Goal: Task Accomplishment & Management: Manage account settings

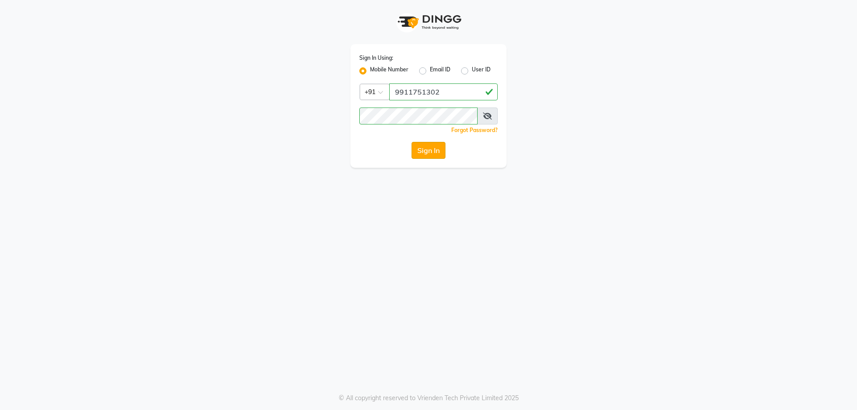
click at [426, 153] on button "Sign In" at bounding box center [428, 150] width 34 height 17
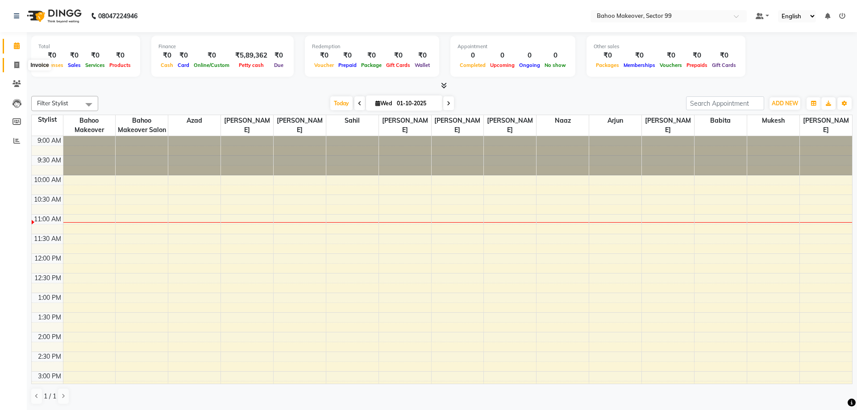
click at [18, 62] on icon at bounding box center [16, 65] width 5 height 7
select select "6856"
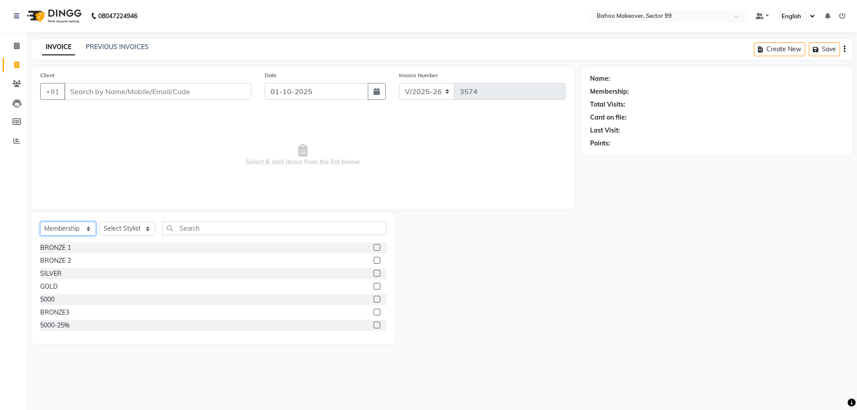
click at [40, 222] on select "Select Service Product Membership Package Voucher Prepaid Gift Card" at bounding box center [68, 229] width 56 height 14
select select "service"
click option "Service" at bounding box center [0, 0] width 0 height 0
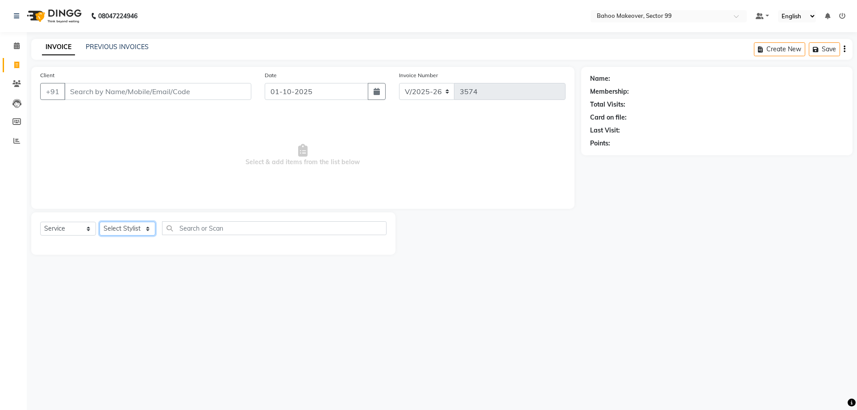
click at [100, 222] on select "Select Stylist Arjun Azad Babita Bahoo Makeover Bahoo Makeover Salon Komal Madh…" at bounding box center [128, 229] width 56 height 14
click option "Arjun" at bounding box center [0, 0] width 0 height 0
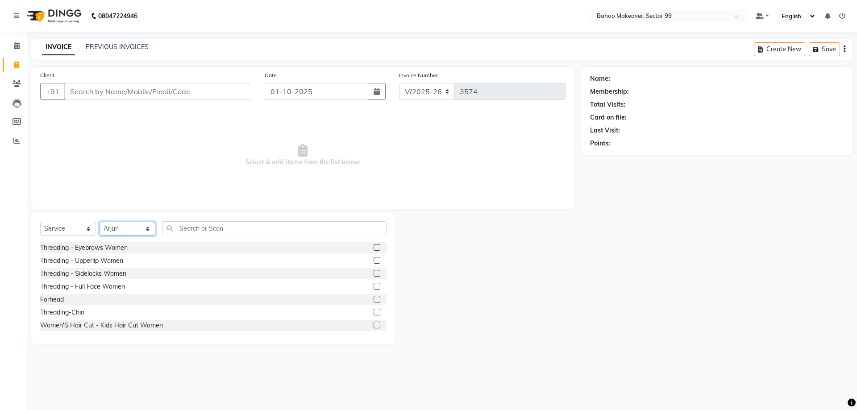
click at [100, 222] on select "Select Stylist [PERSON_NAME] Makeover Bahoo Makeover Salon [PERSON_NAME] [PERSO…" at bounding box center [128, 229] width 56 height 14
select select "54236"
click option "Azad" at bounding box center [0, 0] width 0 height 0
click at [133, 66] on main "INVOICE PREVIOUS INVOICES Create New Save Client +91 Date 01-10-2025 Invoice Nu…" at bounding box center [442, 198] width 830 height 319
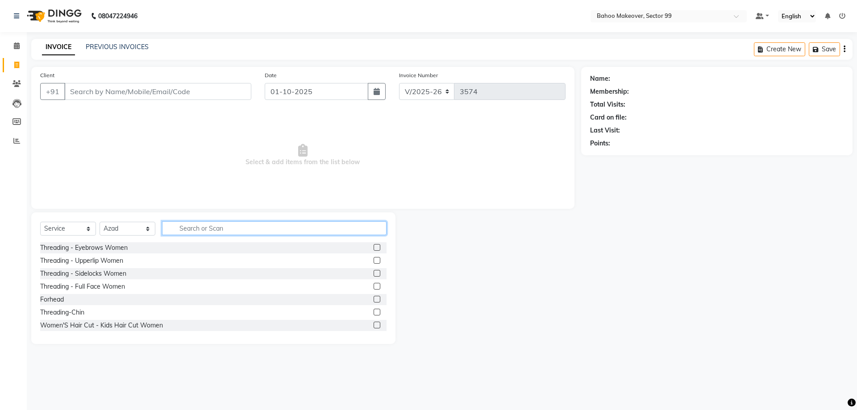
click at [192, 231] on input "text" at bounding box center [274, 228] width 224 height 14
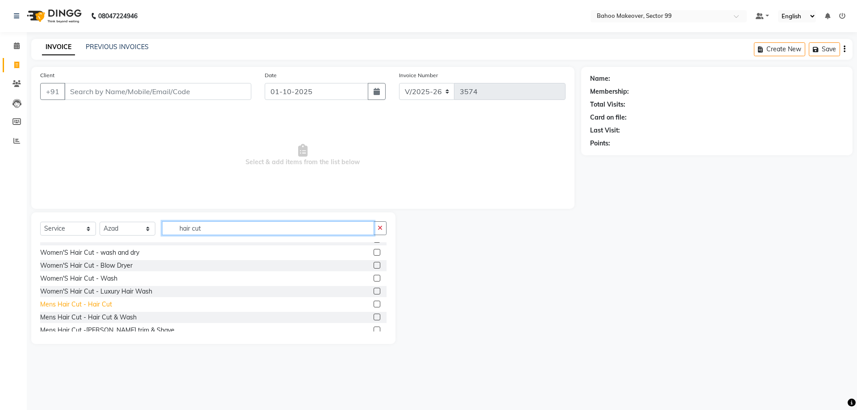
type input "hair cut"
click at [91, 303] on div "Mens Hair Cut - Hair Cut" at bounding box center [76, 304] width 72 height 9
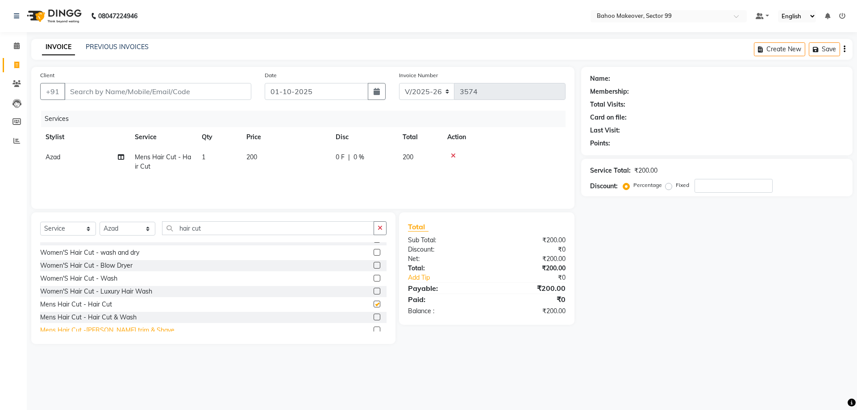
checkbox input "false"
click at [98, 327] on div "Mens Hair Cut -[PERSON_NAME] trim & Shave" at bounding box center [107, 330] width 134 height 9
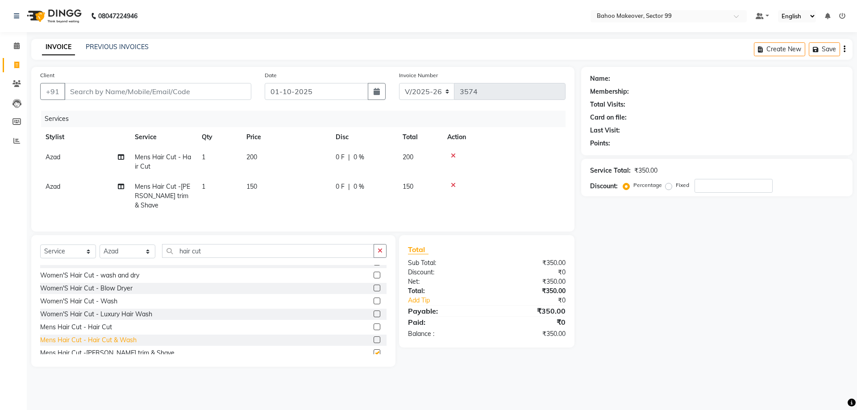
checkbox input "false"
click at [197, 90] on input "Client" at bounding box center [157, 91] width 187 height 17
click at [708, 189] on input "number" at bounding box center [733, 186] width 78 height 14
type input "1"
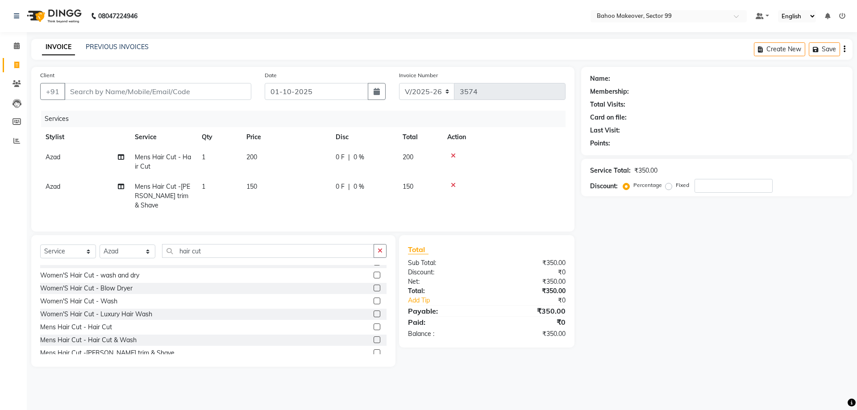
click at [676, 186] on label "Fixed" at bounding box center [682, 185] width 13 height 8
click at [669, 186] on input "Fixed" at bounding box center [670, 185] width 6 height 6
radio input "true"
click at [733, 191] on input "number" at bounding box center [733, 186] width 78 height 14
click at [732, 192] on input "50" at bounding box center [733, 186] width 78 height 14
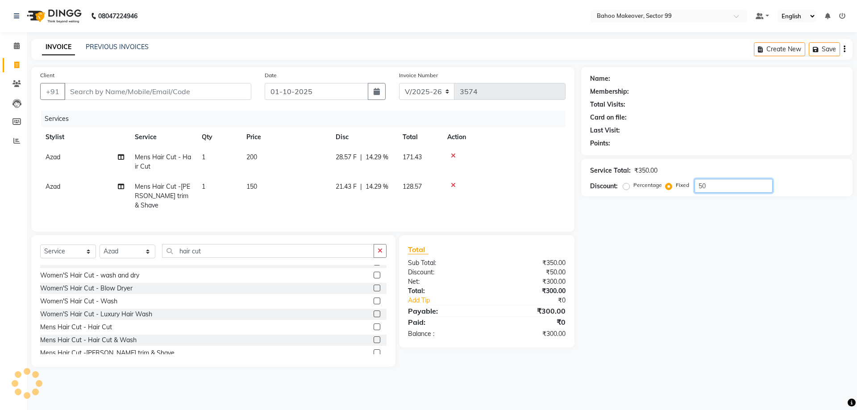
click at [716, 187] on input "50" at bounding box center [733, 186] width 78 height 14
type input "50"
click at [633, 187] on label "Percentage" at bounding box center [647, 185] width 29 height 8
click at [625, 187] on input "Percentage" at bounding box center [628, 185] width 6 height 6
radio input "true"
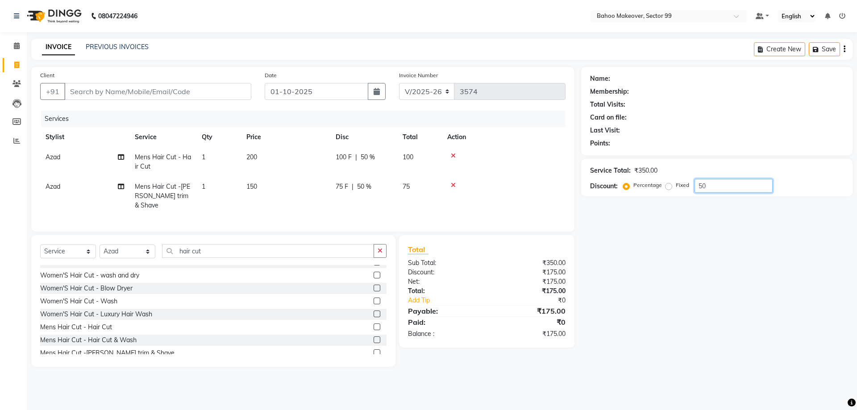
click at [742, 191] on input "50" at bounding box center [733, 186] width 78 height 14
type input "5"
click at [245, 244] on input "hair cut" at bounding box center [268, 251] width 212 height 14
type input "h"
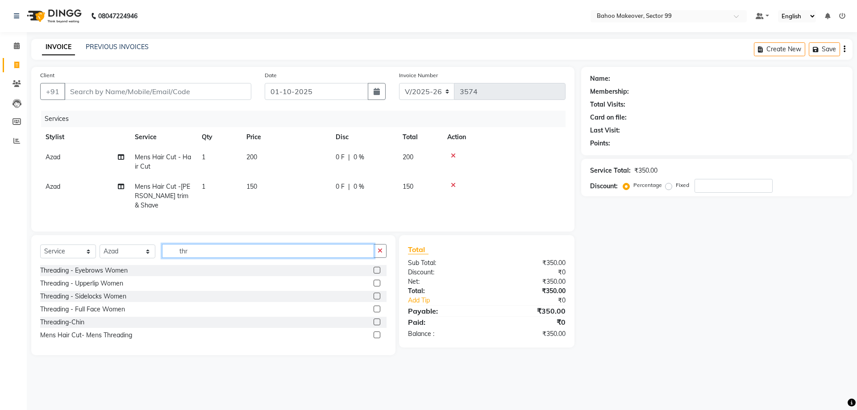
scroll to position [0, 0]
type input "threa"
click at [101, 331] on div "Mens Hair Cut- Mens Threading" at bounding box center [86, 335] width 92 height 9
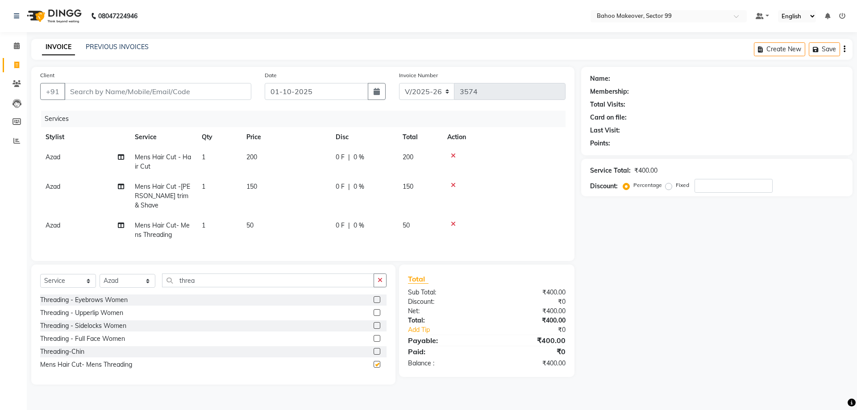
checkbox input "false"
click at [755, 306] on div "Name: Membership: Total Visits: Card on file: Last Visit: Points: Service Total…" at bounding box center [720, 226] width 278 height 318
click at [133, 91] on input "Client" at bounding box center [157, 91] width 187 height 17
click at [119, 92] on input "Client" at bounding box center [157, 91] width 187 height 17
type input "7"
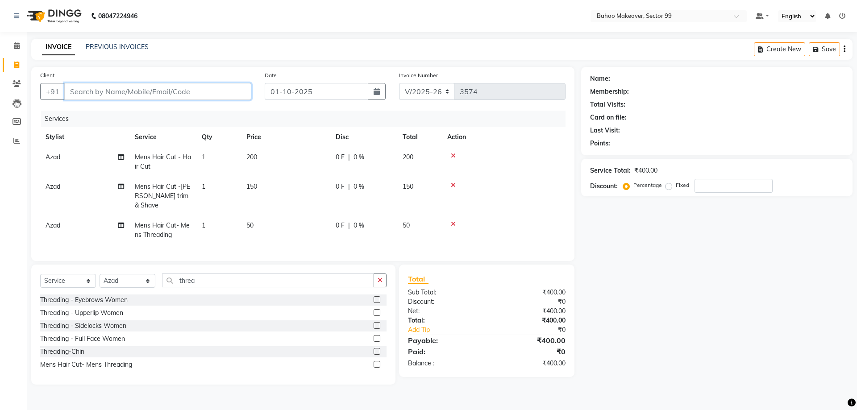
type input "0"
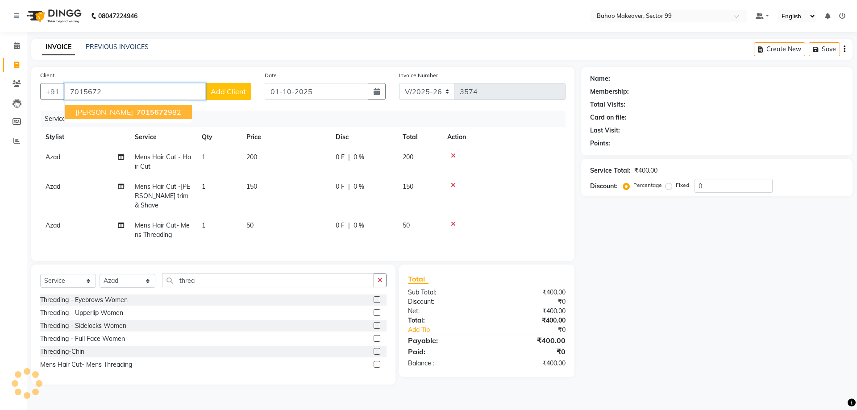
click at [109, 111] on span "[PERSON_NAME]" at bounding box center [104, 112] width 58 height 9
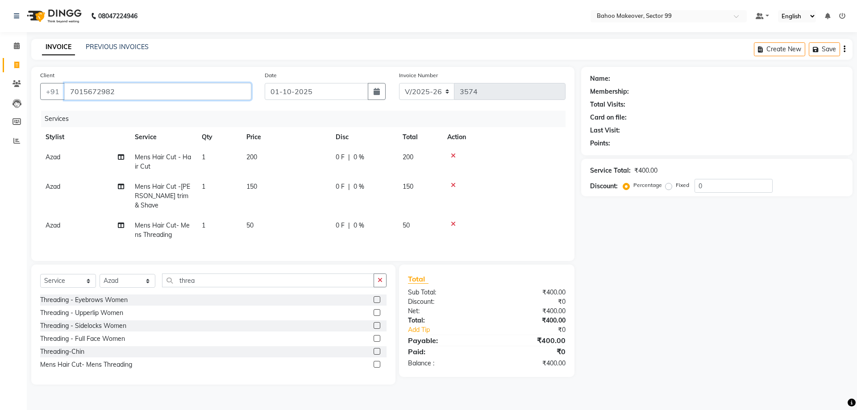
type input "7015672982"
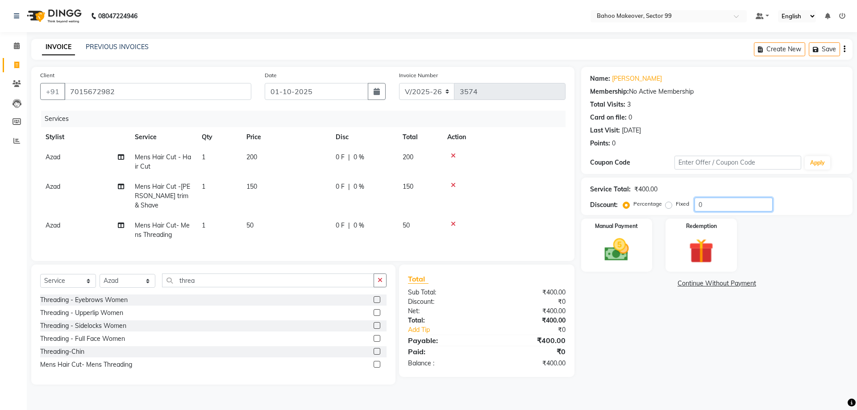
click at [712, 205] on input "0" at bounding box center [733, 205] width 78 height 14
type input "10"
click at [676, 207] on label "Fixed" at bounding box center [682, 204] width 13 height 8
click at [668, 207] on input "Fixed" at bounding box center [670, 204] width 6 height 6
radio input "true"
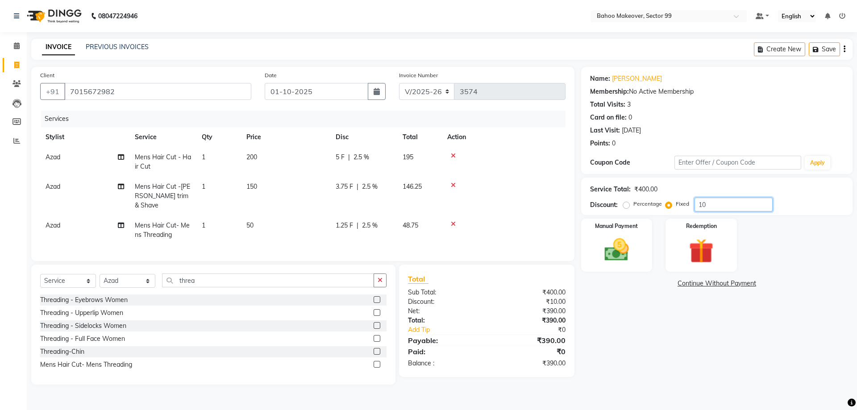
click at [712, 206] on input "10" at bounding box center [733, 205] width 78 height 14
type input "1"
type input "50"
click at [600, 253] on img at bounding box center [616, 249] width 41 height 29
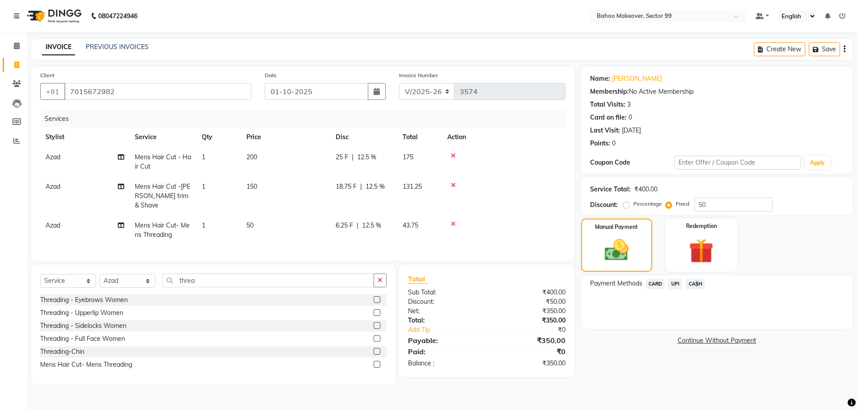
click at [695, 285] on span "CASH" at bounding box center [694, 284] width 19 height 10
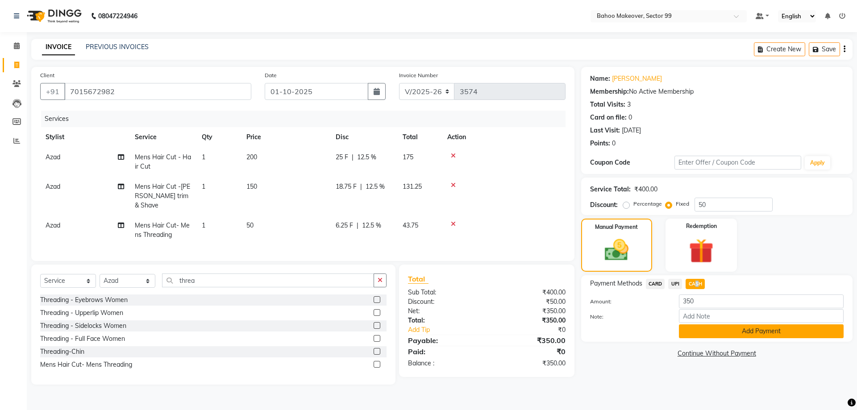
click at [709, 332] on button "Add Payment" at bounding box center [761, 331] width 165 height 14
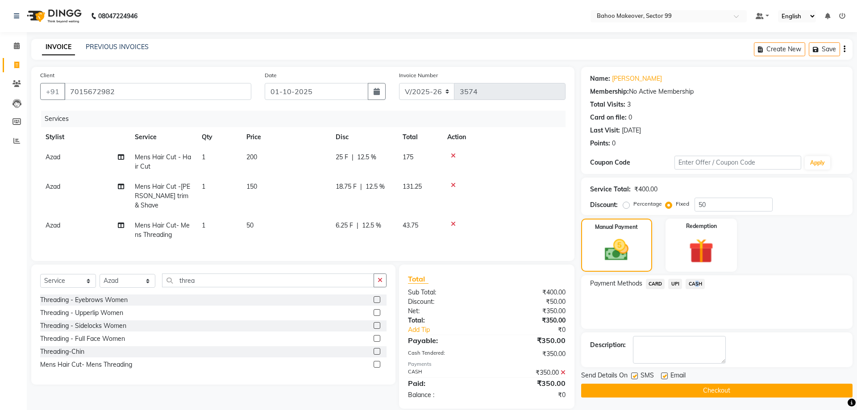
click at [707, 388] on button "Checkout" at bounding box center [716, 391] width 271 height 14
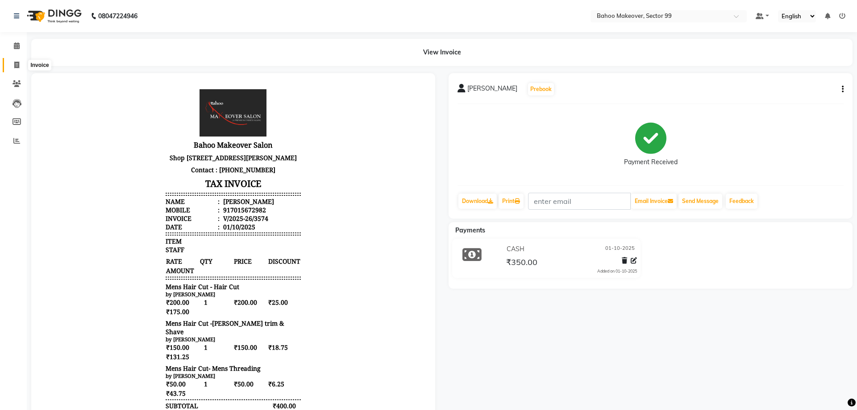
click at [17, 64] on icon at bounding box center [16, 65] width 5 height 7
select select "6856"
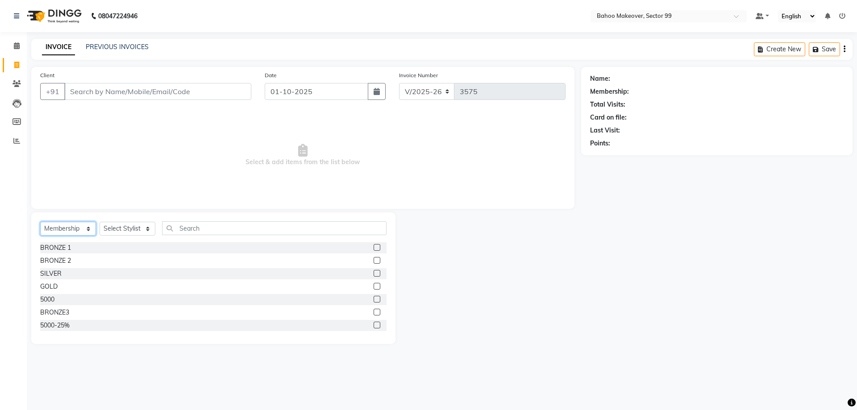
click at [40, 222] on select "Select Service Product Membership Package Voucher Prepaid Gift Card" at bounding box center [68, 229] width 56 height 14
select select "service"
click option "Service" at bounding box center [0, 0] width 0 height 0
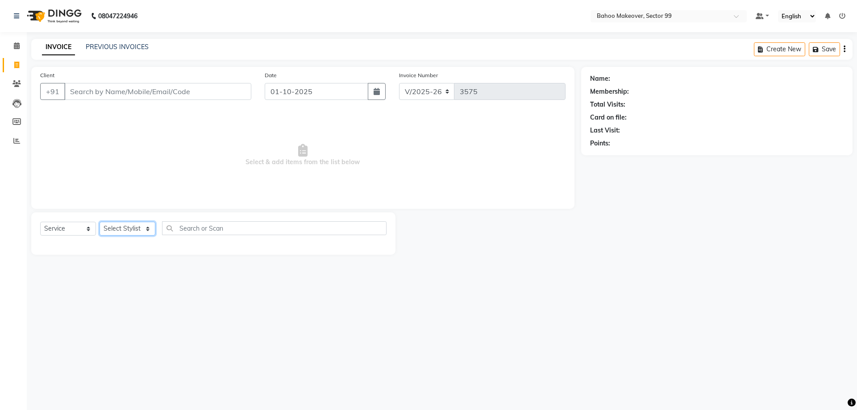
click at [100, 222] on select "Select Stylist Arjun Azad Babita Bahoo Makeover Bahoo Makeover Salon Komal Madh…" at bounding box center [128, 229] width 56 height 14
click at [245, 168] on span "Select & add items from the list below" at bounding box center [302, 155] width 525 height 89
click at [40, 222] on select "Select Service Product Membership Package Voucher Prepaid Gift Card" at bounding box center [68, 229] width 56 height 14
click option "Service" at bounding box center [0, 0] width 0 height 0
click at [40, 222] on select "Select Service Product Membership Package Voucher Prepaid Gift Card" at bounding box center [68, 229] width 56 height 14
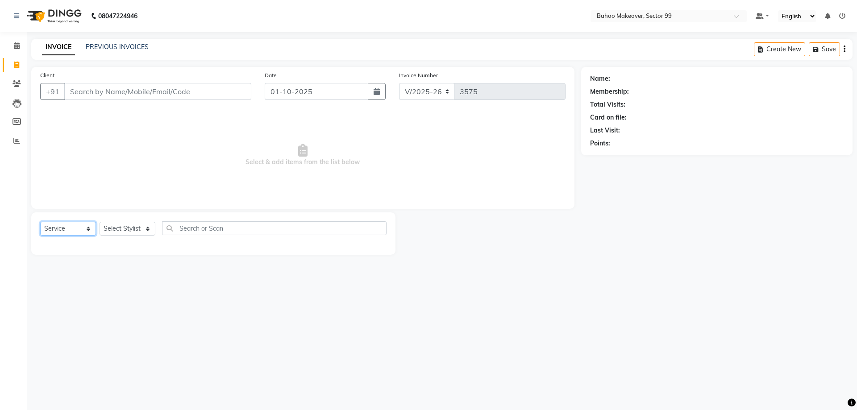
click at [40, 222] on select "Select Service Product Membership Package Voucher Prepaid Gift Card" at bounding box center [68, 229] width 56 height 14
click at [74, 230] on select "Select Service Product Membership Package Voucher Prepaid Gift Card" at bounding box center [68, 229] width 56 height 14
click at [100, 222] on select "Select Stylist Arjun Azad Babita Bahoo Makeover Bahoo Makeover Salon Komal Madh…" at bounding box center [128, 229] width 56 height 14
select select "54354"
click option "Mohd Adnaan" at bounding box center [0, 0] width 0 height 0
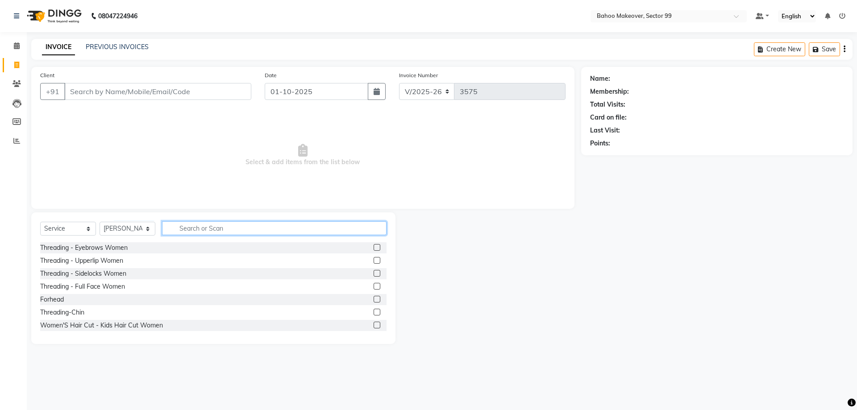
click at [187, 230] on input "text" at bounding box center [274, 228] width 224 height 14
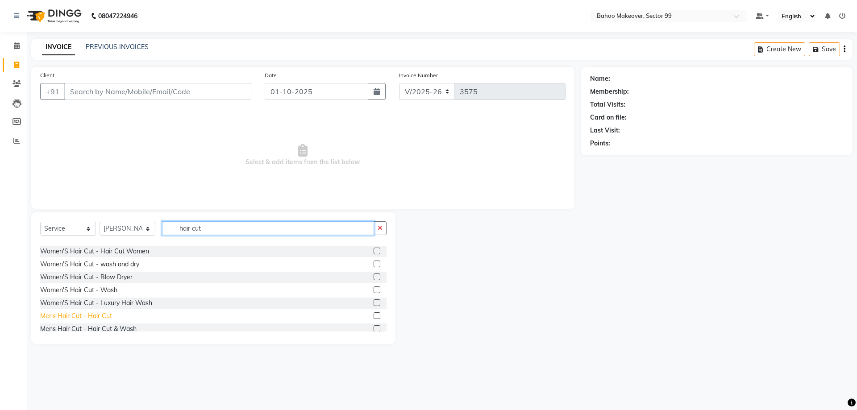
type input "hair cut"
click at [106, 315] on div "Mens Hair Cut - Hair Cut" at bounding box center [76, 315] width 72 height 9
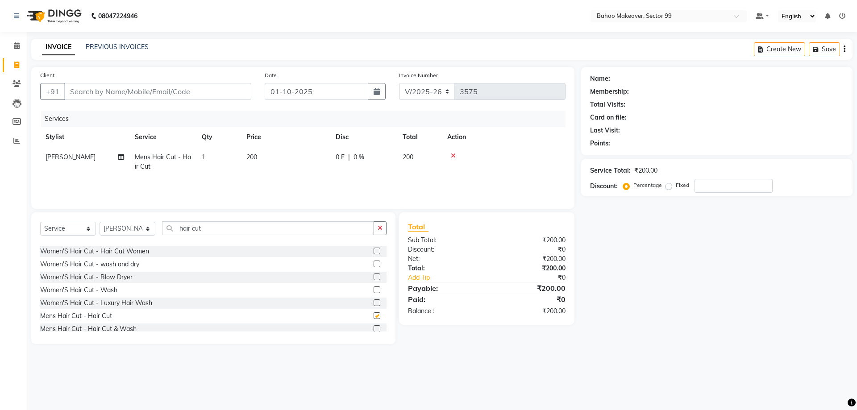
checkbox input "false"
click at [139, 319] on div "Mens Hair Cut -Beard trim & Shave" at bounding box center [107, 317] width 134 height 9
checkbox input "false"
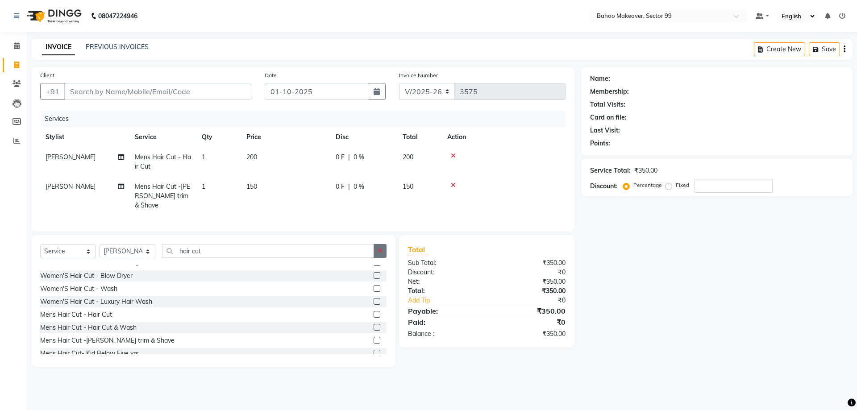
click at [379, 248] on icon "button" at bounding box center [379, 251] width 5 height 6
click at [239, 90] on input "Client" at bounding box center [157, 91] width 187 height 17
type input "s"
type input "0"
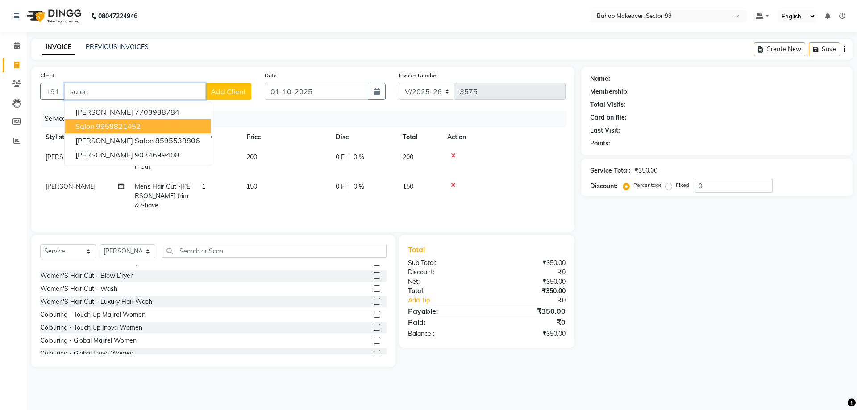
click at [154, 129] on button "salon 9958821452" at bounding box center [138, 126] width 146 height 14
type input "9958821452"
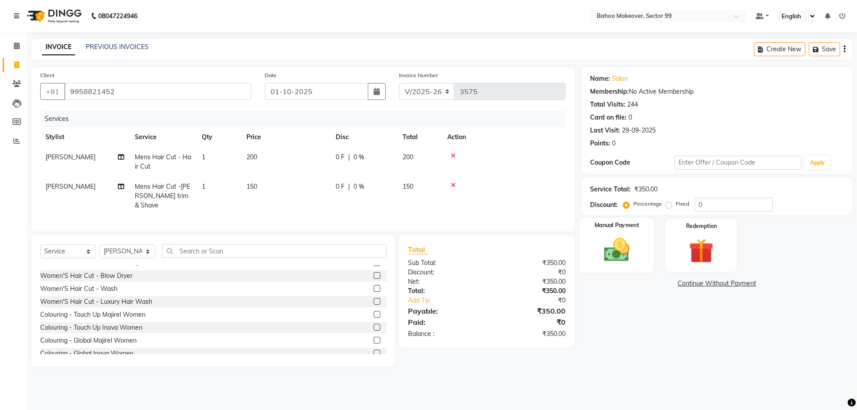
click at [601, 236] on img at bounding box center [616, 249] width 41 height 29
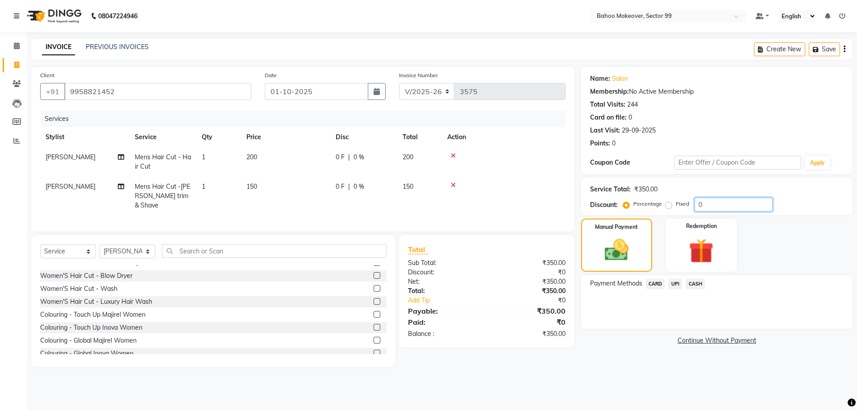
click at [716, 205] on input "0" at bounding box center [733, 205] width 78 height 14
type input "15"
click at [624, 359] on main "INVOICE PREVIOUS INVOICES Create New Save Client +91 9958821452 Date 01-10-2025…" at bounding box center [442, 209] width 830 height 341
click at [676, 285] on span "UPI" at bounding box center [675, 284] width 14 height 10
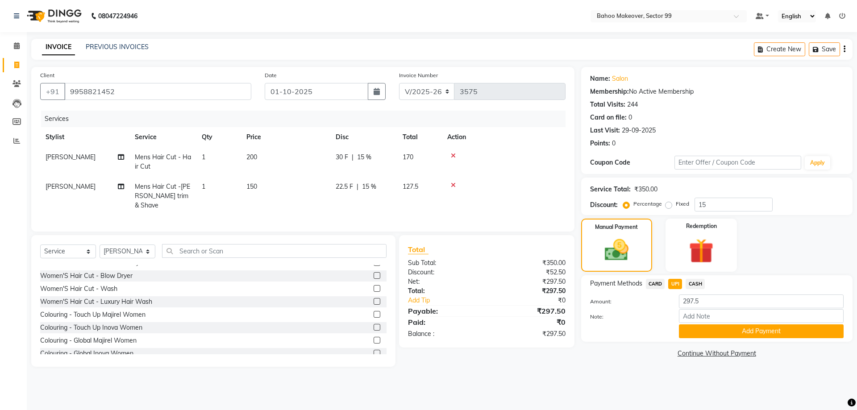
click at [690, 285] on span "CASH" at bounding box center [694, 284] width 19 height 10
click at [721, 331] on button "Add Payment" at bounding box center [761, 331] width 165 height 14
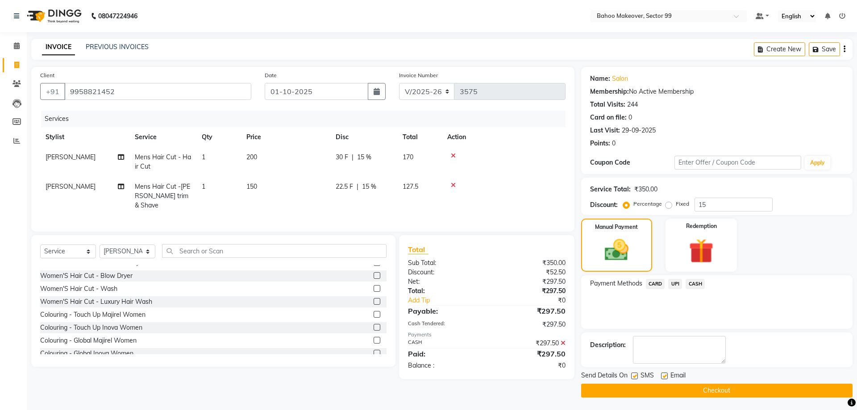
click at [729, 390] on button "Checkout" at bounding box center [716, 391] width 271 height 14
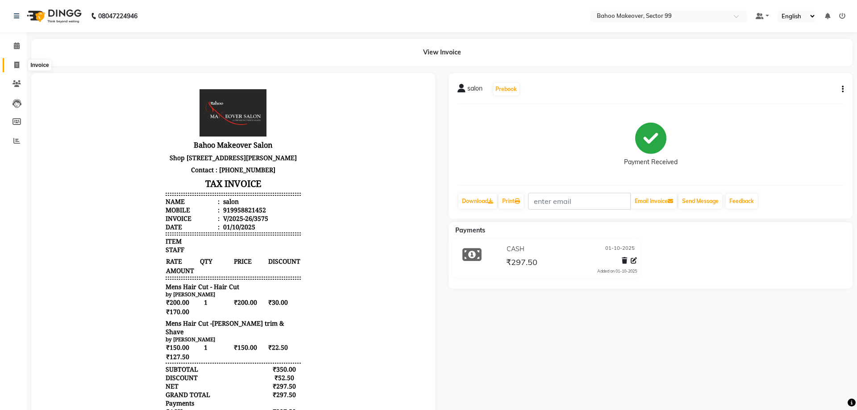
click at [21, 65] on span at bounding box center [17, 65] width 16 height 10
select select "6856"
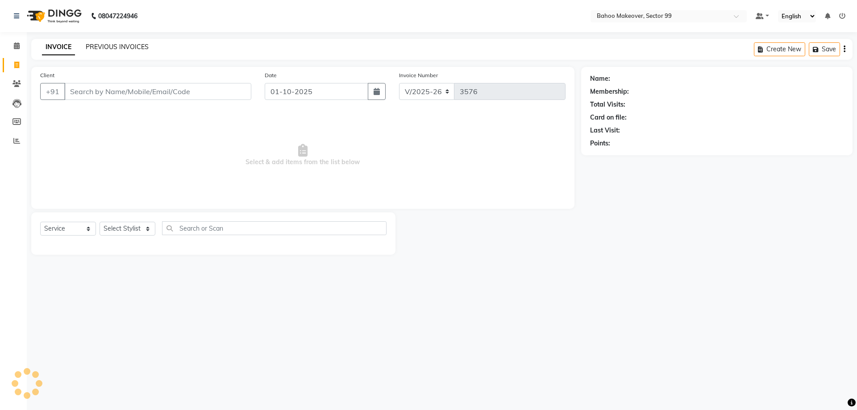
select select "membership"
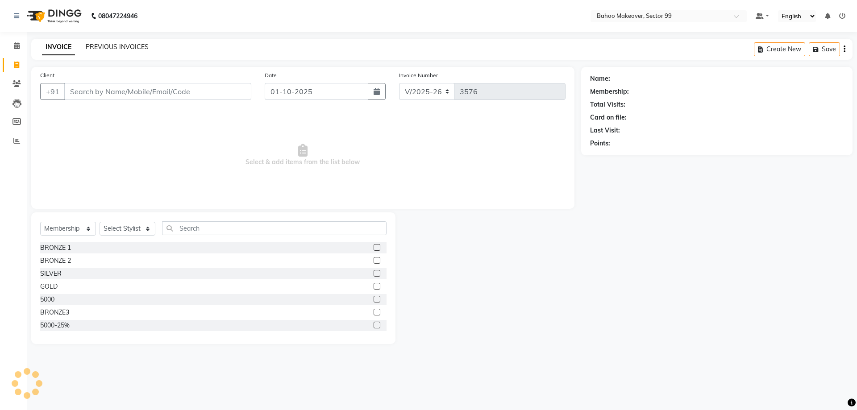
click at [144, 46] on link "PREVIOUS INVOICES" at bounding box center [117, 47] width 63 height 8
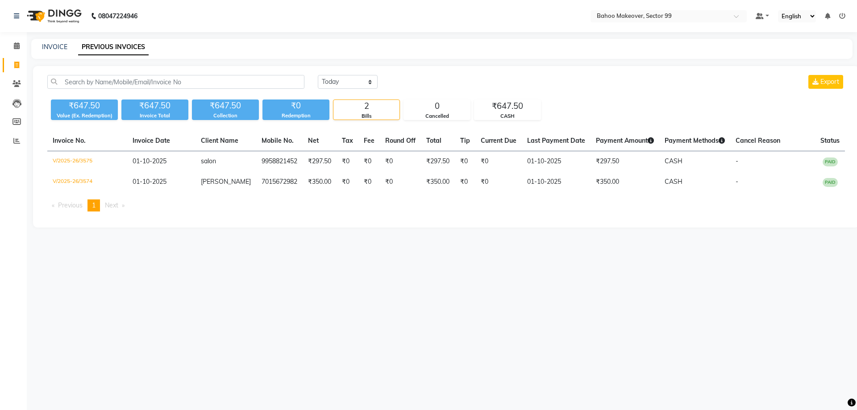
select select "service"
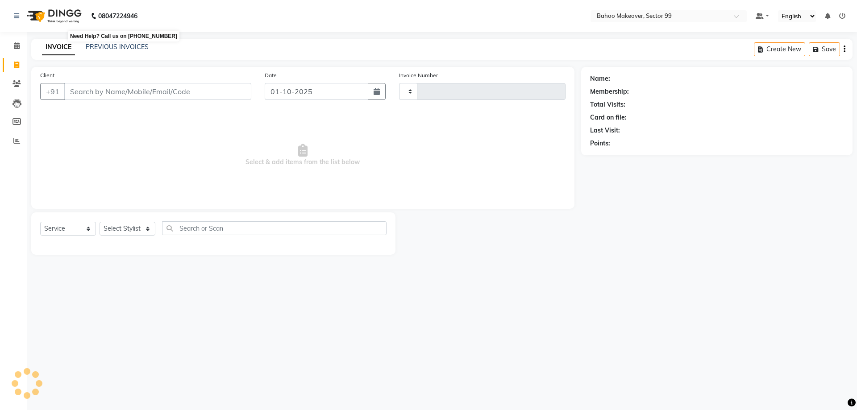
type input "3576"
select select "6856"
select select "membership"
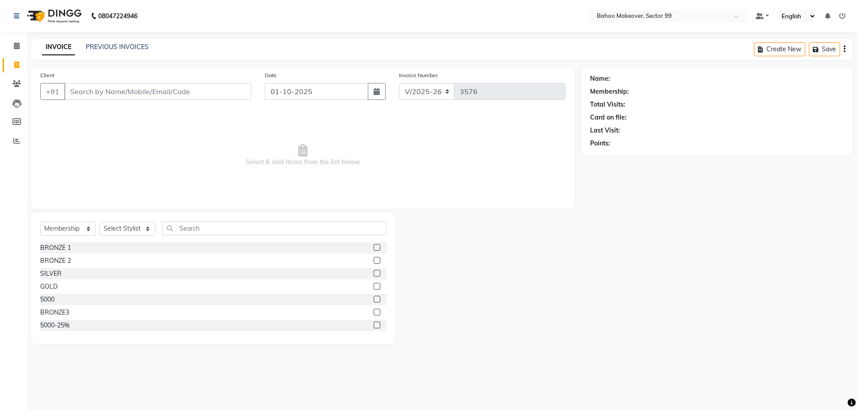
click at [185, 95] on input "Client" at bounding box center [157, 91] width 187 height 17
click at [188, 89] on input "Client" at bounding box center [157, 91] width 187 height 17
click at [118, 93] on input "dr amu" at bounding box center [134, 91] width 141 height 17
click at [103, 91] on input "dr amulu" at bounding box center [134, 91] width 141 height 17
type input "d"
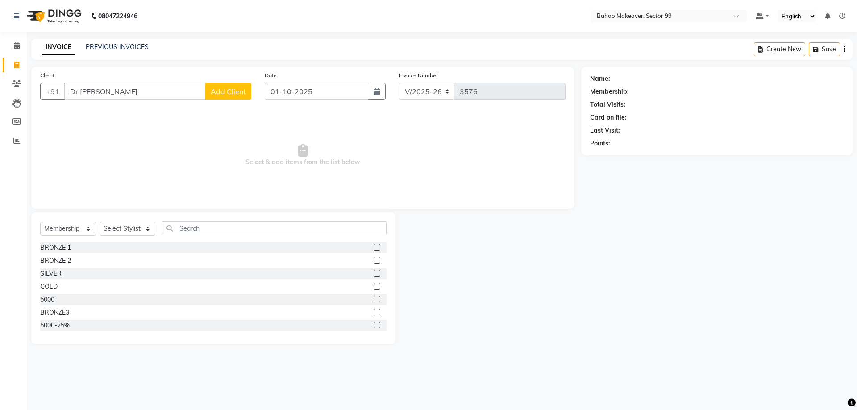
click at [100, 91] on input "Dr amu" at bounding box center [134, 91] width 141 height 17
type input "D"
click at [95, 113] on span "Dr.amulya" at bounding box center [93, 112] width 36 height 9
type input "9953453050"
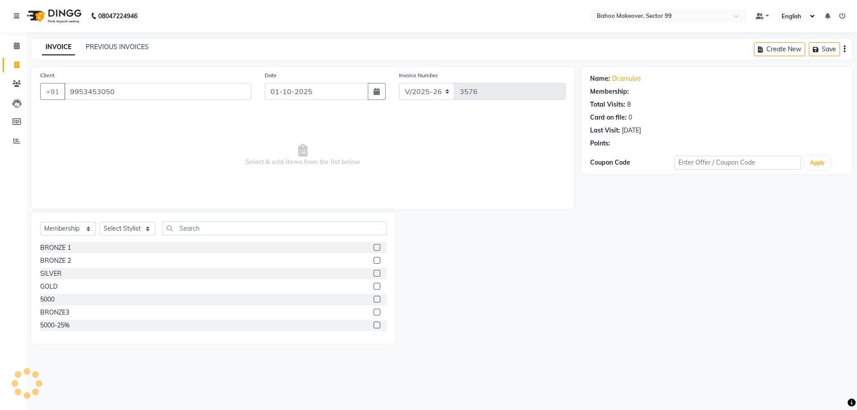
select select "1: Object"
click at [612, 154] on icon "button" at bounding box center [615, 156] width 6 height 6
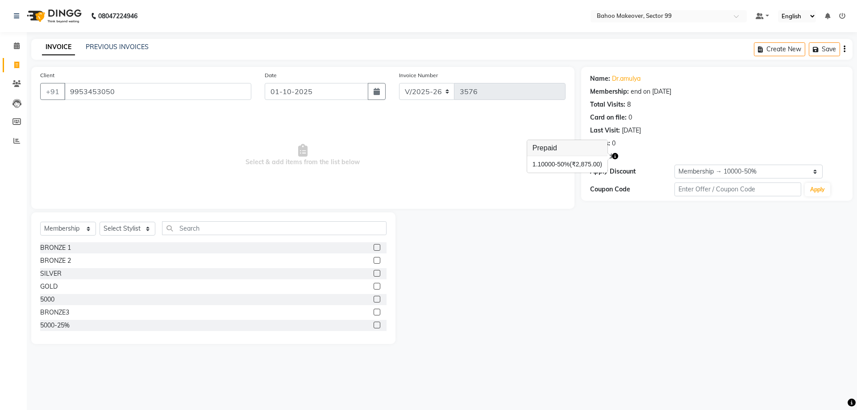
click at [572, 292] on div at bounding box center [488, 278] width 186 height 132
click at [40, 222] on select "Select Service Product Membership Package Voucher Prepaid Gift Card" at bounding box center [68, 229] width 56 height 14
click option "Membership" at bounding box center [0, 0] width 0 height 0
click at [56, 323] on div "10000-50%" at bounding box center [56, 322] width 33 height 9
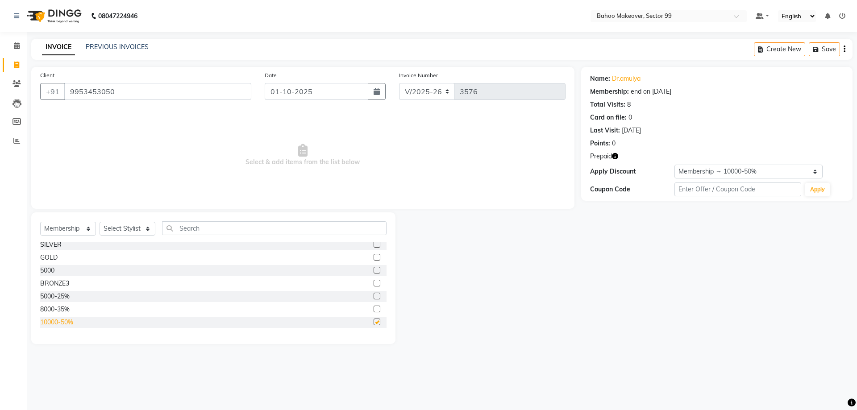
checkbox input "false"
click at [100, 222] on select "Select Stylist Arjun Azad Babita Bahoo Makeover Bahoo Makeover Salon Komal Madh…" at bounding box center [128, 229] width 56 height 14
select select "57147"
click option "Mohd Faizan" at bounding box center [0, 0] width 0 height 0
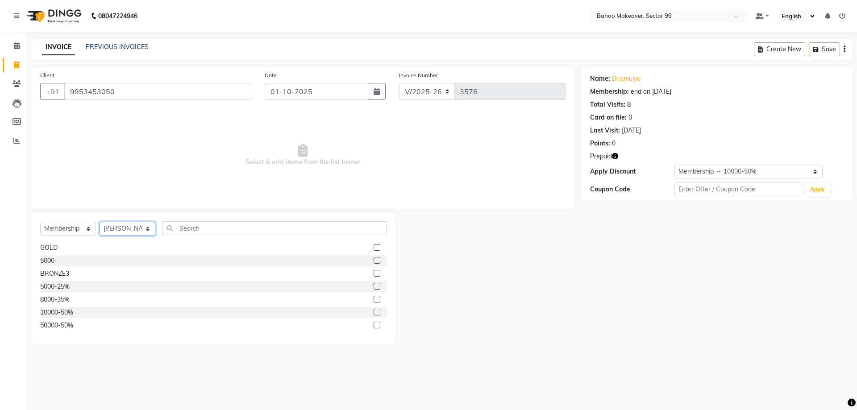
scroll to position [41, 0]
click at [53, 310] on div "10000-50%" at bounding box center [56, 310] width 33 height 9
select select "select"
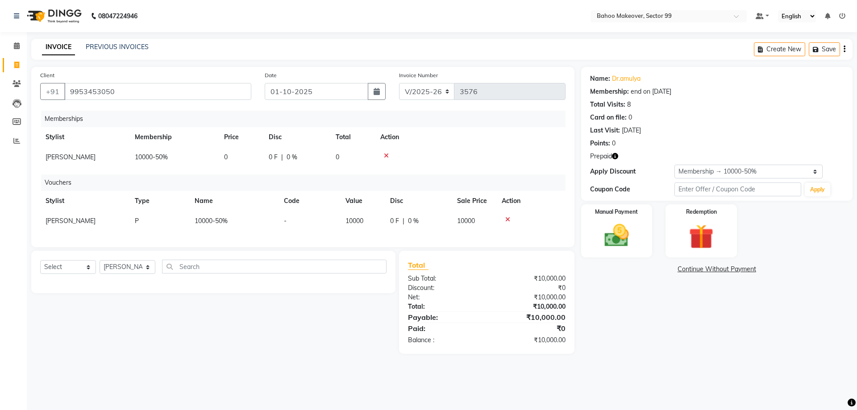
scroll to position [0, 0]
click at [614, 245] on img at bounding box center [616, 235] width 41 height 29
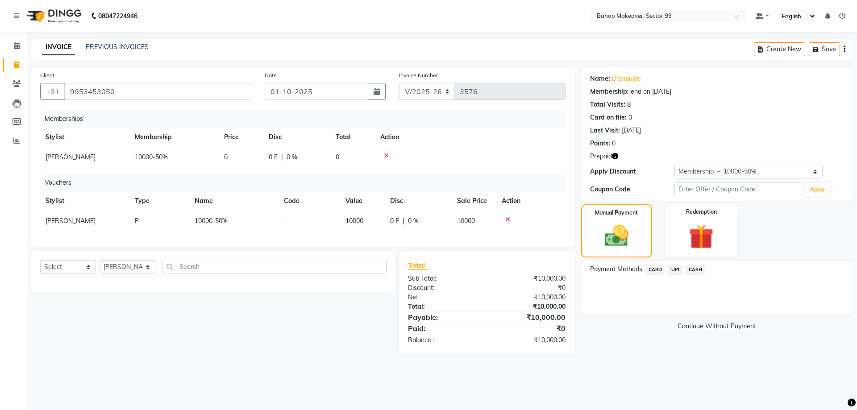
click at [694, 269] on span "CASH" at bounding box center [694, 270] width 19 height 10
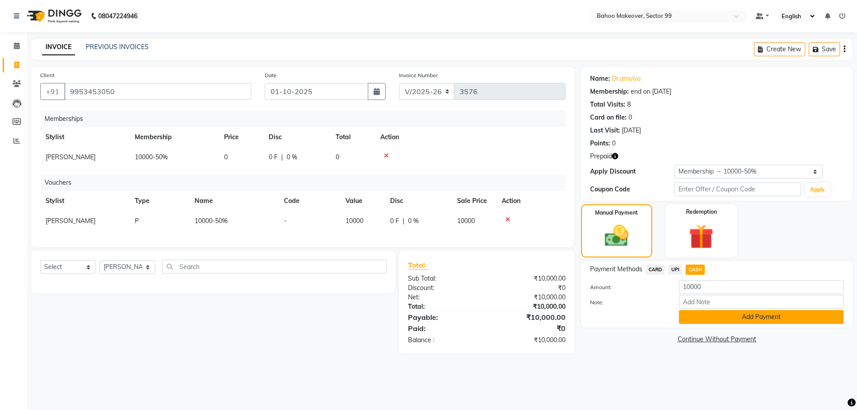
click at [794, 317] on button "Add Payment" at bounding box center [761, 317] width 165 height 14
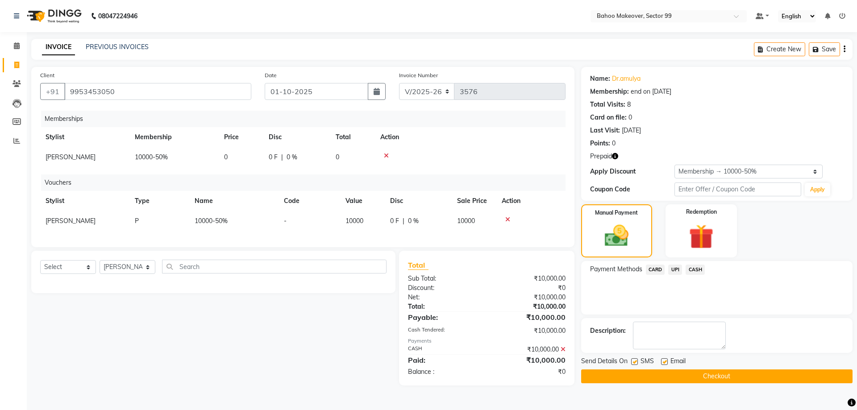
click at [806, 378] on button "Checkout" at bounding box center [716, 376] width 271 height 14
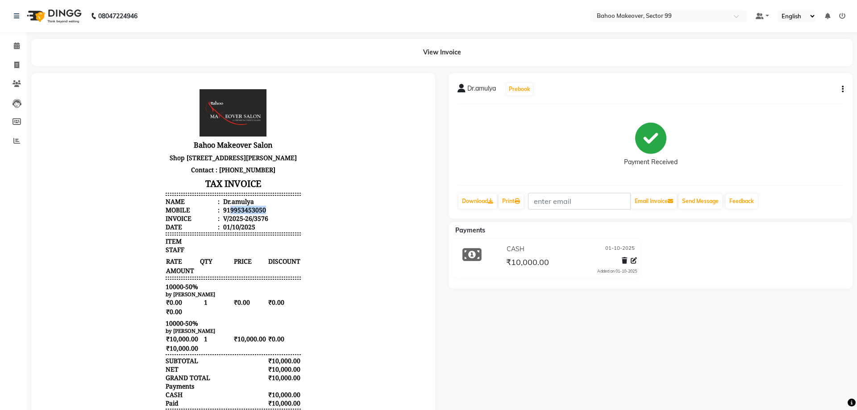
drag, startPoint x: 230, startPoint y: 229, endPoint x: 279, endPoint y: 226, distance: 49.2
click at [279, 214] on li "Mobile : 919953453050" at bounding box center [233, 210] width 135 height 8
drag, startPoint x: 230, startPoint y: 228, endPoint x: 280, endPoint y: 227, distance: 49.5
click at [280, 214] on li "Mobile : 919953453050" at bounding box center [233, 210] width 135 height 8
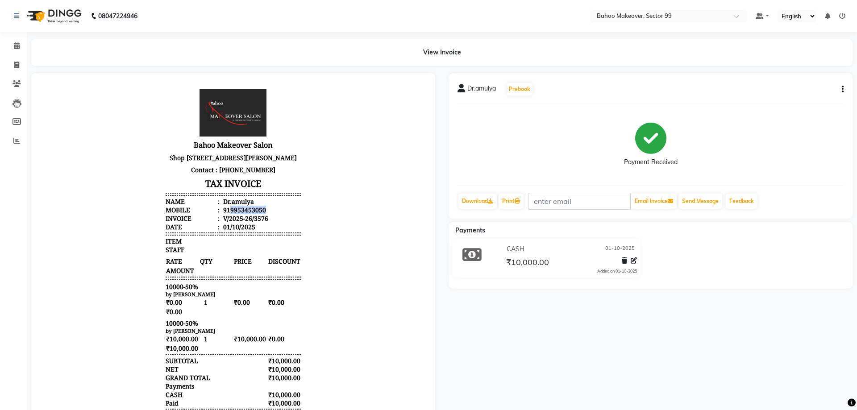
copy div "9953453050"
select select "6856"
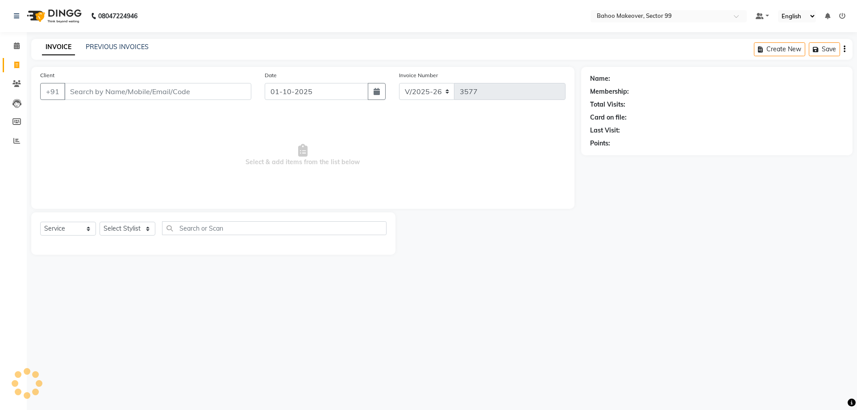
select select "membership"
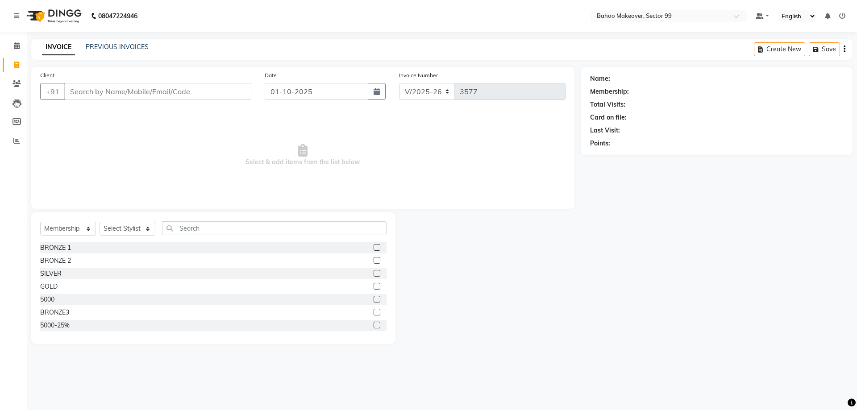
click at [114, 43] on div "PREVIOUS INVOICES" at bounding box center [117, 46] width 63 height 9
click at [116, 48] on link "PREVIOUS INVOICES" at bounding box center [117, 47] width 63 height 8
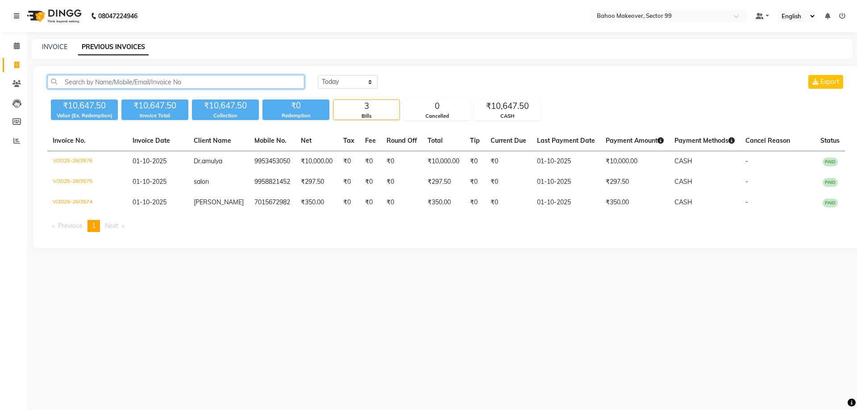
click at [176, 81] on input "text" at bounding box center [175, 82] width 257 height 14
paste input "9953453050"
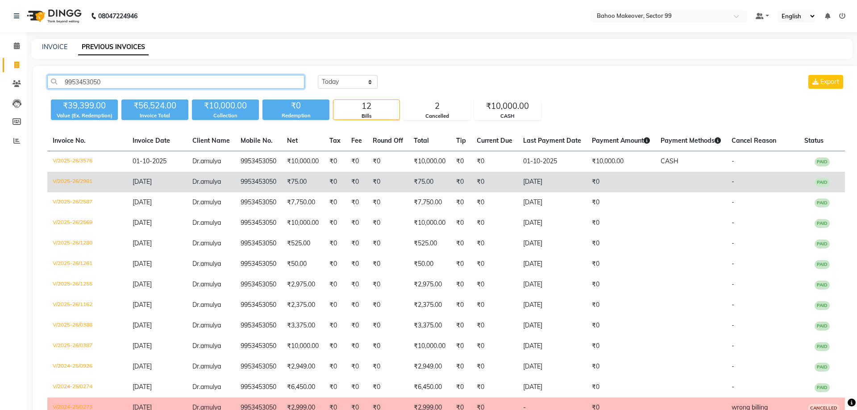
type input "9953453050"
click at [269, 187] on td "9953453050" at bounding box center [258, 182] width 46 height 21
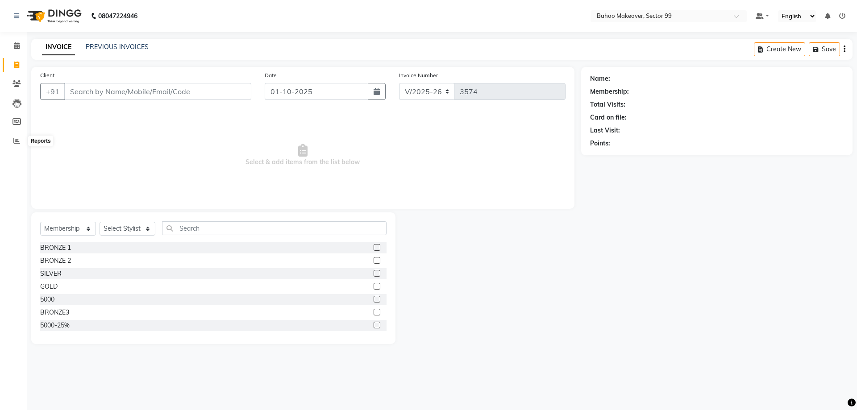
select select "6856"
select select "membership"
click at [18, 144] on icon at bounding box center [16, 140] width 7 height 7
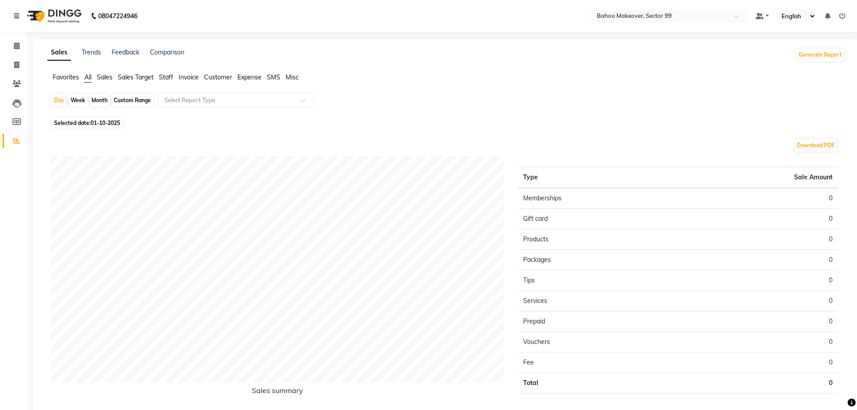
click at [95, 100] on div "Month" at bounding box center [99, 100] width 21 height 12
select select "10"
select select "2025"
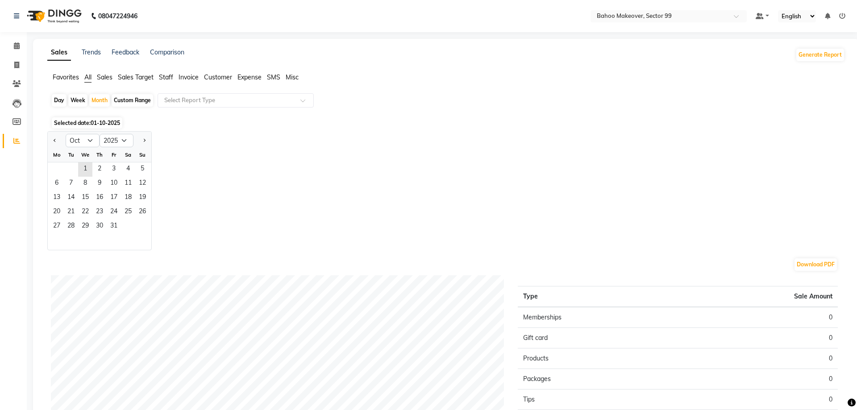
click at [165, 78] on span "Staff" at bounding box center [166, 77] width 14 height 8
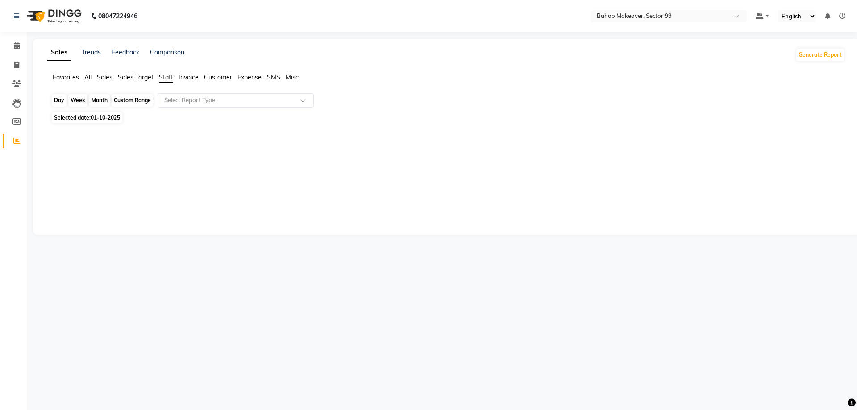
click at [96, 104] on div "Month" at bounding box center [99, 100] width 21 height 12
select select "10"
select select "2025"
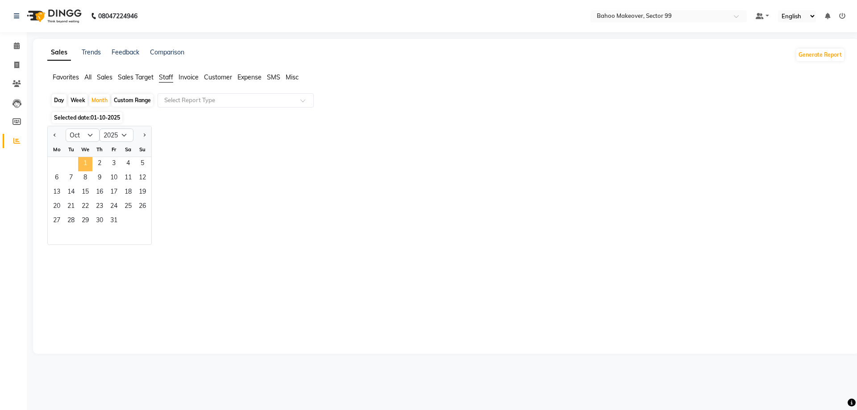
click at [82, 162] on span "1" at bounding box center [85, 164] width 14 height 14
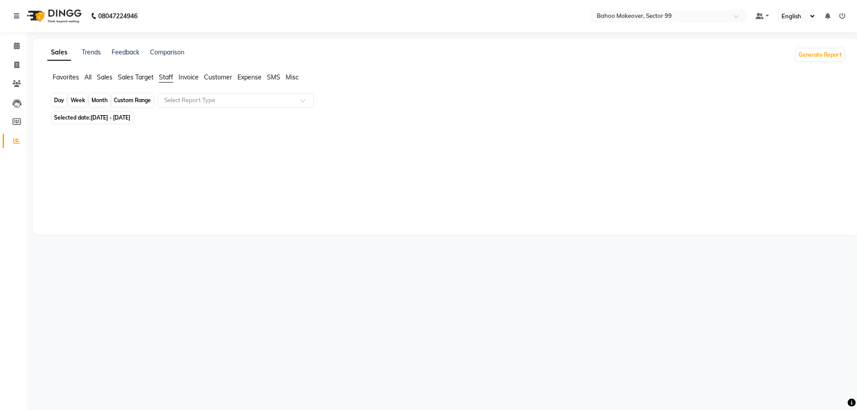
click at [95, 100] on div "Month" at bounding box center [99, 100] width 21 height 12
select select "10"
select select "2025"
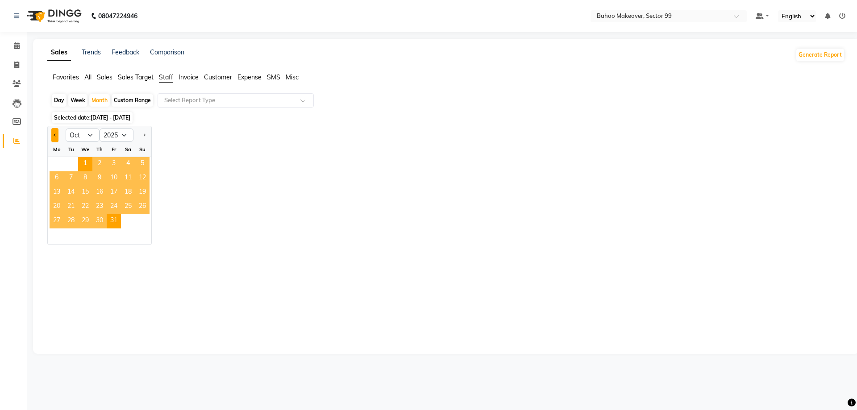
click at [56, 137] on button "Previous month" at bounding box center [54, 135] width 7 height 14
select select "9"
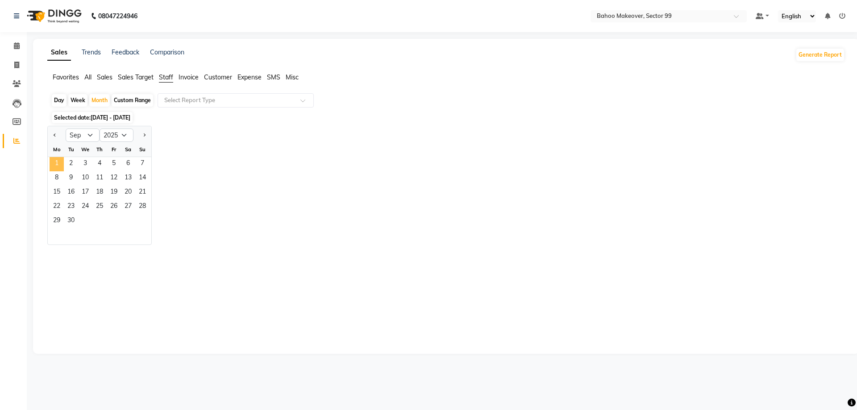
click at [63, 167] on span "1" at bounding box center [57, 164] width 14 height 14
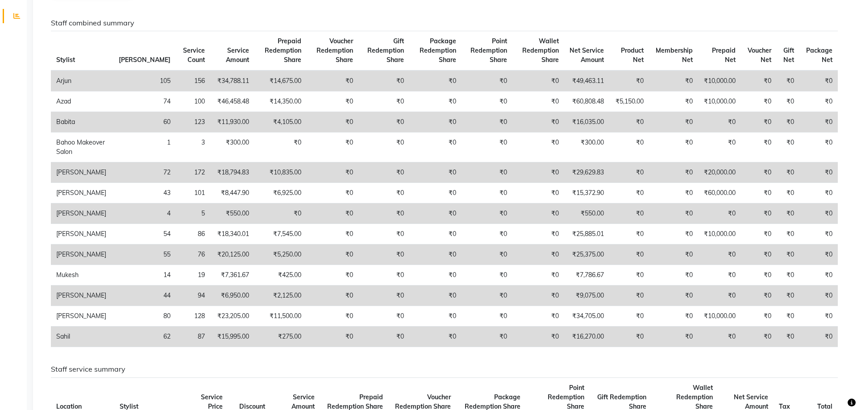
scroll to position [149, 0]
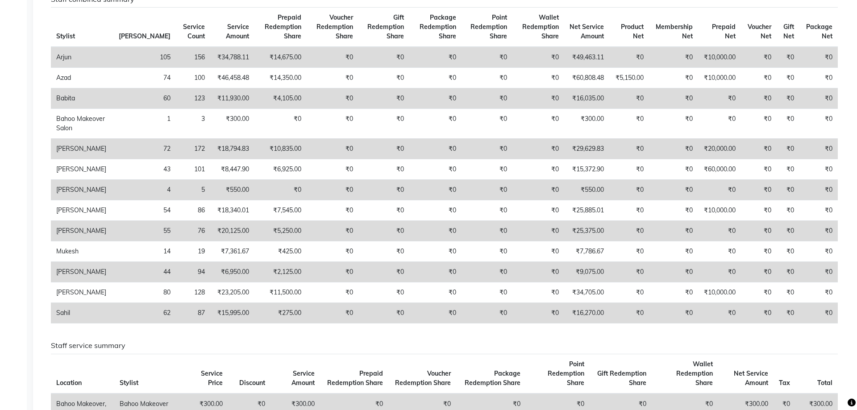
select select "service"
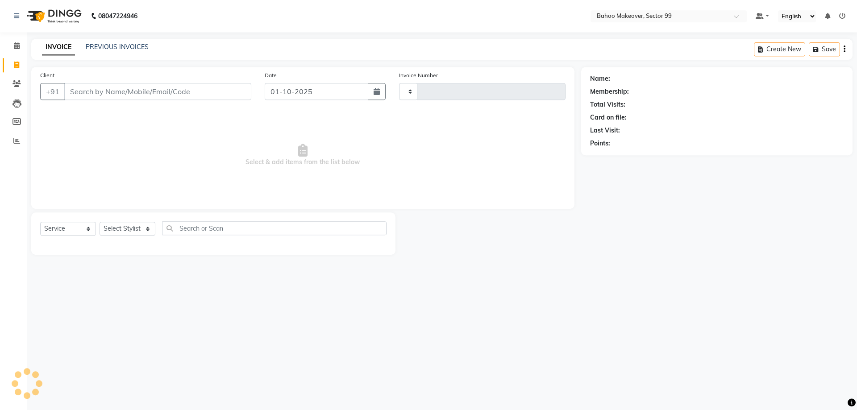
type input "3574"
select select "6856"
select select "membership"
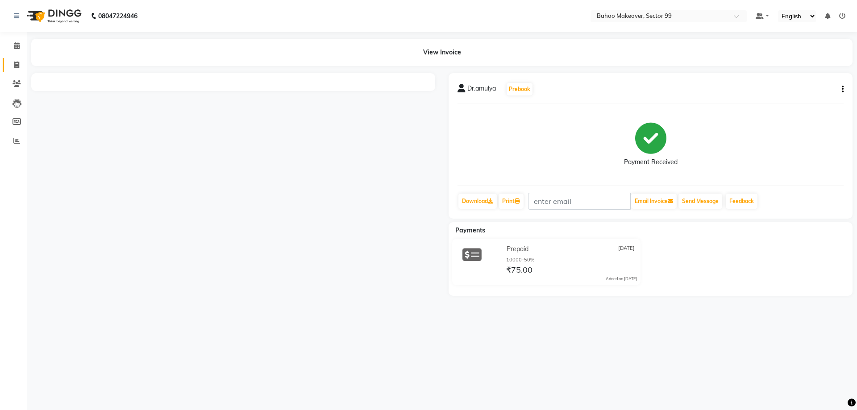
click at [17, 69] on span at bounding box center [17, 65] width 16 height 10
select select "service"
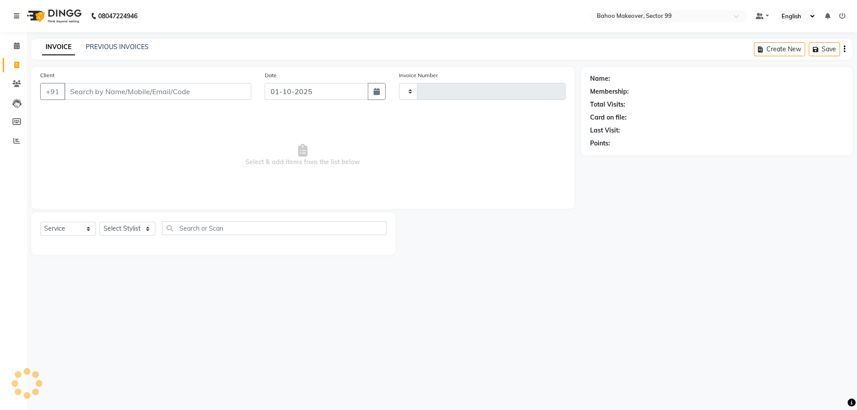
type input "3577"
select select "6856"
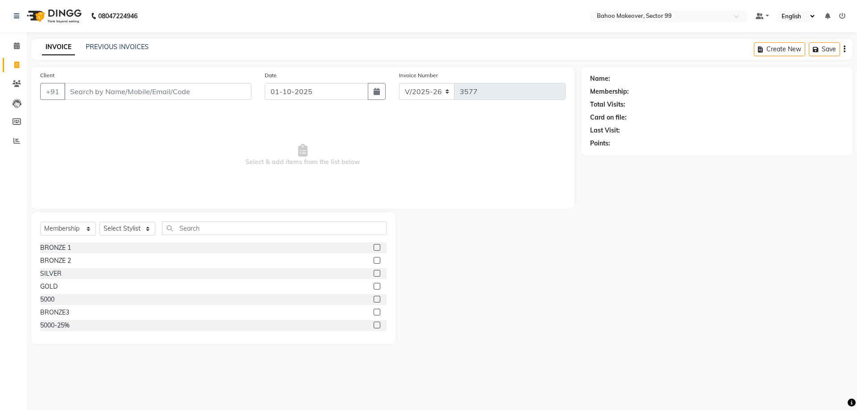
click at [86, 91] on input "Client" at bounding box center [157, 91] width 187 height 17
click at [40, 222] on select "Select Service Product Membership Package Voucher Prepaid Gift Card" at bounding box center [68, 229] width 56 height 14
select select "service"
click option "Service" at bounding box center [0, 0] width 0 height 0
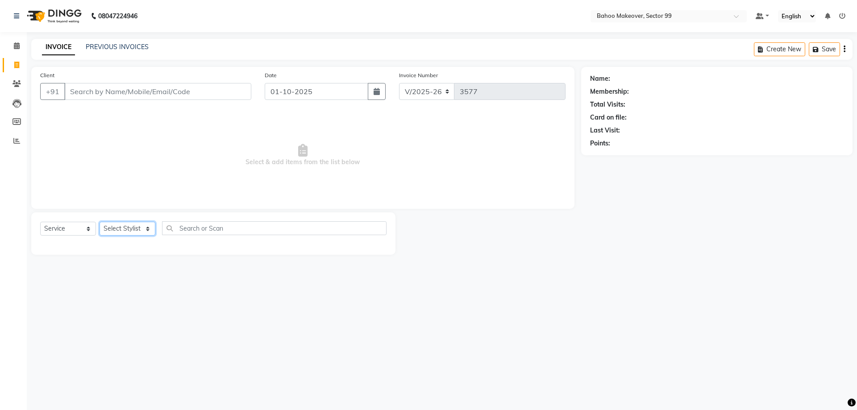
click at [100, 222] on select "Select Stylist Arjun Azad Babita Bahoo Makeover Bahoo Makeover Salon Komal Madh…" at bounding box center [128, 229] width 56 height 14
select select "57147"
click option "Mohd Faizan" at bounding box center [0, 0] width 0 height 0
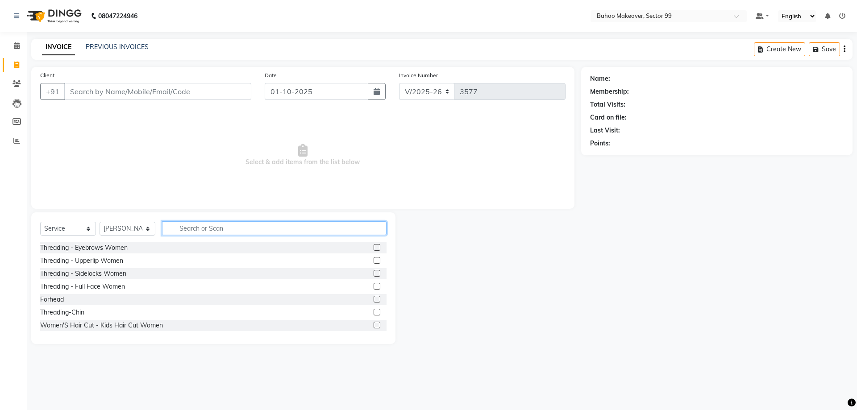
click at [216, 229] on input "text" at bounding box center [274, 228] width 224 height 14
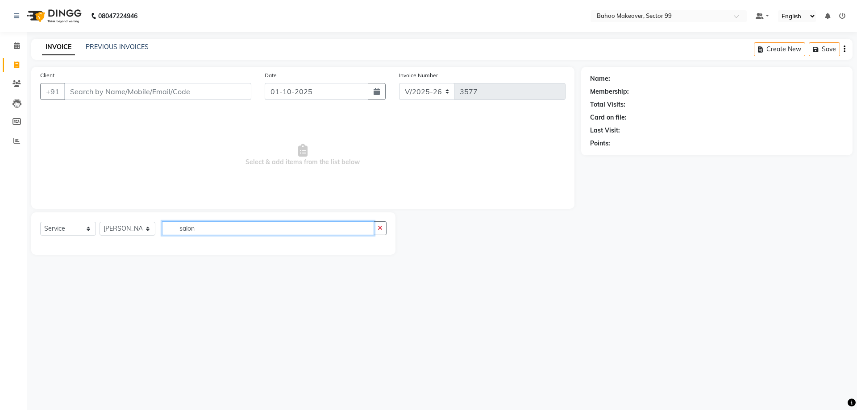
type input "salon"
drag, startPoint x: 232, startPoint y: 220, endPoint x: 219, endPoint y: 238, distance: 21.7
click at [219, 236] on div "Select Service Product Membership Package Voucher Prepaid Gift Card Select Styl…" at bounding box center [213, 233] width 364 height 42
click at [380, 228] on icon "button" at bounding box center [379, 228] width 5 height 6
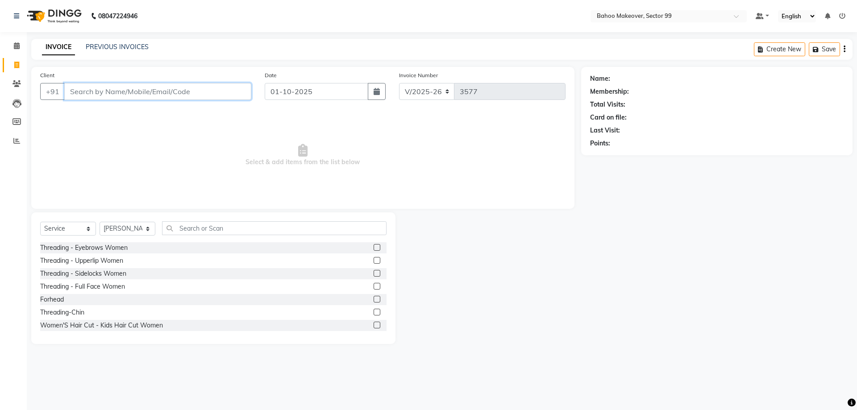
click at [137, 89] on input "Client" at bounding box center [157, 91] width 187 height 17
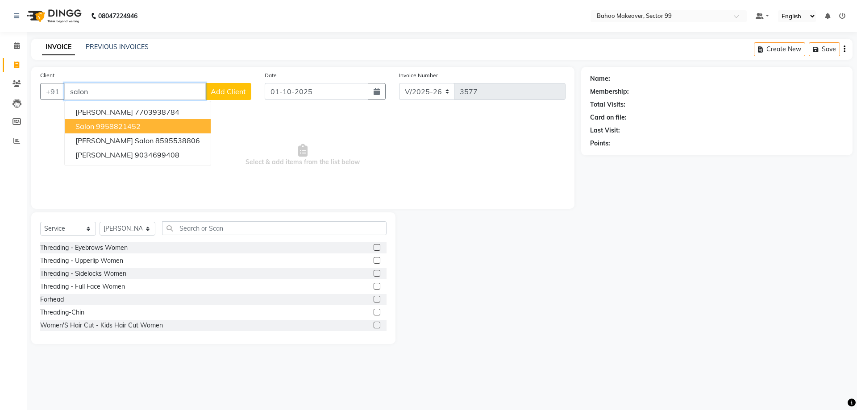
click at [86, 127] on span "salon" at bounding box center [84, 126] width 19 height 9
type input "9958821452"
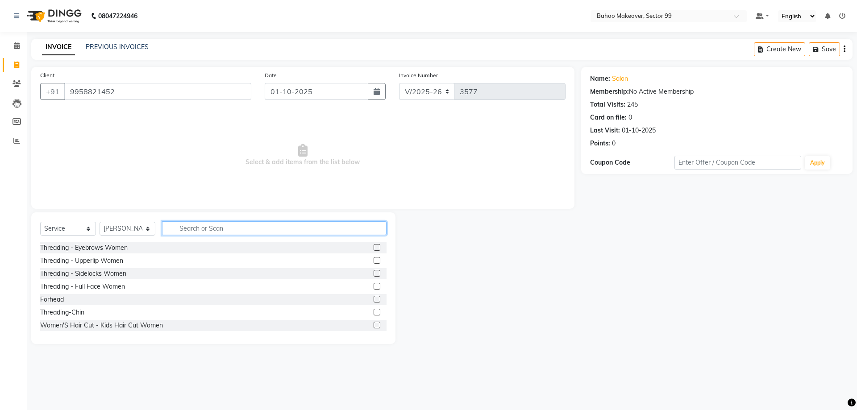
click at [203, 232] on input "text" at bounding box center [274, 228] width 224 height 14
click at [218, 228] on input "text" at bounding box center [274, 228] width 224 height 14
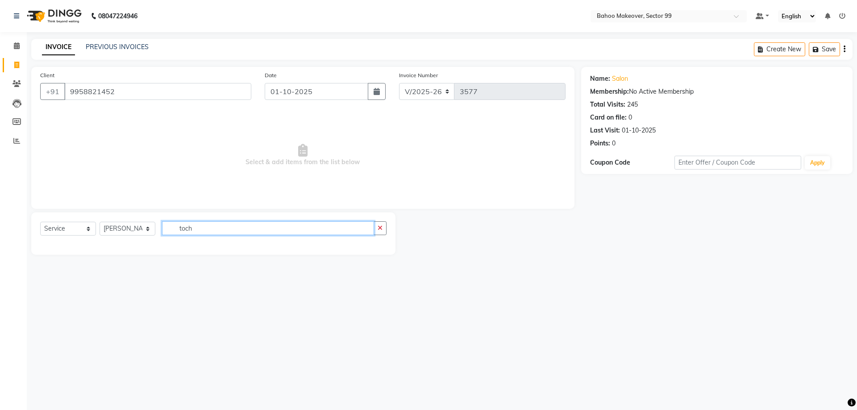
type input "toch"
click at [40, 222] on select "Select Service Product Membership Package Voucher Prepaid Gift Card" at bounding box center [68, 229] width 56 height 14
click option "Service" at bounding box center [0, 0] width 0 height 0
click at [40, 222] on select "Select Service Product Membership Package Voucher Prepaid Gift Card" at bounding box center [68, 229] width 56 height 14
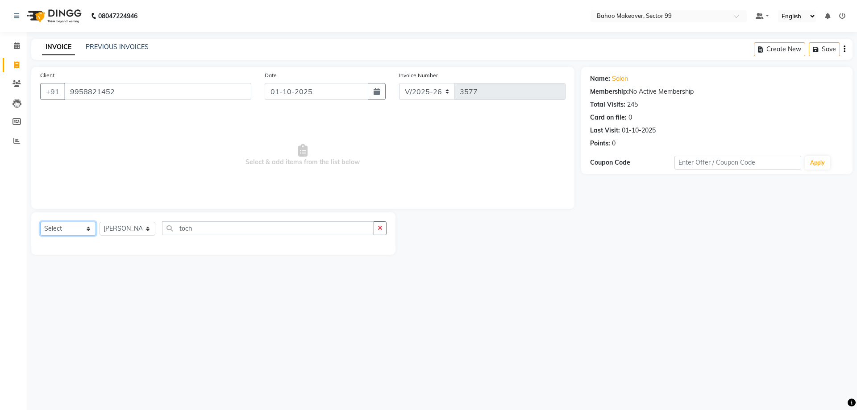
click option "Select" at bounding box center [0, 0] width 0 height 0
click at [40, 222] on select "Select Service Product Membership Package Voucher Prepaid Gift Card" at bounding box center [68, 229] width 56 height 14
select select "service"
click option "Service" at bounding box center [0, 0] width 0 height 0
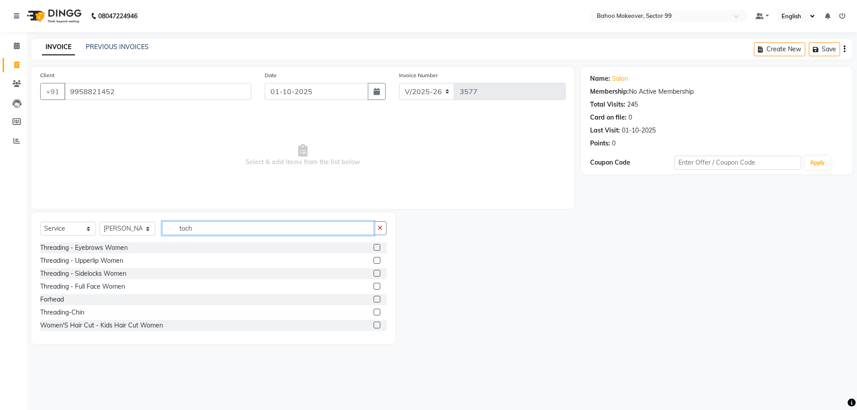
click at [192, 229] on input "toch" at bounding box center [268, 228] width 212 height 14
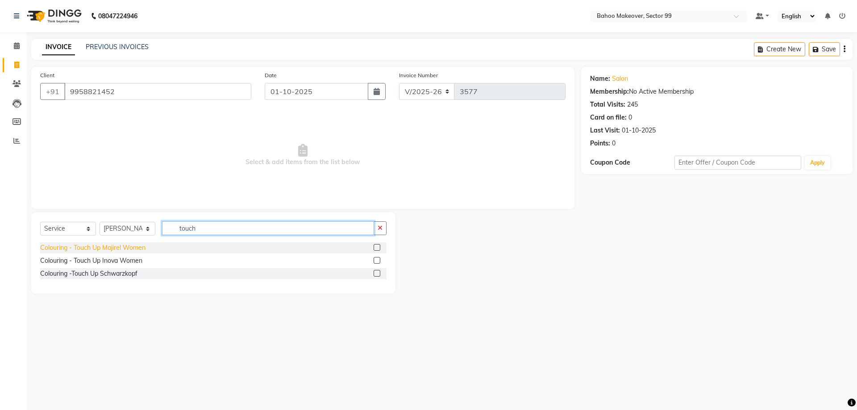
type input "touch"
click at [133, 249] on div "Colouring - Touch Up Majirel Women" at bounding box center [92, 247] width 105 height 9
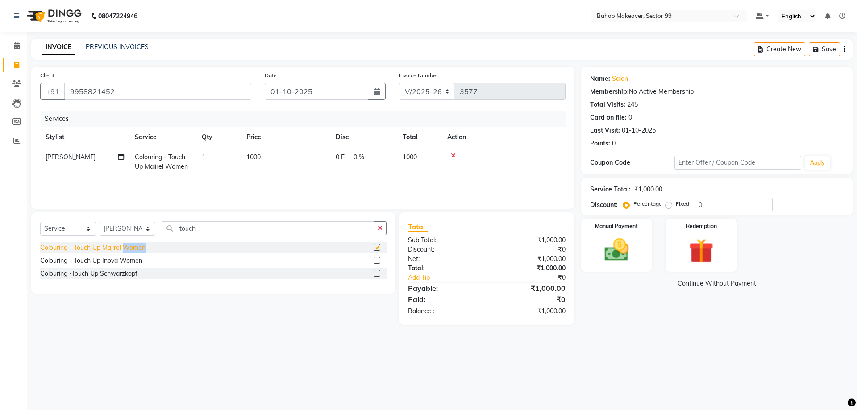
click at [133, 249] on div "Colouring - Touch Up Majirel Women" at bounding box center [92, 247] width 105 height 9
checkbox input "false"
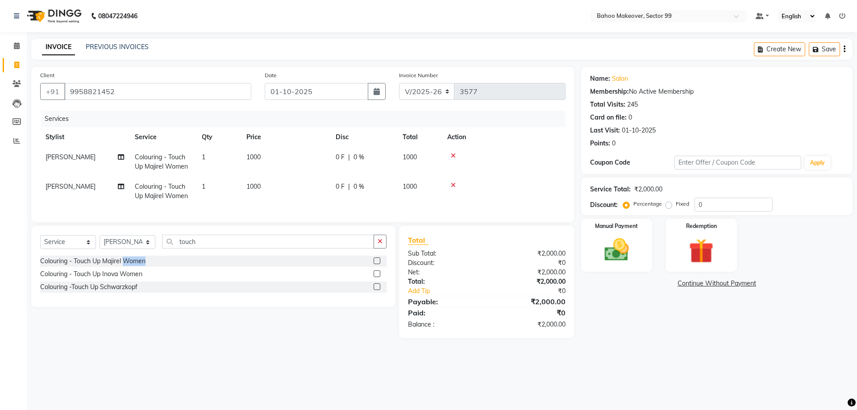
click at [451, 184] on icon at bounding box center [453, 185] width 5 height 6
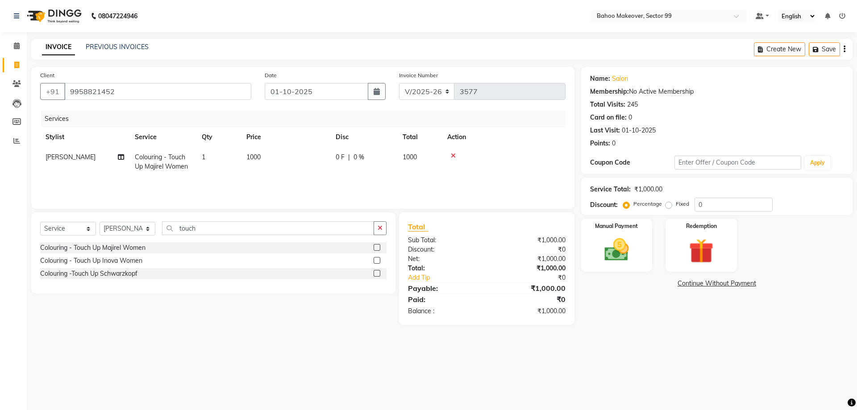
click at [257, 154] on span "1000" at bounding box center [253, 157] width 14 height 8
select select "57147"
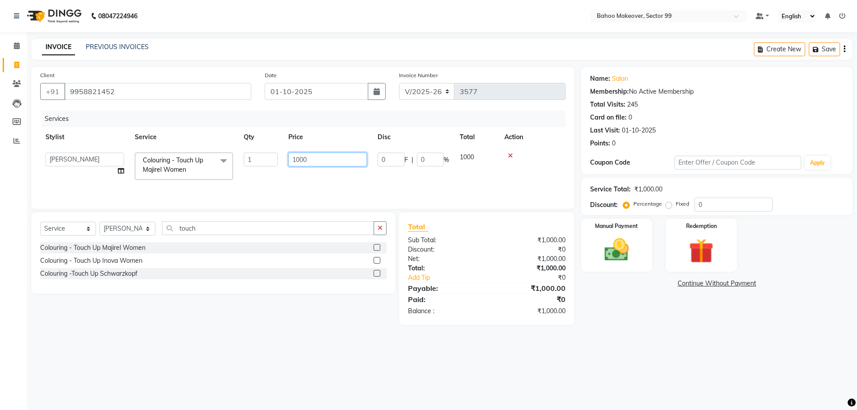
click at [321, 163] on input "1000" at bounding box center [327, 160] width 79 height 14
type input "1"
type input "900"
click at [295, 342] on div "08047224946 Select Location × Bahoo Makeover, Sector 99 Default Panel My Panel …" at bounding box center [428, 205] width 857 height 410
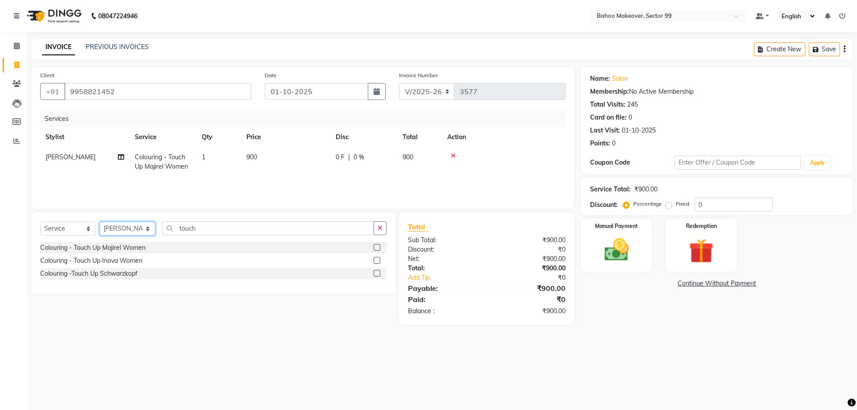
click at [100, 222] on select "Select Stylist [PERSON_NAME] Makeover Bahoo Makeover Salon [PERSON_NAME] [PERSO…" at bounding box center [128, 229] width 56 height 14
select select "87682"
click option "Babita" at bounding box center [0, 0] width 0 height 0
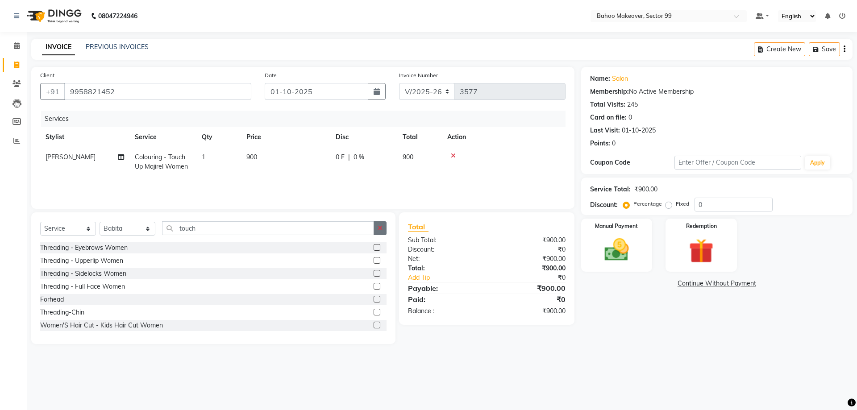
click at [384, 231] on button "button" at bounding box center [379, 228] width 13 height 14
click at [315, 232] on input "text" at bounding box center [274, 228] width 224 height 14
click at [100, 248] on div "Threading - Eyebrows Women" at bounding box center [83, 247] width 87 height 9
checkbox input "false"
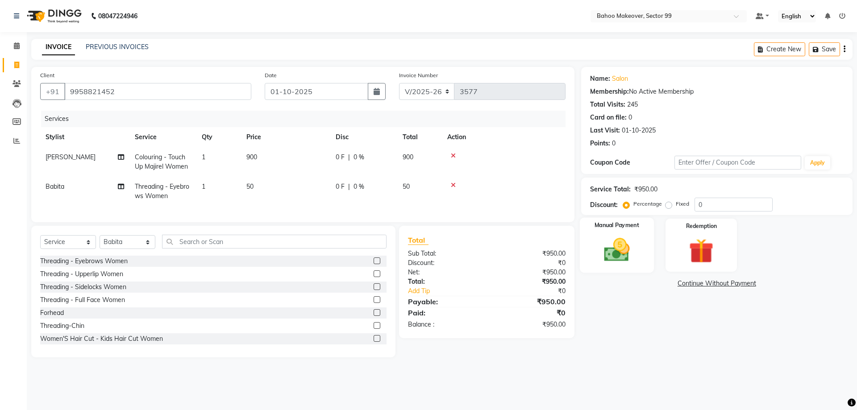
click at [626, 262] on img at bounding box center [616, 249] width 41 height 29
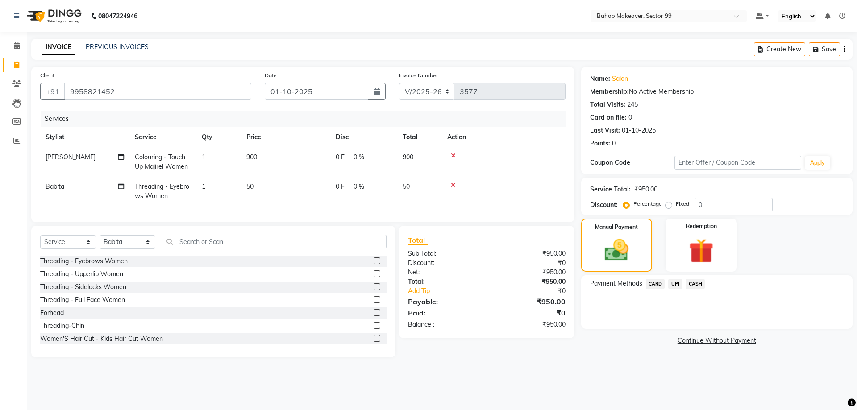
click at [673, 283] on span "UPI" at bounding box center [675, 284] width 14 height 10
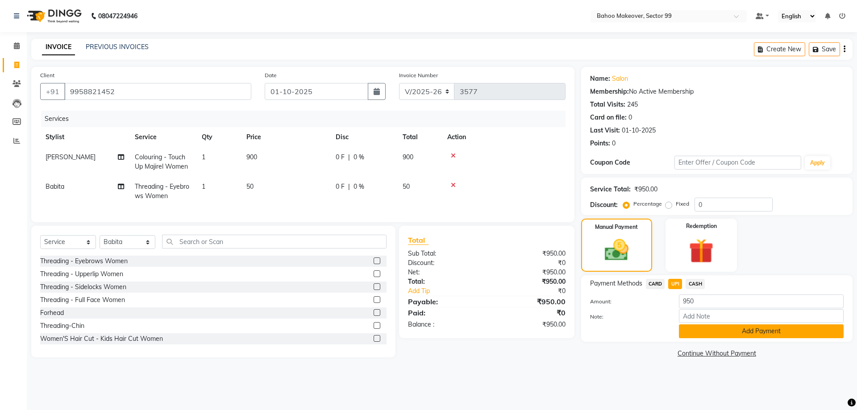
click at [738, 336] on button "Add Payment" at bounding box center [761, 331] width 165 height 14
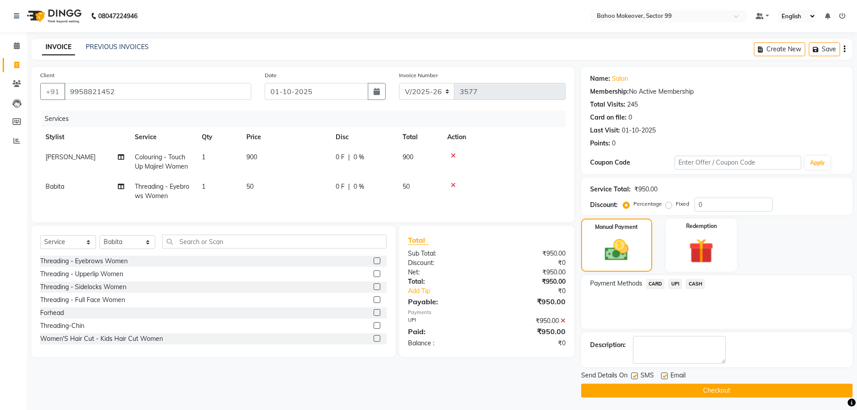
click at [751, 387] on button "Checkout" at bounding box center [716, 391] width 271 height 14
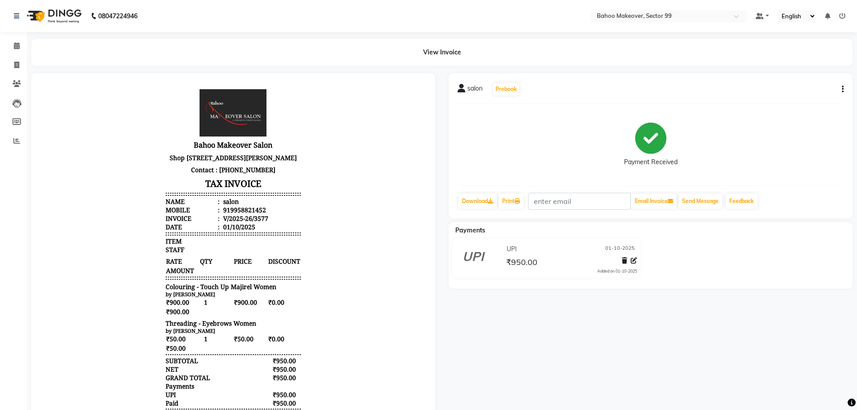
select select "6856"
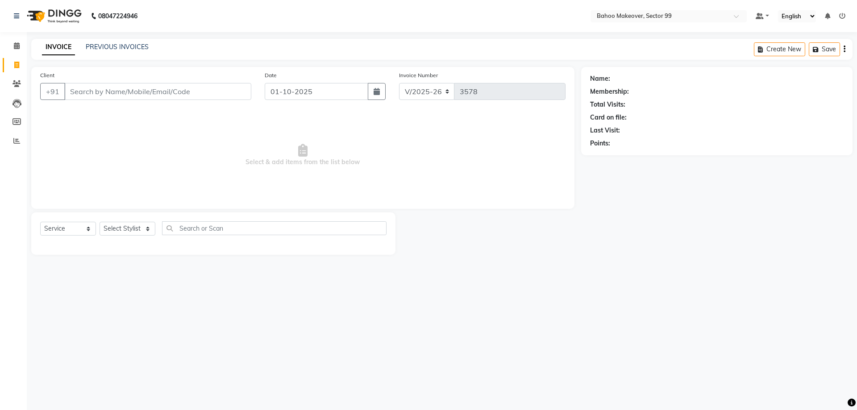
select select "membership"
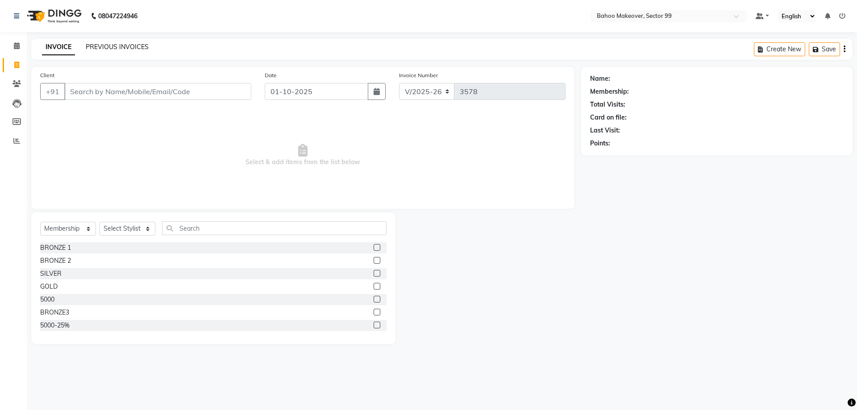
click at [110, 49] on link "PREVIOUS INVOICES" at bounding box center [117, 47] width 63 height 8
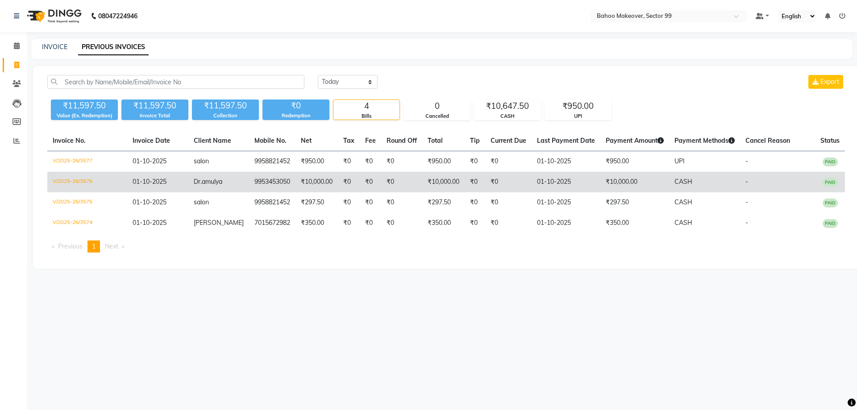
click at [360, 182] on td "₹0" at bounding box center [370, 182] width 21 height 21
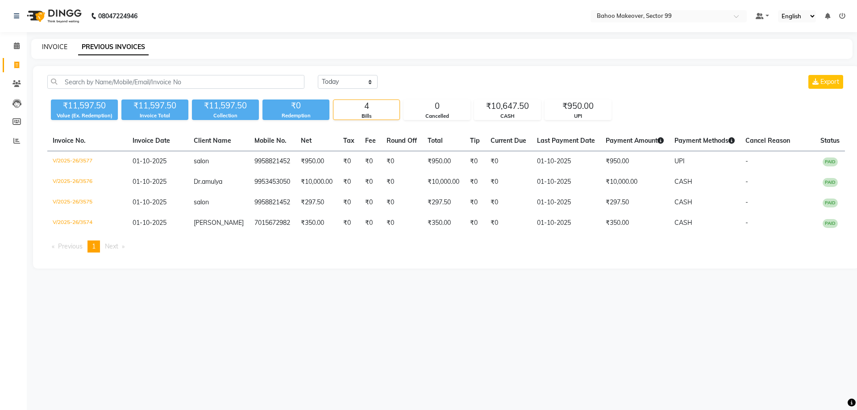
click at [54, 47] on link "INVOICE" at bounding box center [54, 47] width 25 height 8
select select "service"
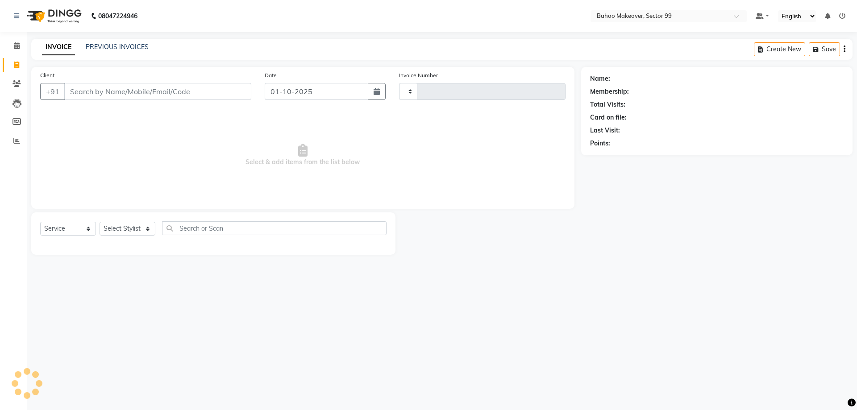
type input "3578"
select select "6856"
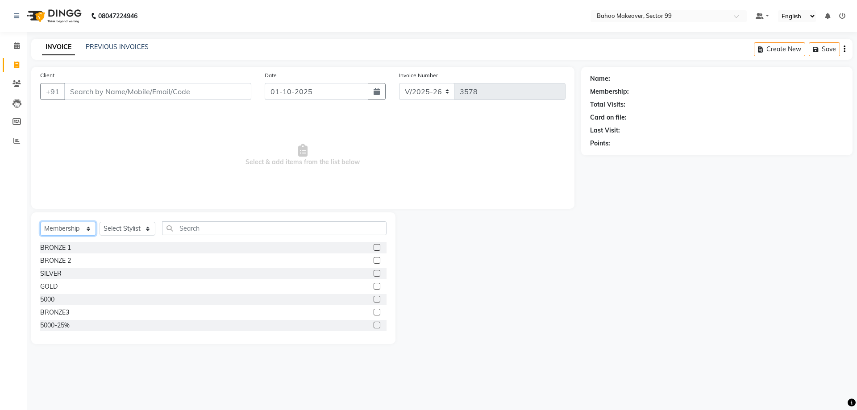
click at [40, 222] on select "Select Service Product Membership Package Voucher Prepaid Gift Card" at bounding box center [68, 229] width 56 height 14
select select "service"
click option "Service" at bounding box center [0, 0] width 0 height 0
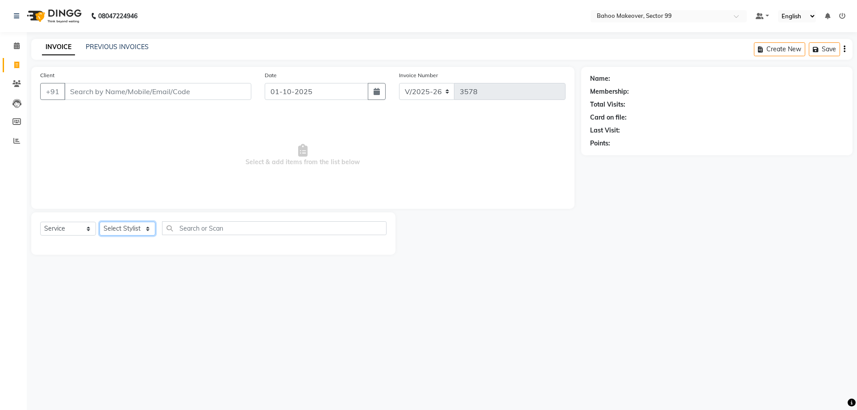
click at [100, 222] on select "Select Stylist [PERSON_NAME] Makeover Bahoo Makeover Salon [PERSON_NAME] [PERSO…" at bounding box center [128, 229] width 56 height 14
select select "54354"
click option "[PERSON_NAME]" at bounding box center [0, 0] width 0 height 0
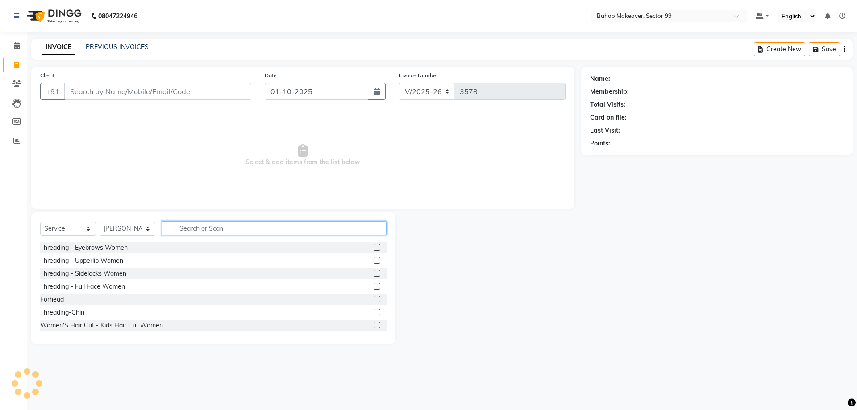
click at [179, 227] on input "text" at bounding box center [274, 228] width 224 height 14
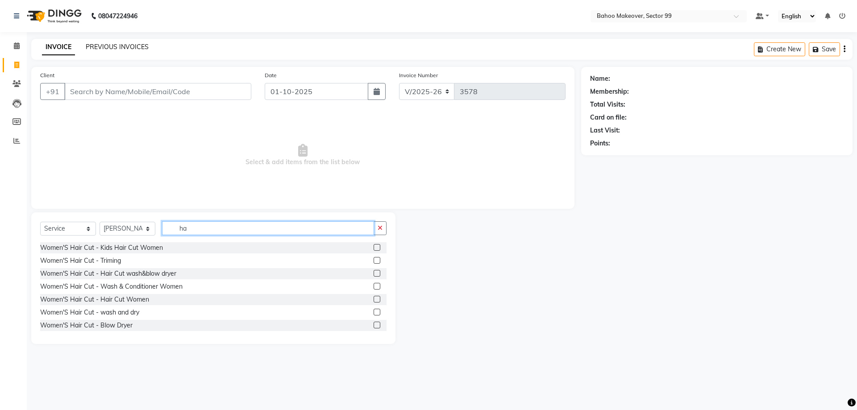
type input "ha"
click at [100, 47] on link "PREVIOUS INVOICES" at bounding box center [117, 47] width 63 height 8
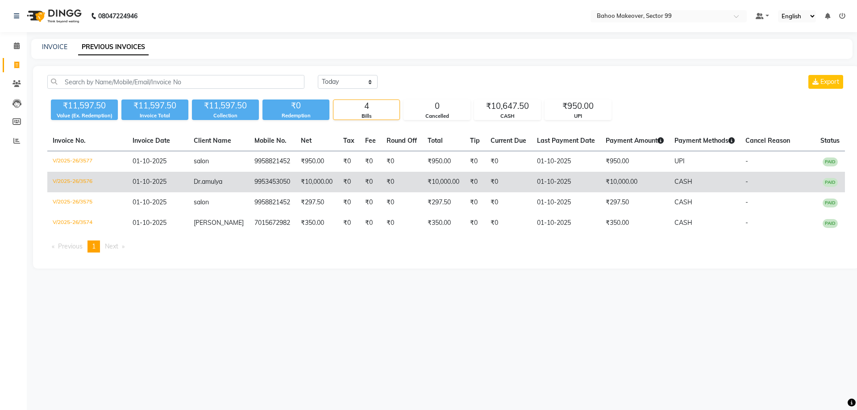
click at [311, 184] on td "₹10,000.00" at bounding box center [316, 182] width 42 height 21
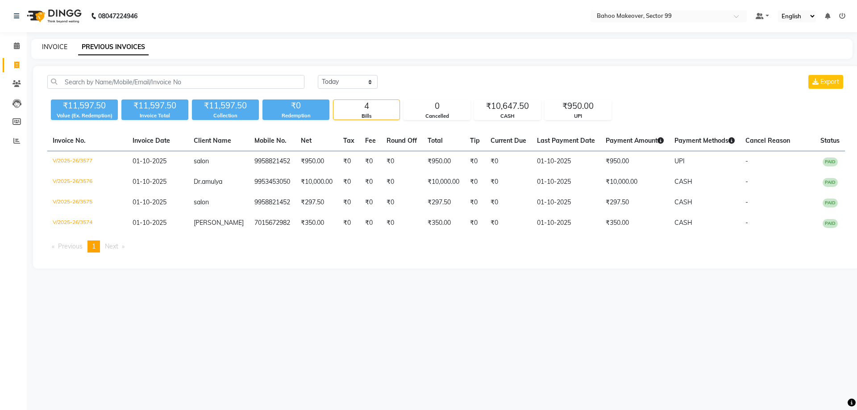
click at [49, 47] on link "INVOICE" at bounding box center [54, 47] width 25 height 8
select select "6856"
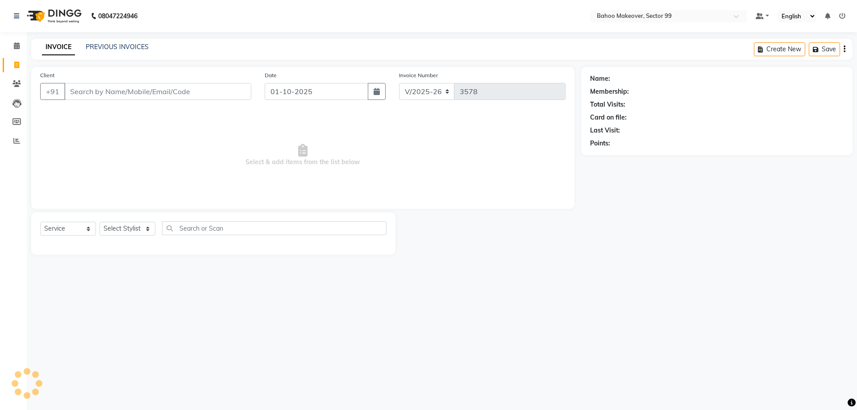
select select "membership"
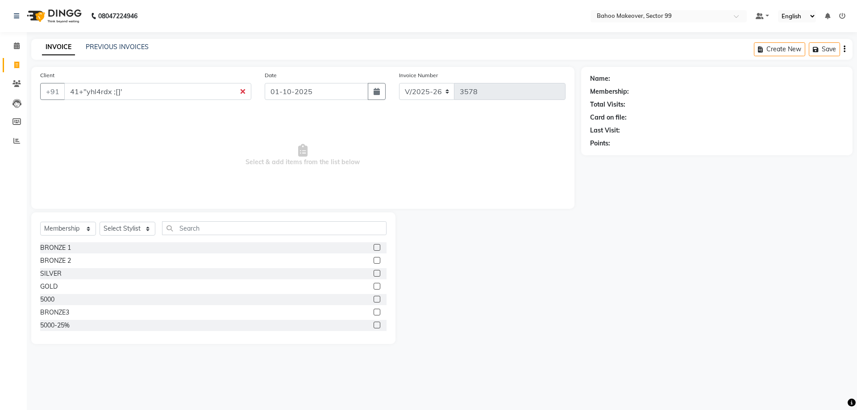
click at [238, 93] on input "41+"yhl4rdx ;[]'" at bounding box center [157, 91] width 187 height 17
click at [241, 96] on input "41+"yhl4rdx ;[]'" at bounding box center [157, 91] width 187 height 17
click at [241, 92] on input "41+"yhl4rdx ;[]'" at bounding box center [157, 91] width 187 height 17
click at [242, 92] on input "41+"yhl4rdx ;[]'" at bounding box center [157, 91] width 187 height 17
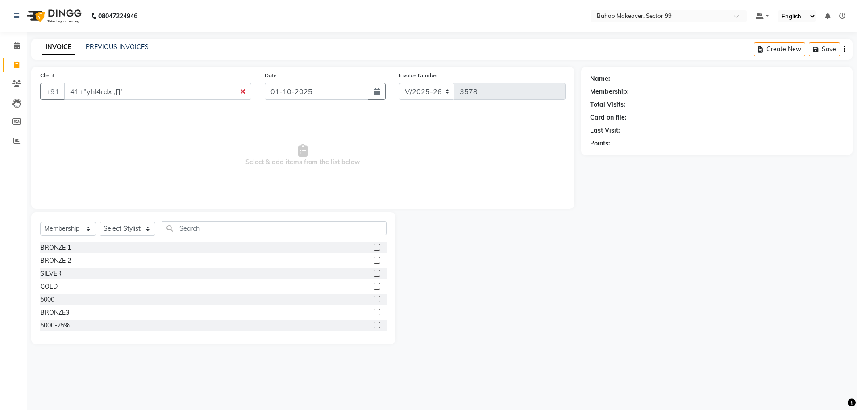
click at [240, 91] on input "41+"yhl4rdx ;[]'" at bounding box center [157, 91] width 187 height 17
click at [239, 90] on input "41+"yhl4rdx ;[]'" at bounding box center [157, 91] width 187 height 17
click at [238, 89] on input "41+"yhl4rdx ;[]'" at bounding box center [157, 91] width 187 height 17
click at [527, 229] on div at bounding box center [488, 278] width 186 height 132
click at [494, 225] on div at bounding box center [488, 278] width 186 height 132
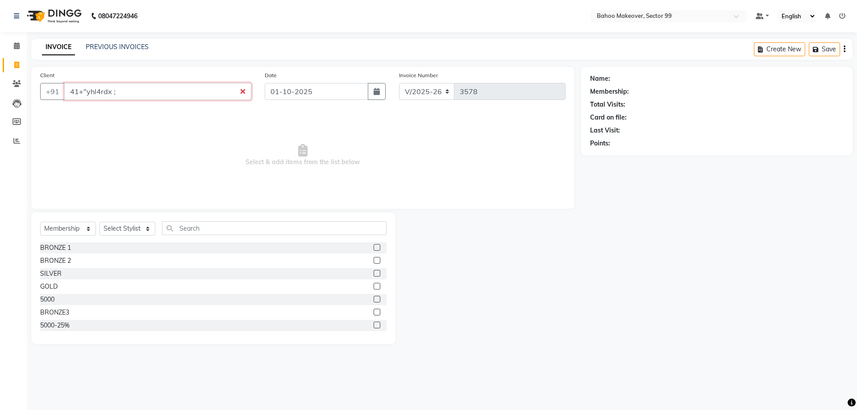
drag, startPoint x: 241, startPoint y: 95, endPoint x: 178, endPoint y: 101, distance: 62.7
click at [223, 101] on div "Client +91 41+"yhl4rdx ;" at bounding box center [145, 88] width 224 height 37
click at [163, 93] on input "41+"yhl4rdx ;" at bounding box center [157, 91] width 187 height 17
type input "4"
click at [139, 89] on input "Client" at bounding box center [157, 91] width 187 height 17
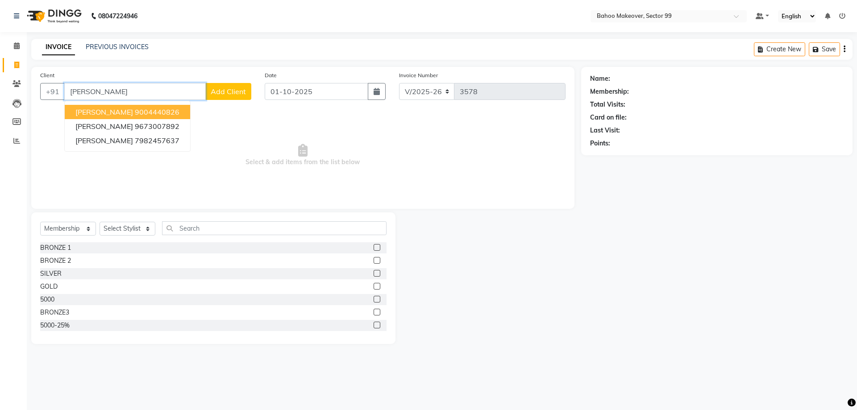
click at [152, 112] on button "archit 9004440826" at bounding box center [127, 112] width 125 height 14
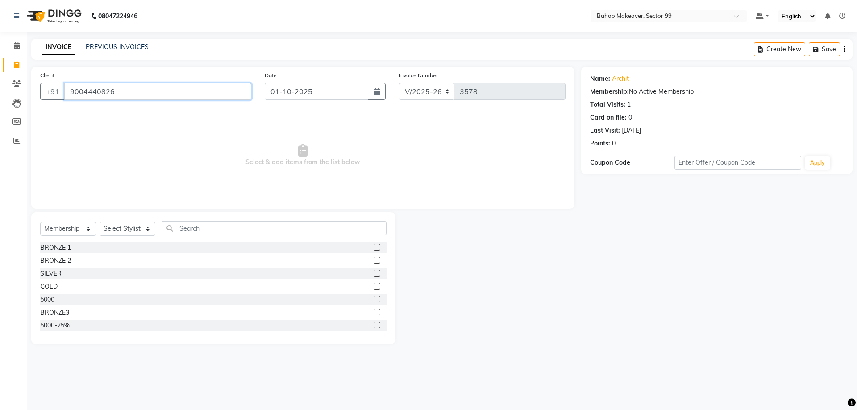
click at [137, 94] on input "9004440826" at bounding box center [157, 91] width 187 height 17
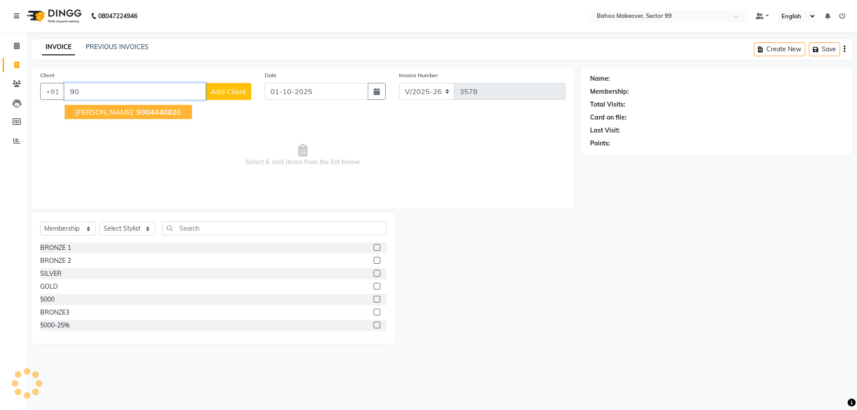
type input "9"
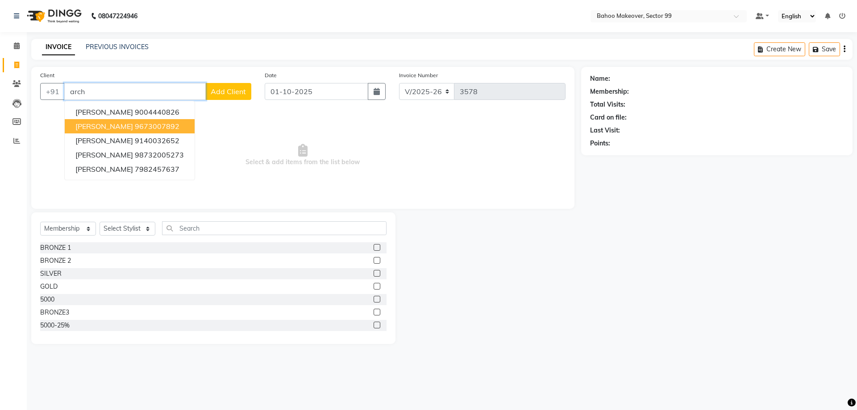
click at [135, 124] on ngb-highlight "9673007892" at bounding box center [157, 126] width 45 height 9
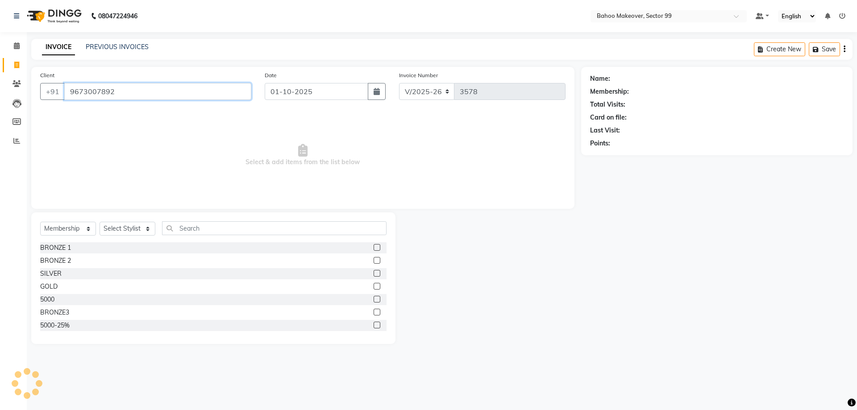
type input "9673007892"
select select "1: Object"
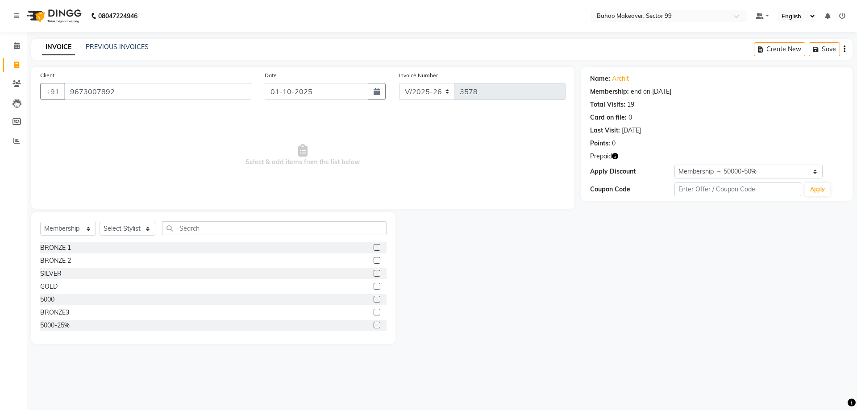
click at [614, 154] on icon "button" at bounding box center [615, 156] width 6 height 6
click at [630, 245] on div "Name: Archit Membership: end on 22-06-2026 Total Visits: 19 Card on file: 0 Las…" at bounding box center [720, 205] width 278 height 277
click at [617, 158] on icon "button" at bounding box center [615, 156] width 6 height 6
click at [392, 161] on span "Select & add items from the list below" at bounding box center [302, 155] width 525 height 89
click at [98, 50] on link "PREVIOUS INVOICES" at bounding box center [117, 47] width 63 height 8
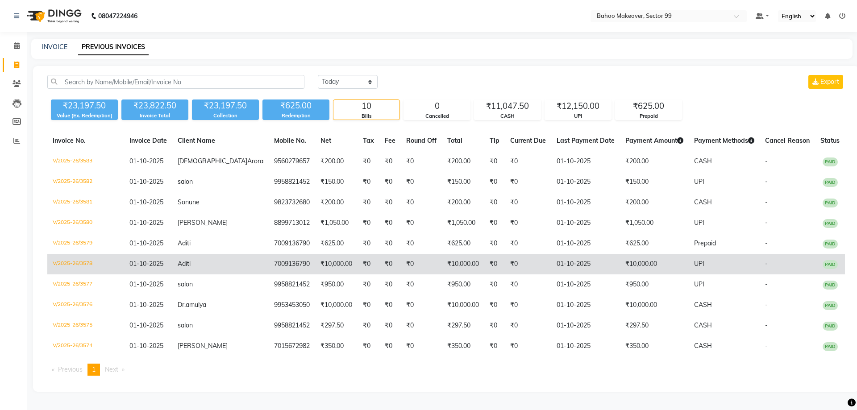
click at [227, 274] on td "Aditi" at bounding box center [220, 264] width 96 height 21
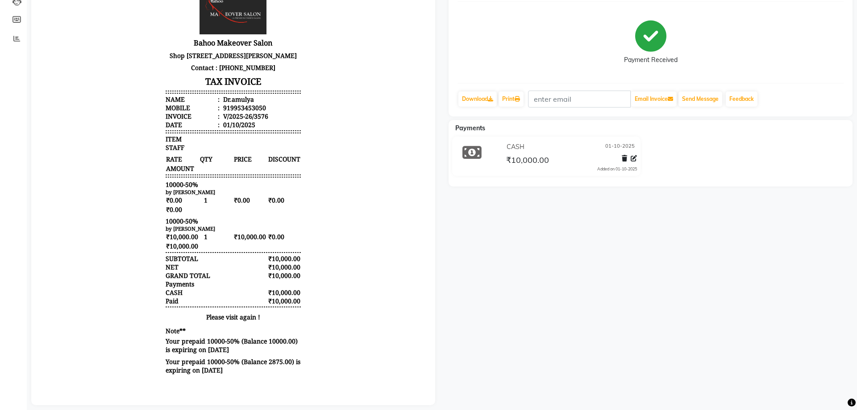
scroll to position [111, 0]
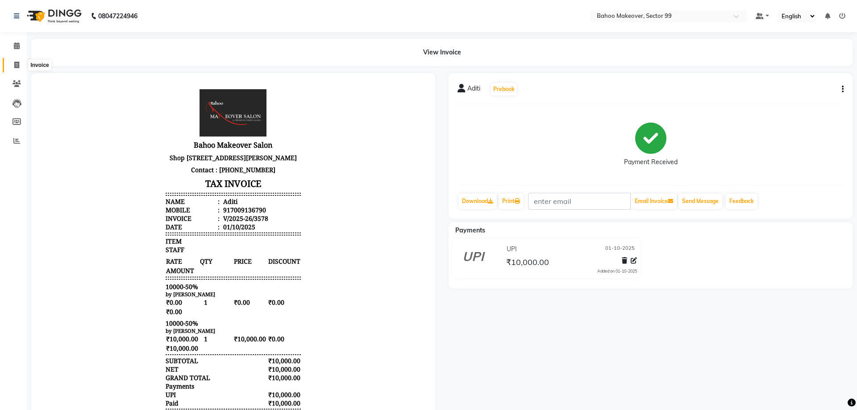
click at [17, 69] on span at bounding box center [17, 65] width 16 height 10
select select "service"
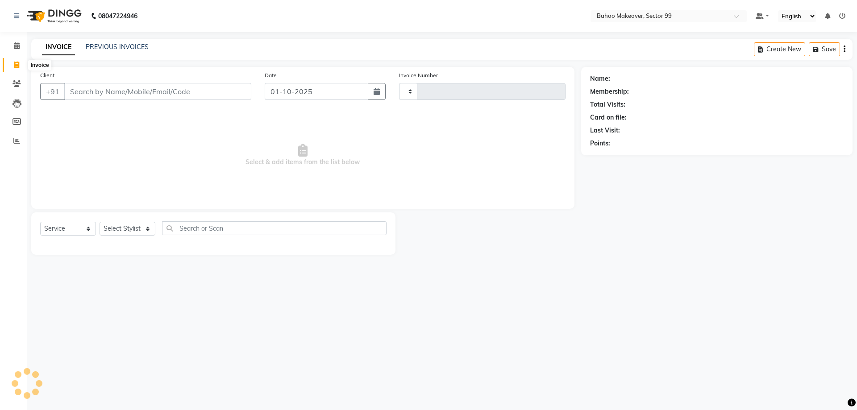
type input "3585"
select select "6856"
click at [108, 50] on link "PREVIOUS INVOICES" at bounding box center [117, 47] width 63 height 8
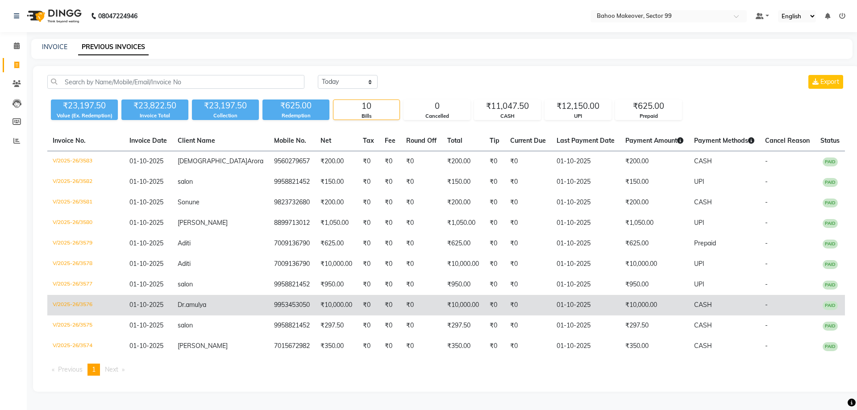
click at [206, 309] on span "Dr.amulya" at bounding box center [192, 305] width 29 height 8
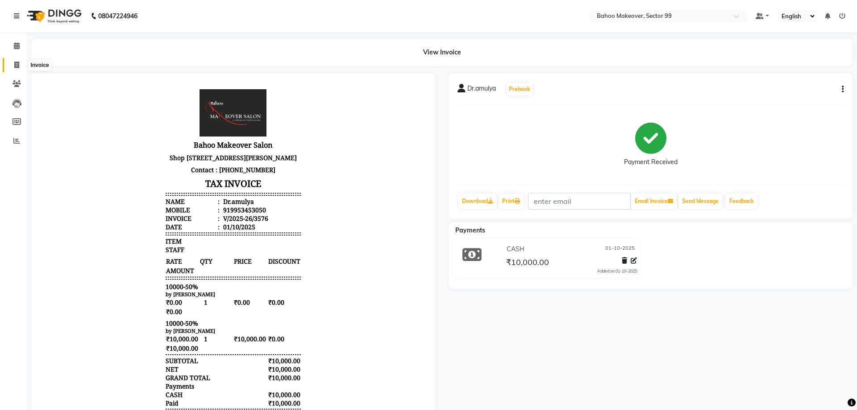
click at [17, 64] on icon at bounding box center [16, 65] width 5 height 7
select select "service"
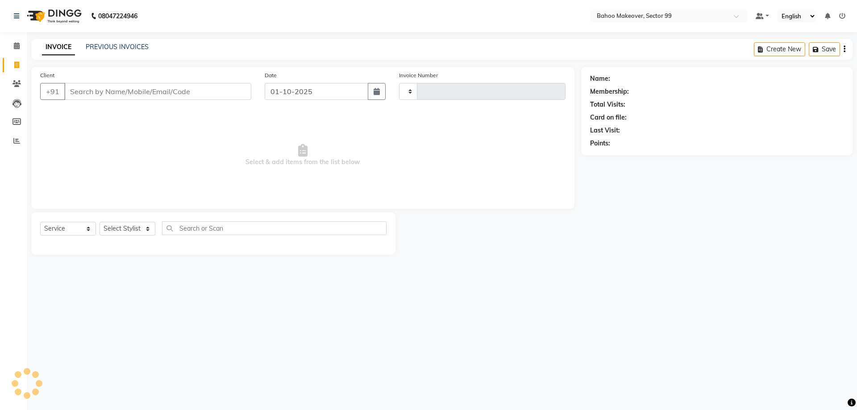
type input "3585"
select select "6856"
select select "membership"
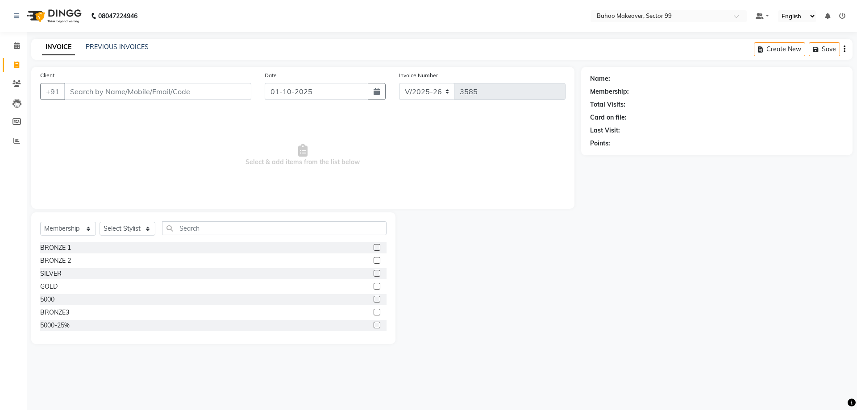
click at [121, 94] on input "Client" at bounding box center [157, 91] width 187 height 17
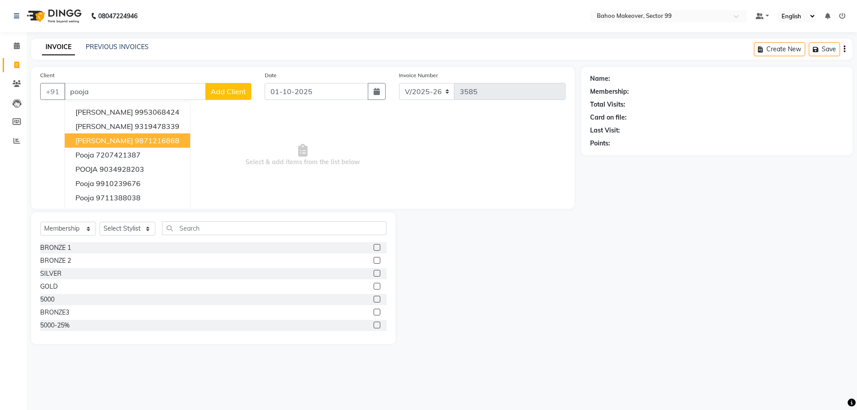
click at [135, 141] on ngb-highlight "9871216868" at bounding box center [157, 140] width 45 height 9
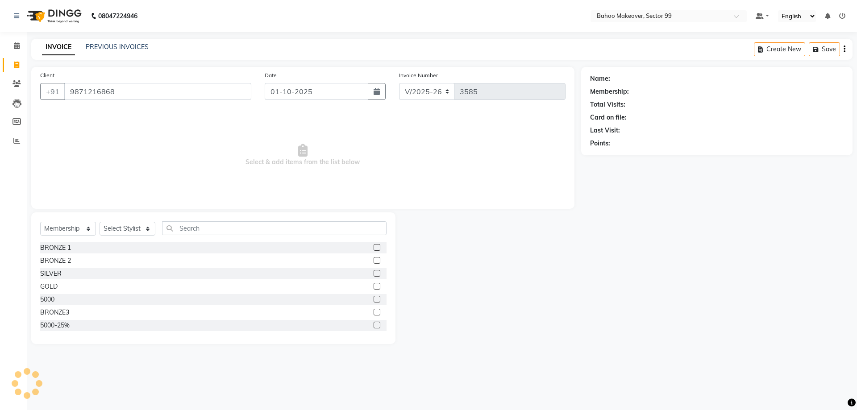
type input "9871216868"
select select "1: Object"
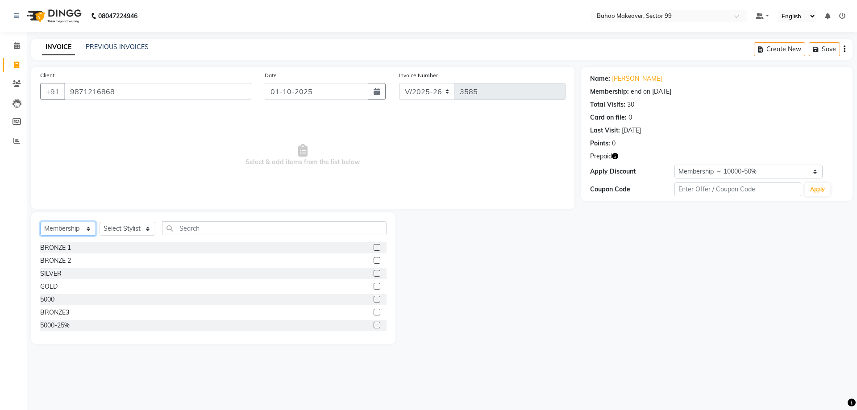
click at [40, 222] on select "Select Service Product Membership Package Voucher Prepaid Gift Card" at bounding box center [68, 229] width 56 height 14
select select "service"
click option "Service" at bounding box center [0, 0] width 0 height 0
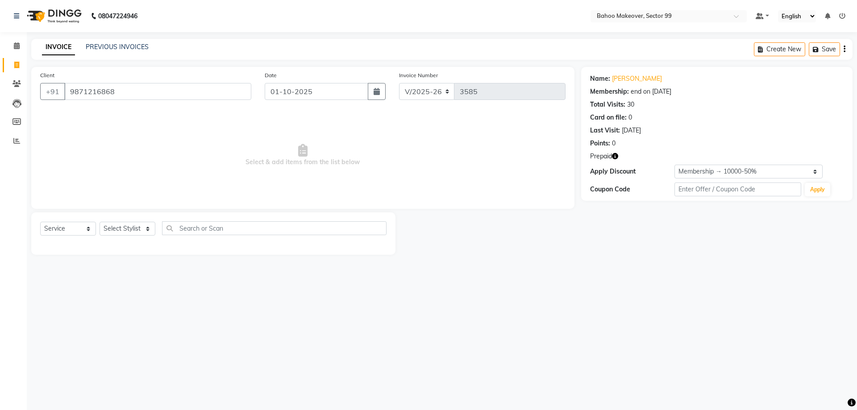
click at [615, 158] on icon "button" at bounding box center [615, 156] width 6 height 6
click at [100, 222] on select "Select Stylist [PERSON_NAME] Makeover Bahoo Makeover Salon [PERSON_NAME] [PERSO…" at bounding box center [128, 229] width 56 height 14
click at [221, 150] on span "Select & add items from the list below" at bounding box center [302, 155] width 525 height 89
click at [133, 46] on link "PREVIOUS INVOICES" at bounding box center [117, 47] width 63 height 8
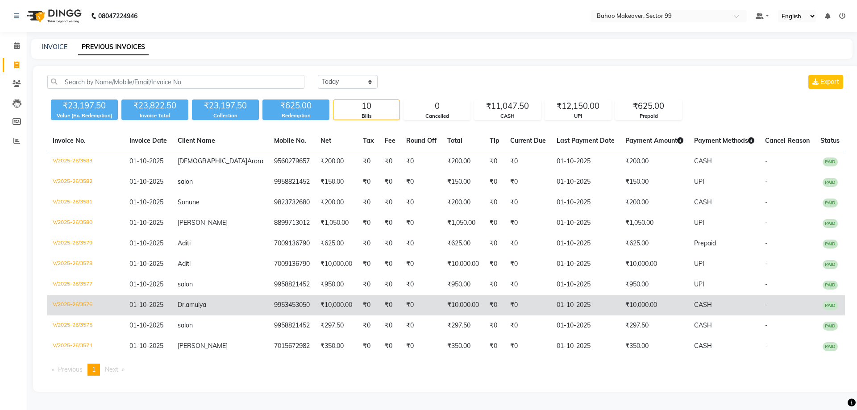
click at [442, 315] on td "₹10,000.00" at bounding box center [463, 305] width 42 height 21
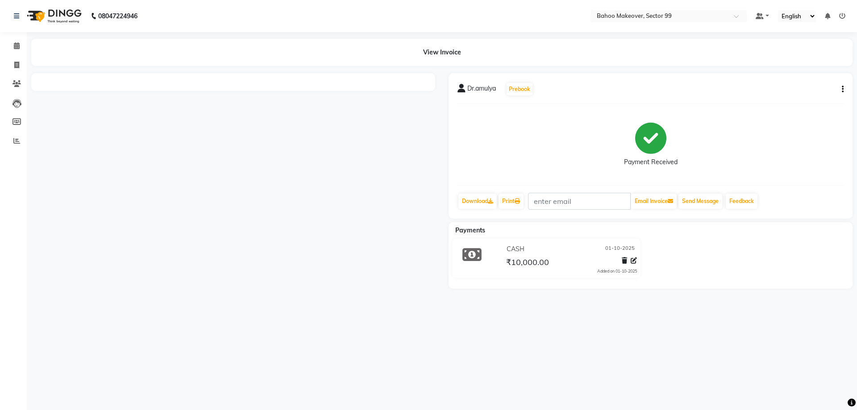
click at [840, 89] on button "button" at bounding box center [840, 89] width 5 height 9
click at [770, 91] on div "Edit Item Staff" at bounding box center [782, 89] width 91 height 11
select select
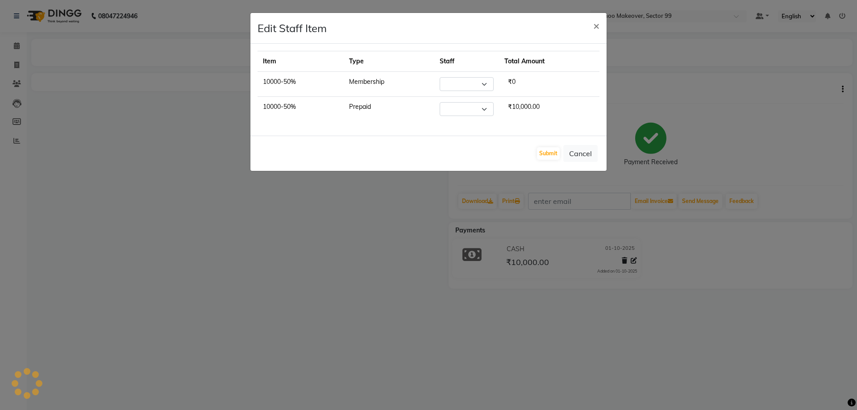
select select "57147"
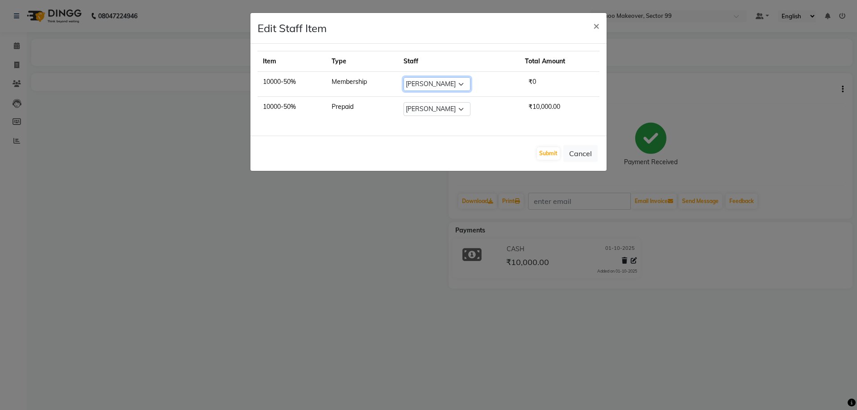
click at [403, 77] on select "Select Arjun Azad Babita Bahoo Makeover Bahoo Makeover Salon Komal Madhoo Mande…" at bounding box center [436, 84] width 67 height 14
select select "54354"
click option "[PERSON_NAME]" at bounding box center [0, 0] width 0 height 0
click at [403, 102] on select "Select Arjun Azad Babita Bahoo Makeover Bahoo Makeover Salon Komal Madhoo Mande…" at bounding box center [436, 109] width 67 height 14
select select "54354"
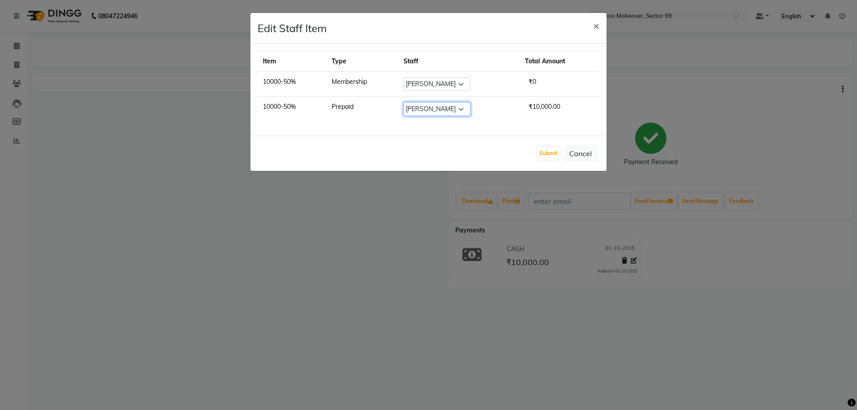
click option "[PERSON_NAME]" at bounding box center [0, 0] width 0 height 0
click at [556, 153] on button "Submit" at bounding box center [548, 153] width 23 height 12
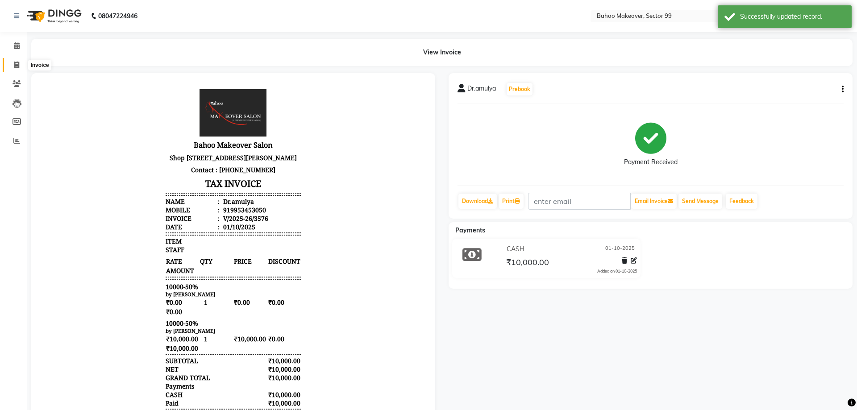
click at [17, 65] on icon at bounding box center [16, 65] width 5 height 7
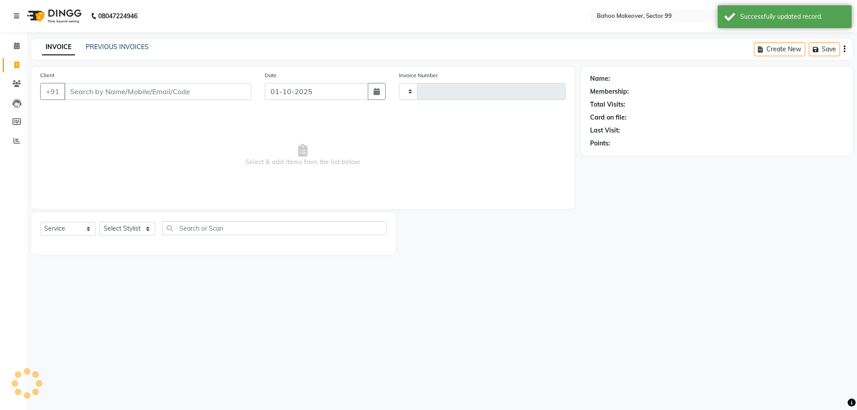
select select "membership"
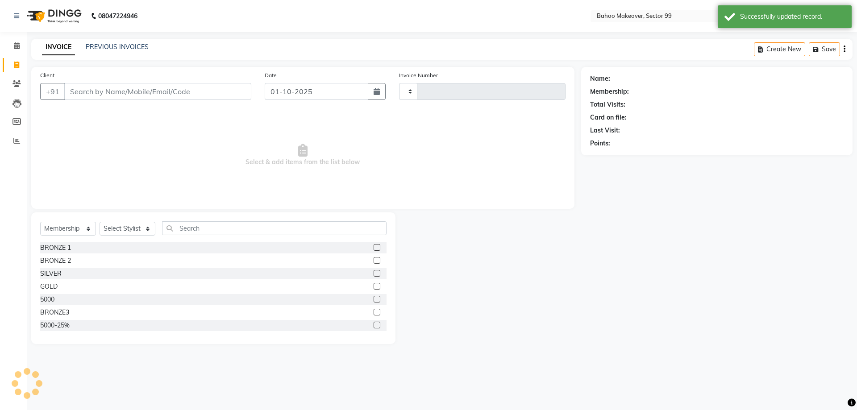
type input "3585"
select select "6856"
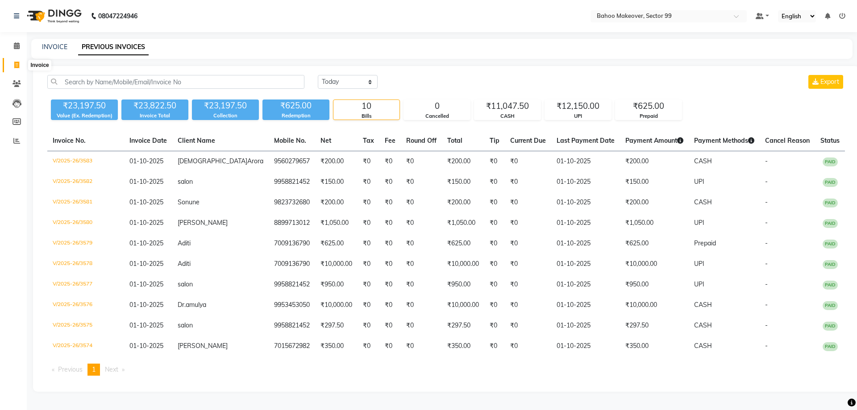
click at [19, 66] on span at bounding box center [17, 65] width 16 height 10
select select "service"
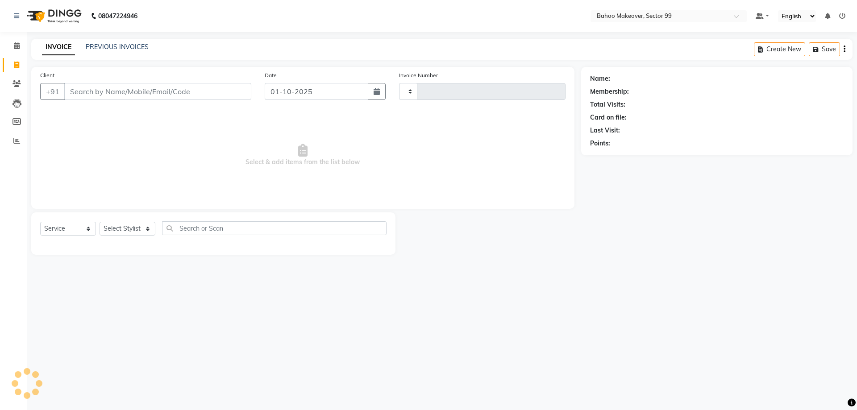
type input "3585"
select select "6856"
select select "membership"
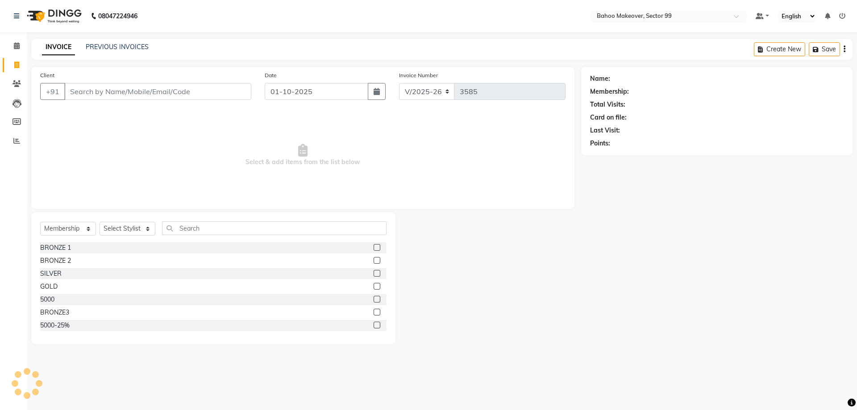
click at [111, 89] on input "Client" at bounding box center [157, 91] width 187 height 17
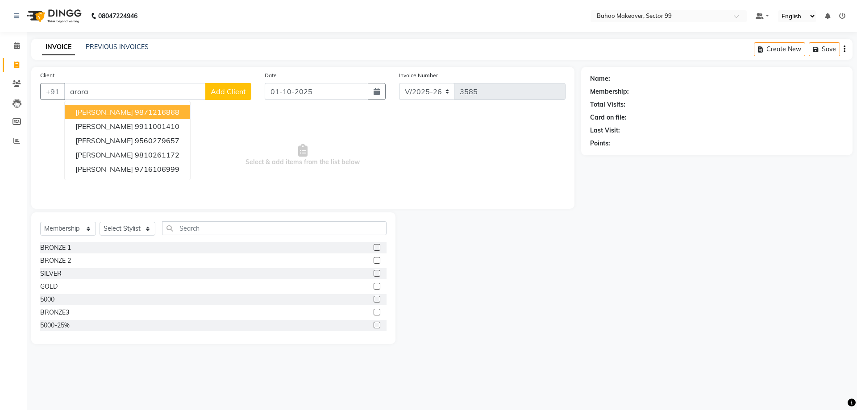
click at [116, 116] on button "[PERSON_NAME] 9871216868" at bounding box center [127, 112] width 125 height 14
type input "9871216868"
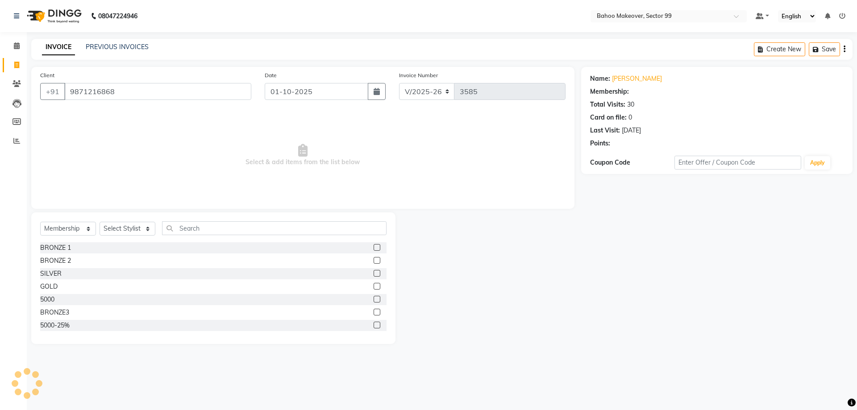
select select "1: Object"
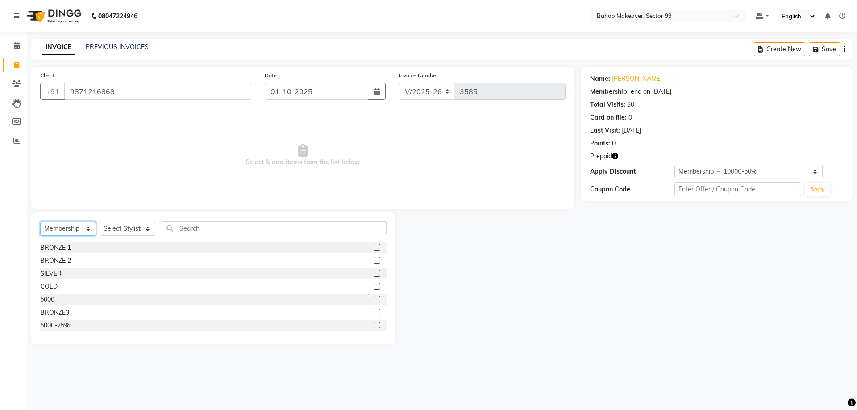
click at [40, 222] on select "Select Service Product Membership Package Voucher Prepaid Gift Card" at bounding box center [68, 229] width 56 height 14
select select "service"
click option "Service" at bounding box center [0, 0] width 0 height 0
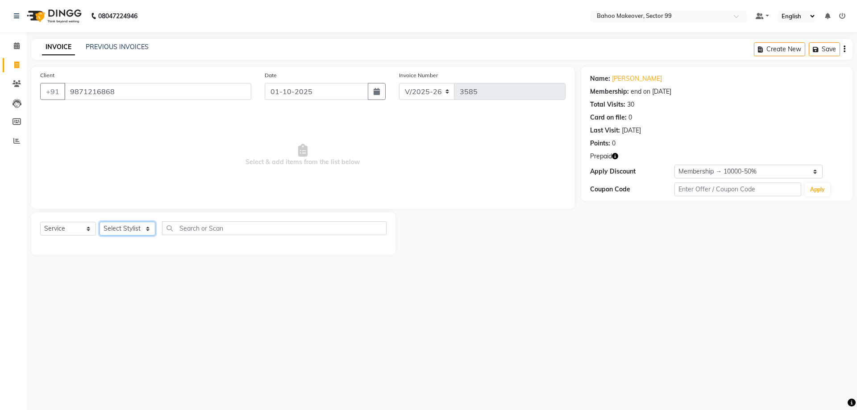
click at [100, 222] on select "Select Stylist Arjun Azad Babita Bahoo Makeover Bahoo Makeover Salon Komal Madh…" at bounding box center [128, 229] width 56 height 14
select select "57147"
click option "[PERSON_NAME]" at bounding box center [0, 0] width 0 height 0
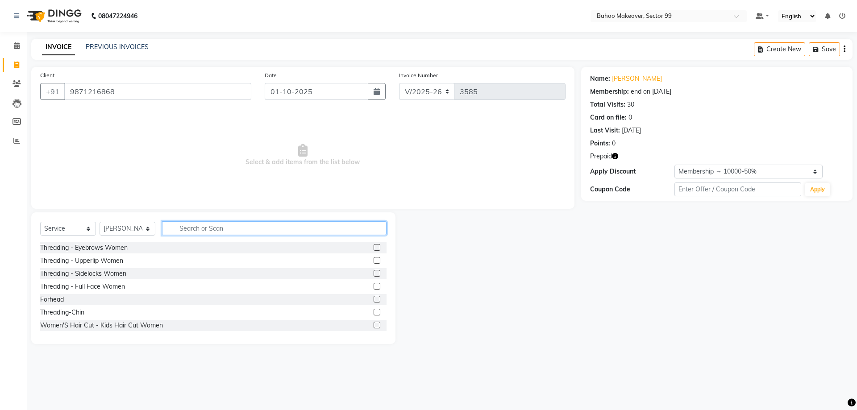
click at [217, 232] on input "text" at bounding box center [274, 228] width 224 height 14
type input "hair wash"
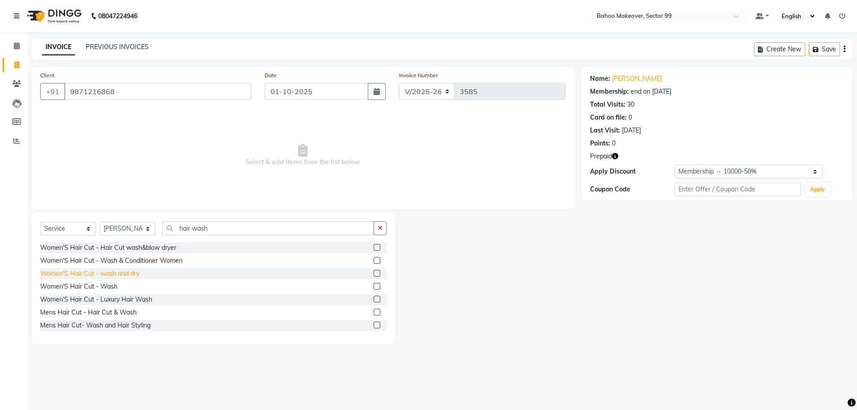
click at [120, 275] on div "Women'S Hair Cut - wash and dry" at bounding box center [89, 273] width 99 height 9
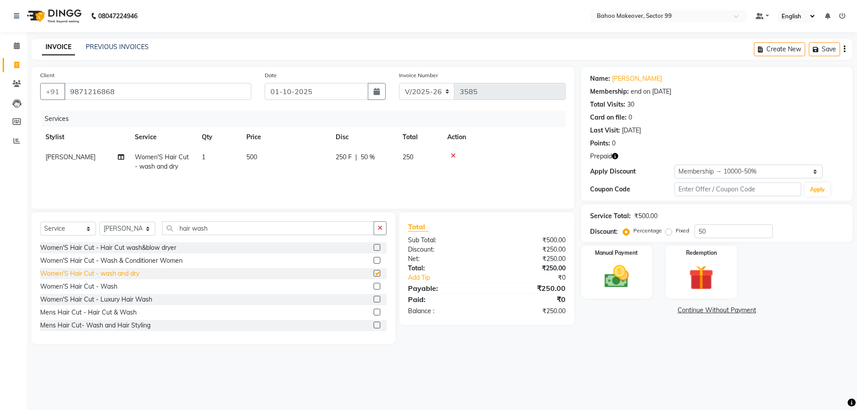
checkbox input "false"
click at [261, 158] on td "500" at bounding box center [285, 161] width 89 height 29
select select "57147"
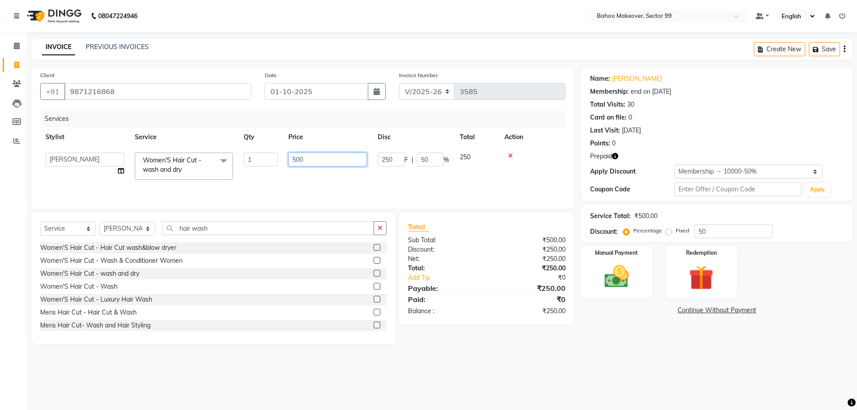
drag, startPoint x: 312, startPoint y: 159, endPoint x: 270, endPoint y: 166, distance: 43.0
click at [288, 166] on input "500" at bounding box center [327, 160] width 79 height 14
type input "550"
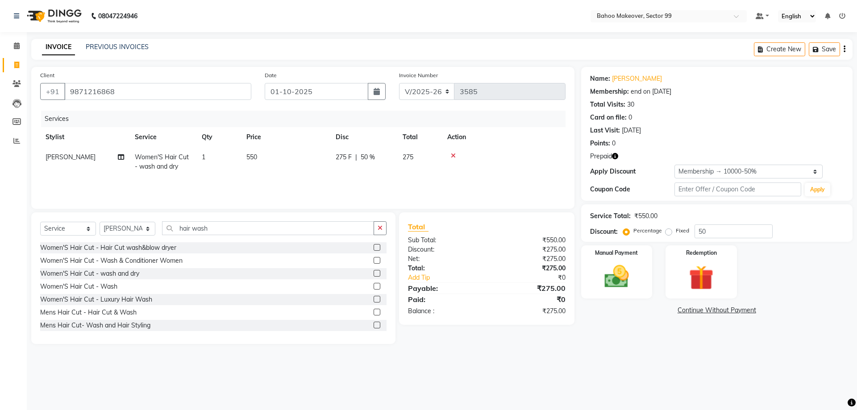
click at [306, 204] on div "Client +91 9871216868 Date 01-10-2025 Invoice Number V/2025 V/2025-26 3585 Serv…" at bounding box center [302, 138] width 543 height 142
click at [377, 230] on button "button" at bounding box center [379, 228] width 13 height 14
click at [100, 222] on select "Select Stylist [PERSON_NAME] Makeover Bahoo Makeover Salon [PERSON_NAME] [PERSO…" at bounding box center [128, 229] width 56 height 14
select select "87682"
click option "Babita" at bounding box center [0, 0] width 0 height 0
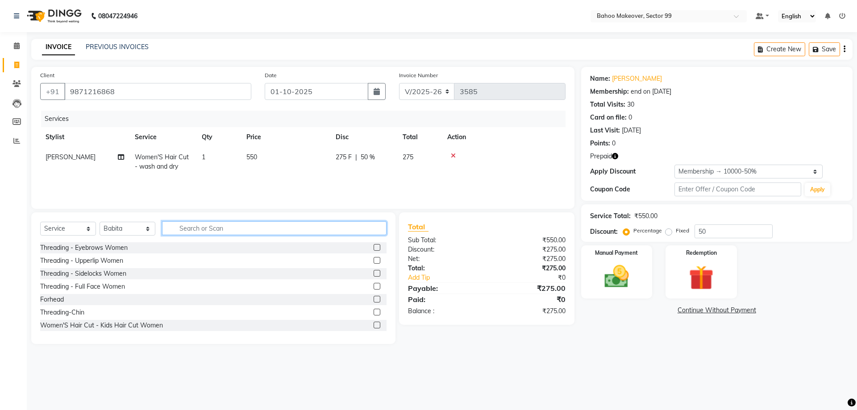
click at [224, 228] on input "text" at bounding box center [274, 228] width 224 height 14
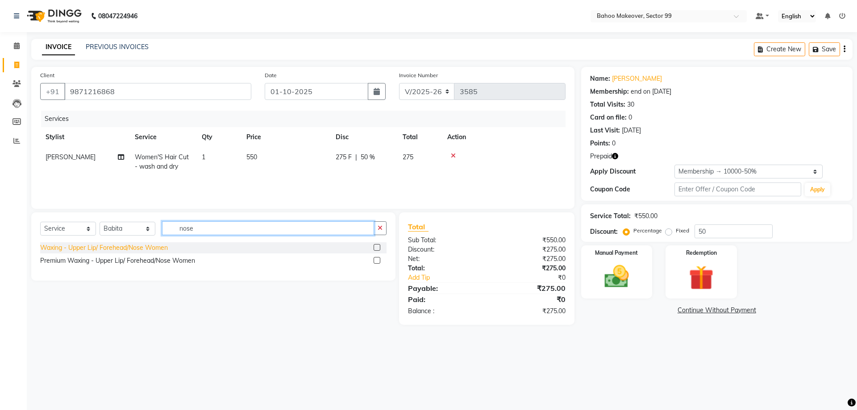
type input "nose"
click at [93, 243] on div "Waxing - Upper Lip/ Forehead/Nose Women" at bounding box center [104, 247] width 128 height 9
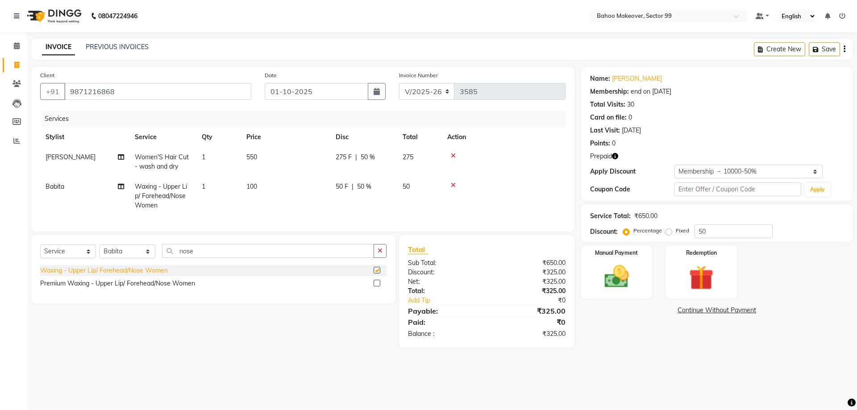
checkbox input "false"
click at [378, 254] on icon "button" at bounding box center [379, 251] width 5 height 6
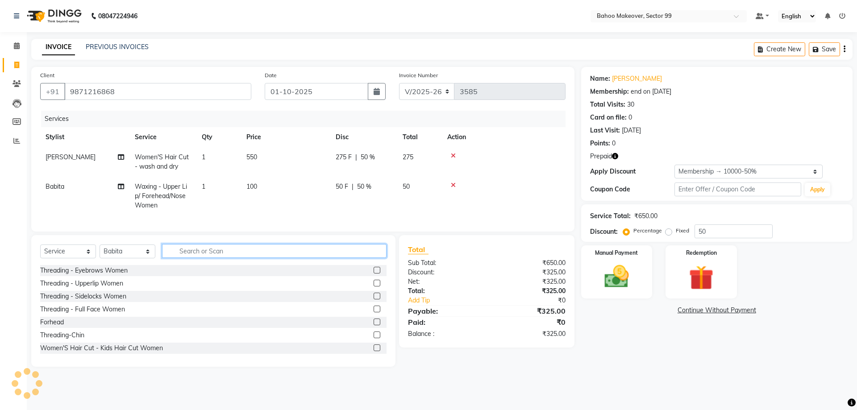
click at [369, 253] on input "text" at bounding box center [274, 251] width 224 height 14
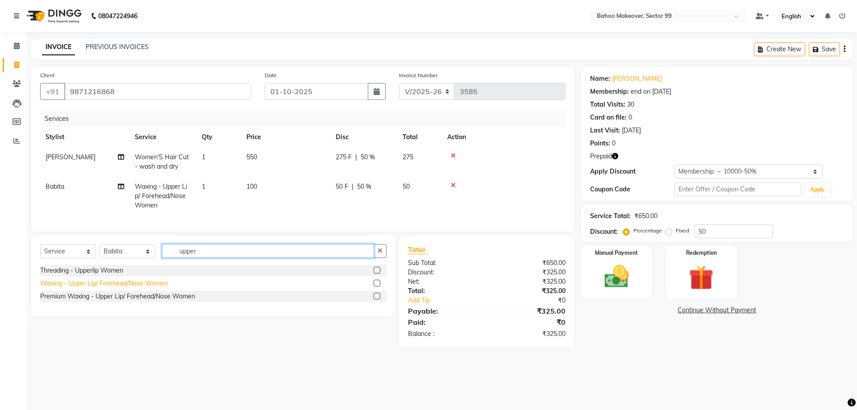
type input "upper"
click at [159, 288] on div "Waxing - Upper Lip/ Forehead/Nose Women" at bounding box center [104, 283] width 128 height 9
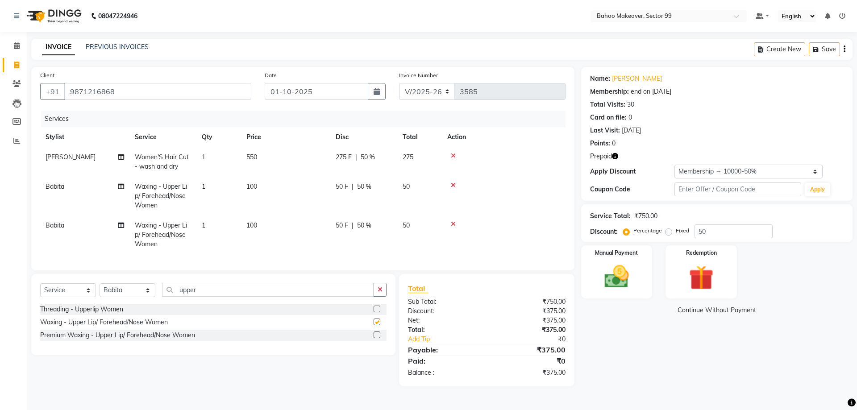
checkbox input "false"
click at [377, 296] on button "button" at bounding box center [379, 290] width 13 height 14
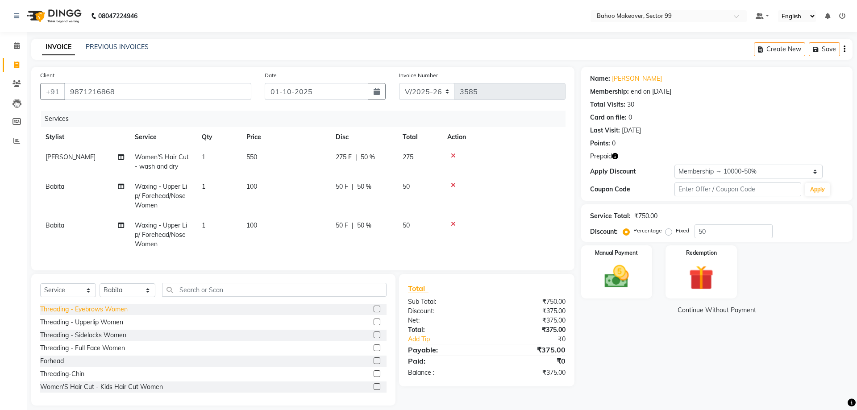
click at [87, 309] on div "Threading - Eyebrows Women" at bounding box center [83, 309] width 87 height 9
checkbox input "false"
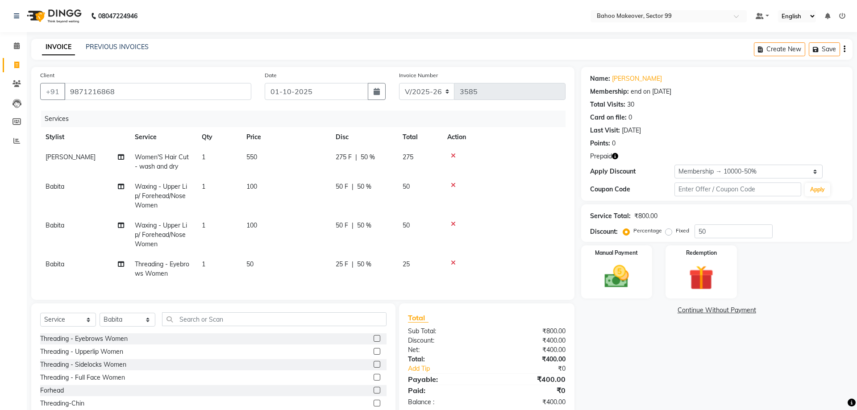
scroll to position [38, 0]
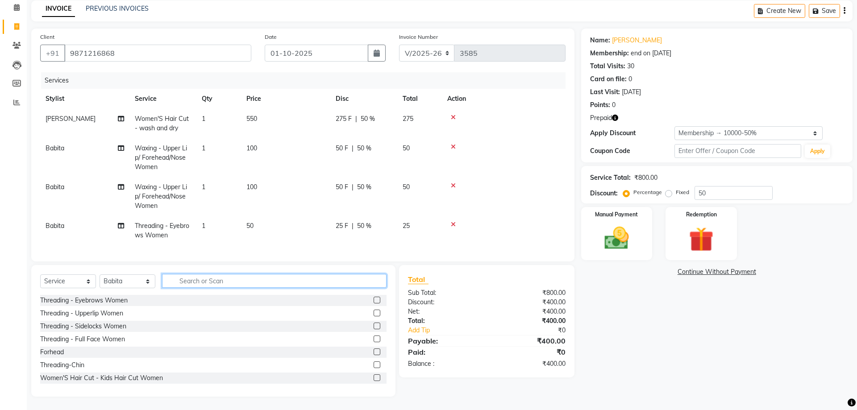
click at [202, 282] on input "text" at bounding box center [274, 281] width 224 height 14
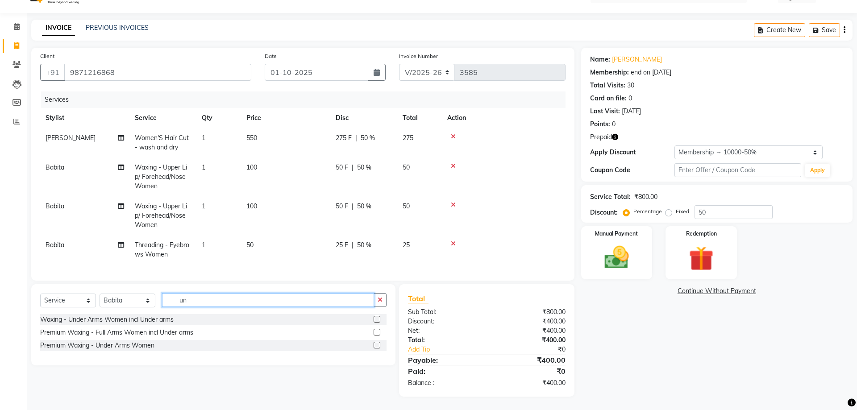
scroll to position [19, 0]
type input "under"
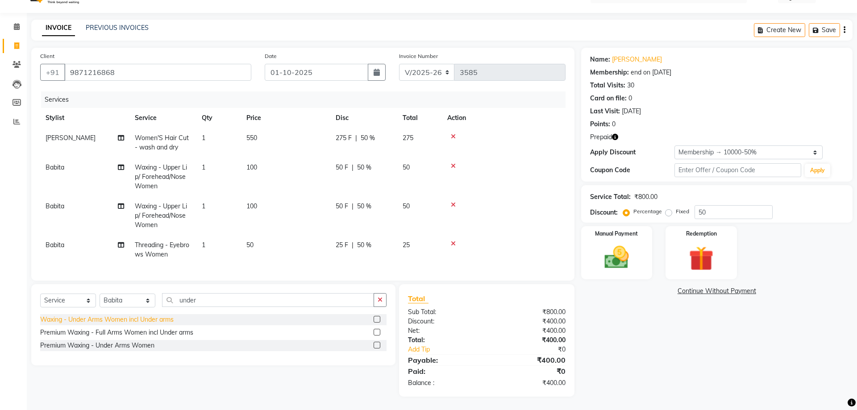
click at [101, 321] on div "Waxing - Under Arms Women incl Under arms" at bounding box center [106, 319] width 133 height 9
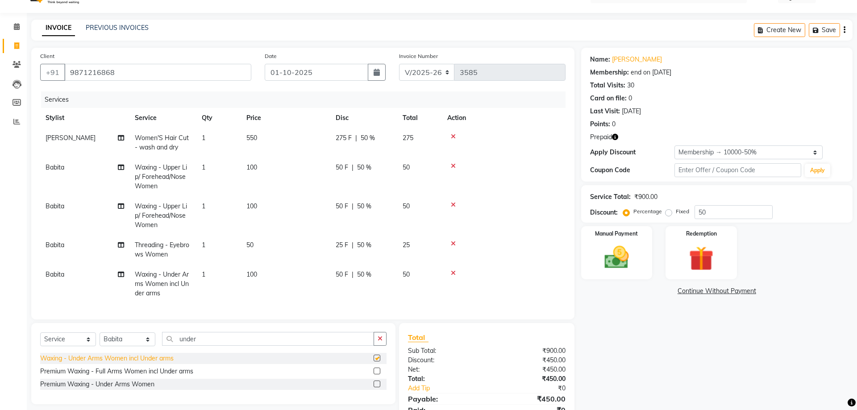
checkbox input "false"
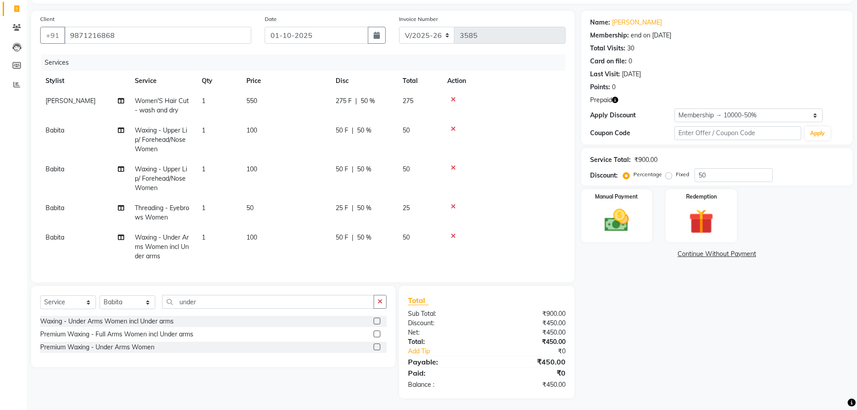
scroll to position [58, 0]
click at [696, 229] on img at bounding box center [700, 220] width 41 height 32
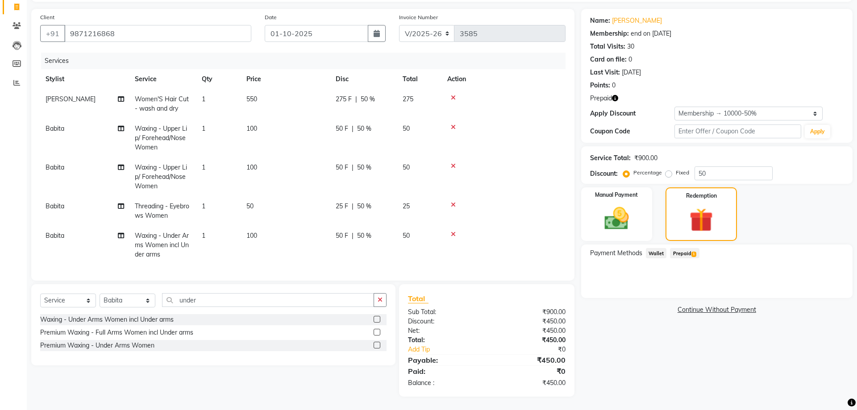
click at [685, 256] on span "Prepaid 1" at bounding box center [684, 253] width 29 height 10
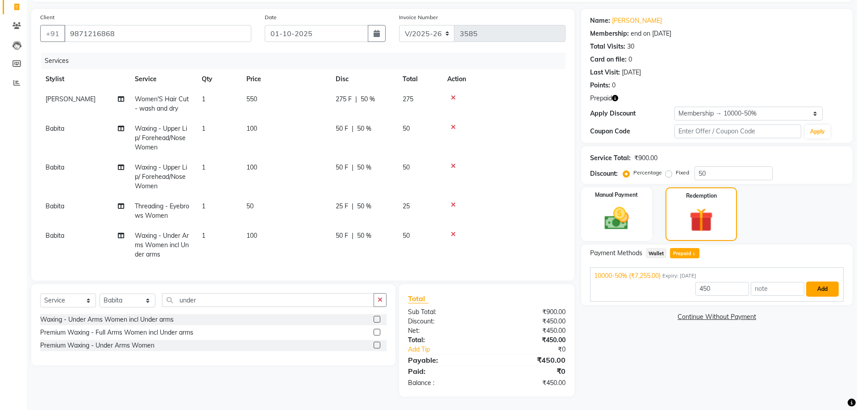
click at [822, 292] on button "Add" at bounding box center [822, 289] width 33 height 15
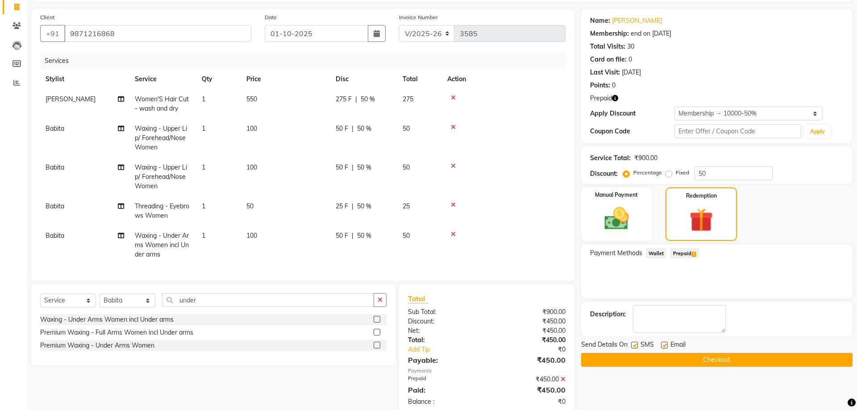
click at [817, 363] on button "Checkout" at bounding box center [716, 360] width 271 height 14
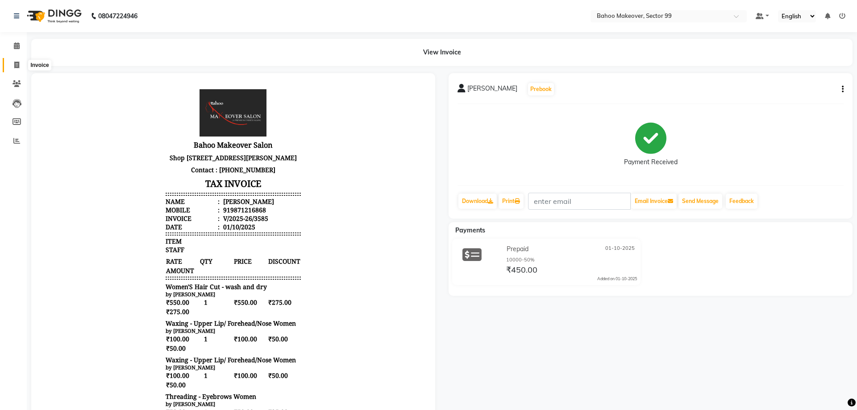
click at [18, 62] on icon at bounding box center [16, 65] width 5 height 7
select select "service"
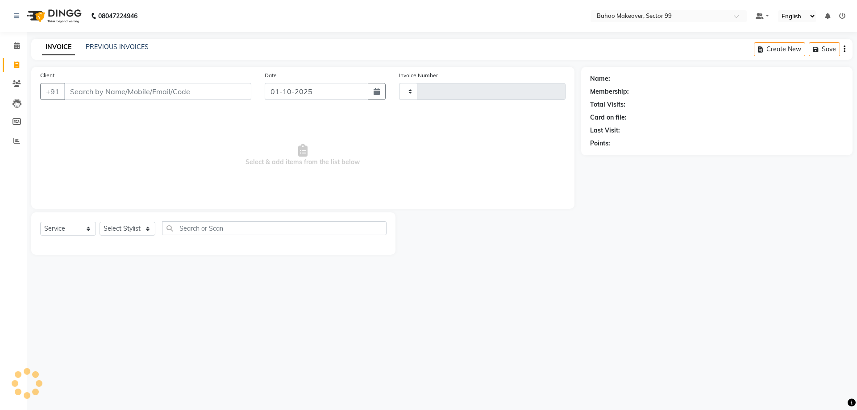
type input "3586"
select select "6856"
select select "membership"
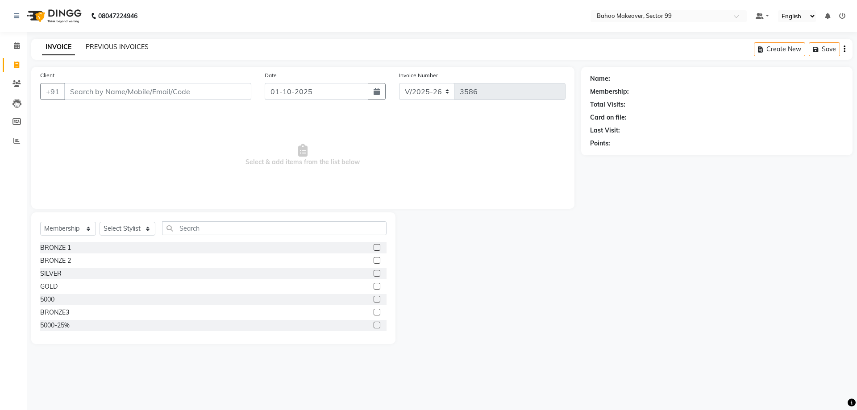
click at [103, 49] on link "PREVIOUS INVOICES" at bounding box center [117, 47] width 63 height 8
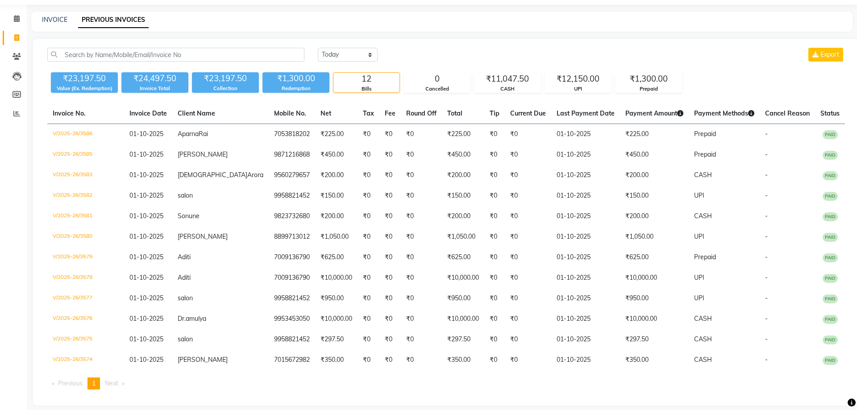
scroll to position [45, 0]
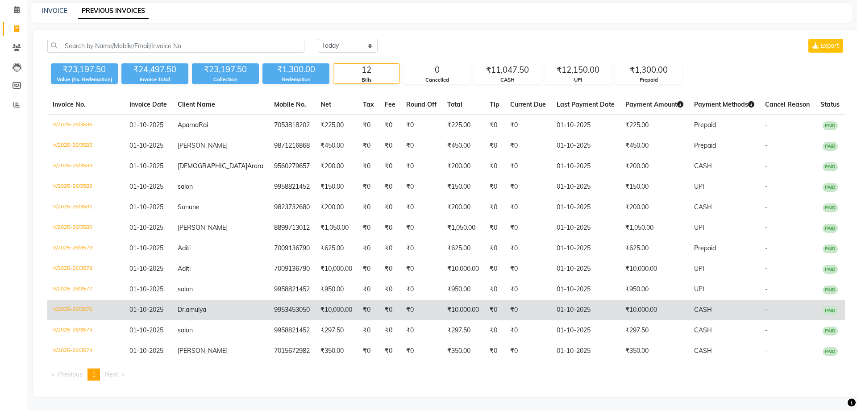
click at [560, 311] on td "01-10-2025" at bounding box center [585, 310] width 69 height 21
click at [581, 310] on td "01-10-2025" at bounding box center [585, 310] width 69 height 21
click at [401, 318] on td "₹0" at bounding box center [421, 310] width 41 height 21
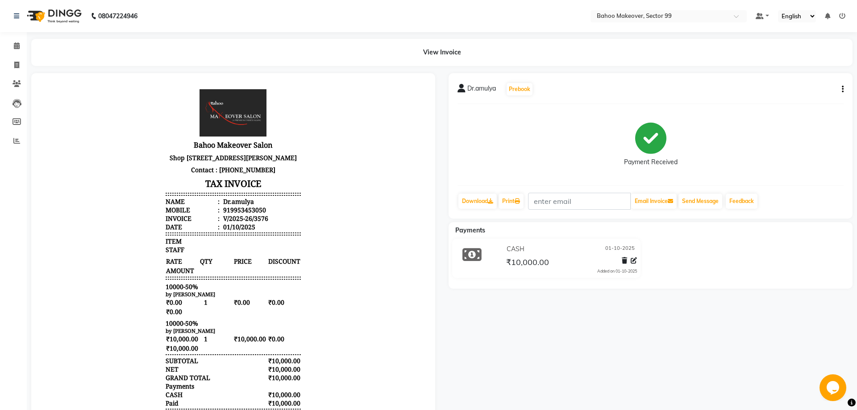
click at [841, 92] on button "button" at bounding box center [840, 89] width 5 height 9
click at [789, 103] on div "Edit Invoice" at bounding box center [782, 100] width 91 height 11
select select "service"
click at [842, 90] on icon "button" at bounding box center [843, 89] width 2 height 0
click at [784, 91] on div "Edit Item Staff" at bounding box center [782, 89] width 91 height 11
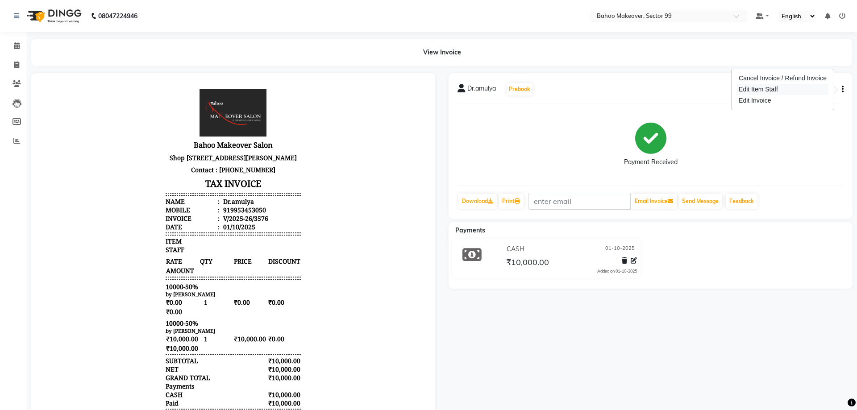
select select "54354"
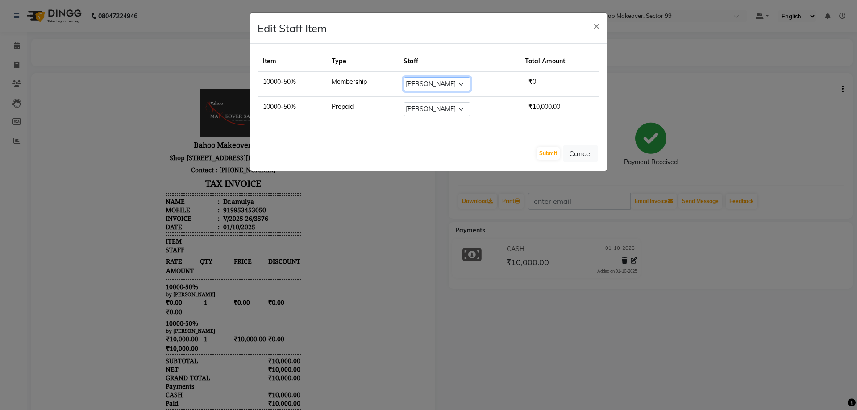
click at [403, 77] on select "Select [PERSON_NAME] Makeover Bahoo Makeover Salon [PERSON_NAME] [PERSON_NAME] …" at bounding box center [436, 84] width 67 height 14
select select "57147"
click option "[PERSON_NAME]" at bounding box center [0, 0] width 0 height 0
click at [542, 155] on button "Submit" at bounding box center [548, 153] width 23 height 12
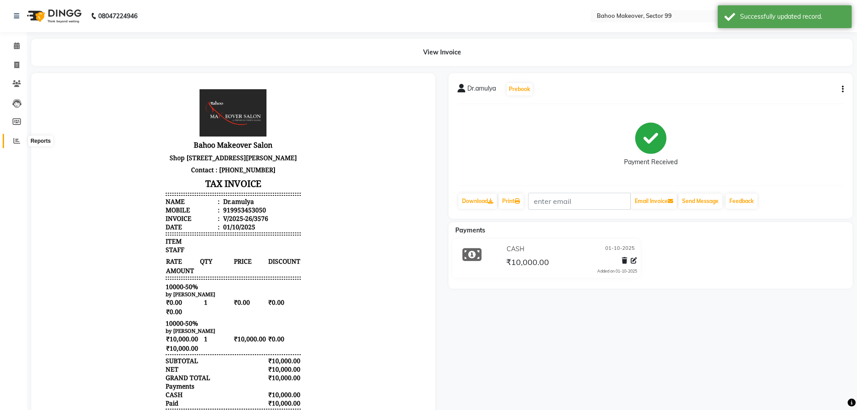
click at [14, 143] on icon at bounding box center [16, 140] width 7 height 7
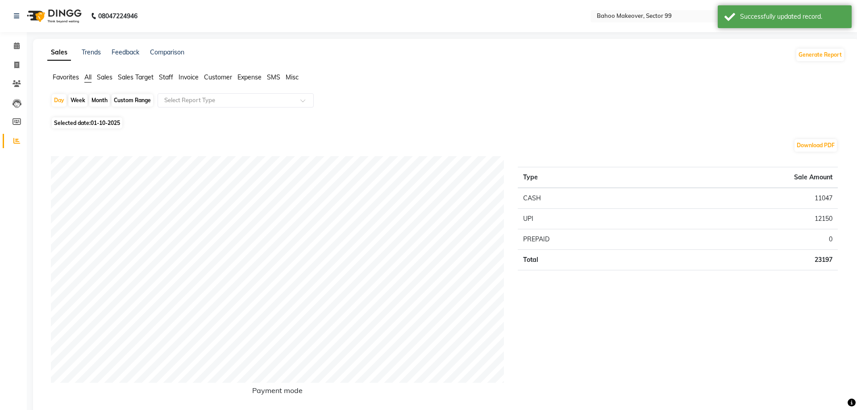
click at [169, 81] on span "Staff" at bounding box center [166, 77] width 14 height 8
click at [166, 79] on span "Staff" at bounding box center [166, 77] width 14 height 8
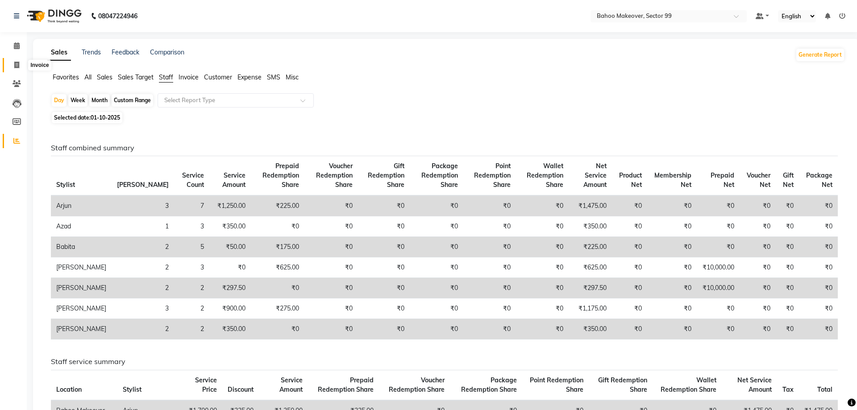
click at [17, 64] on icon at bounding box center [16, 65] width 5 height 7
select select "6856"
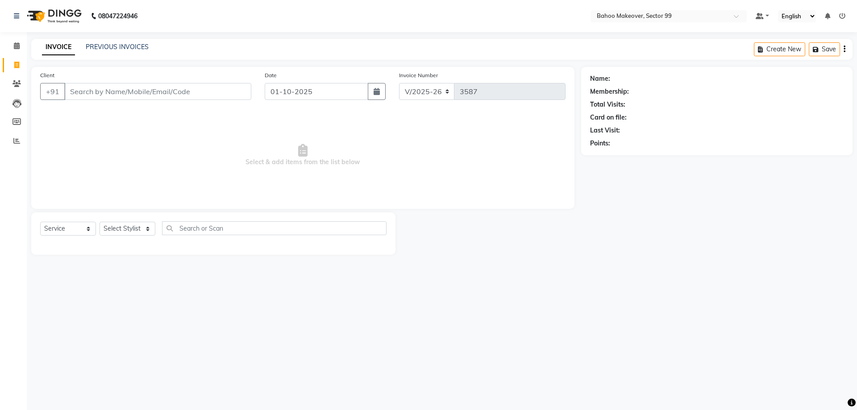
select select "membership"
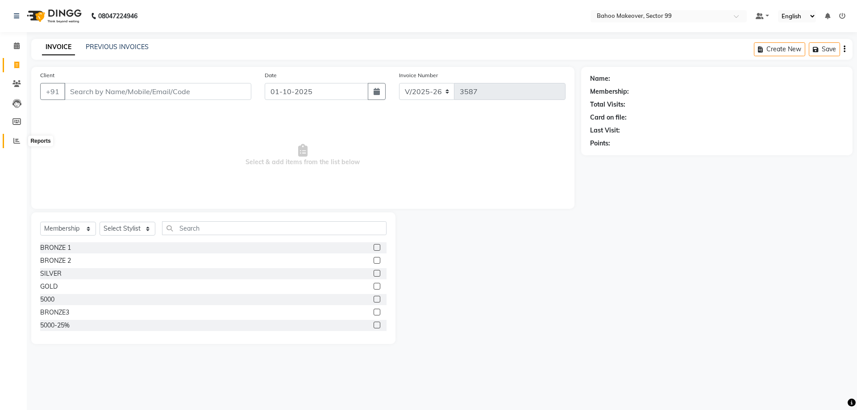
click at [19, 141] on icon at bounding box center [16, 140] width 7 height 7
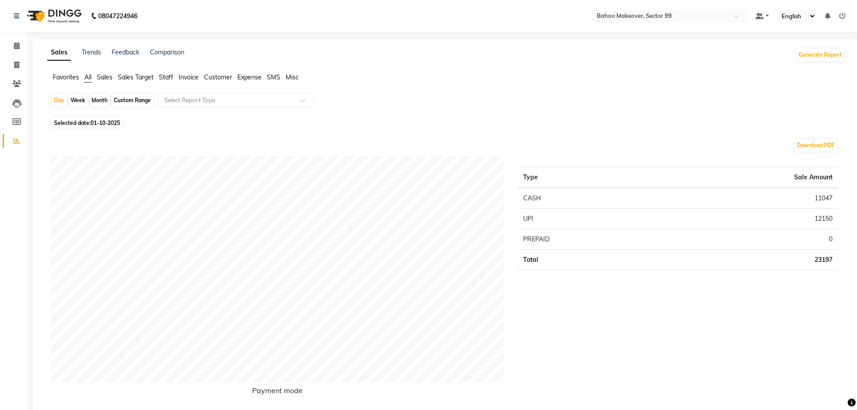
click at [169, 80] on span "Staff" at bounding box center [166, 77] width 14 height 8
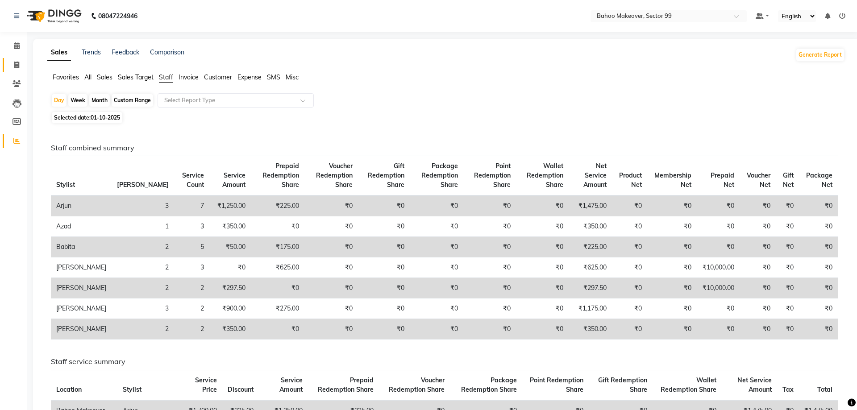
click at [14, 71] on link "Invoice" at bounding box center [13, 65] width 21 height 15
select select "service"
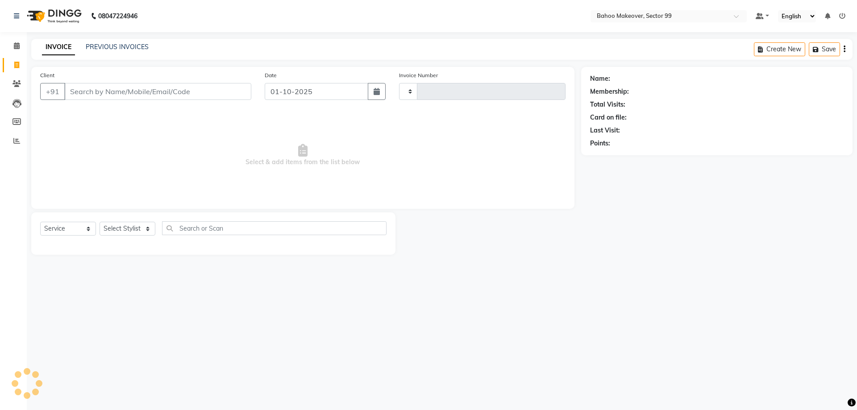
type input "3587"
select select "6856"
select select "membership"
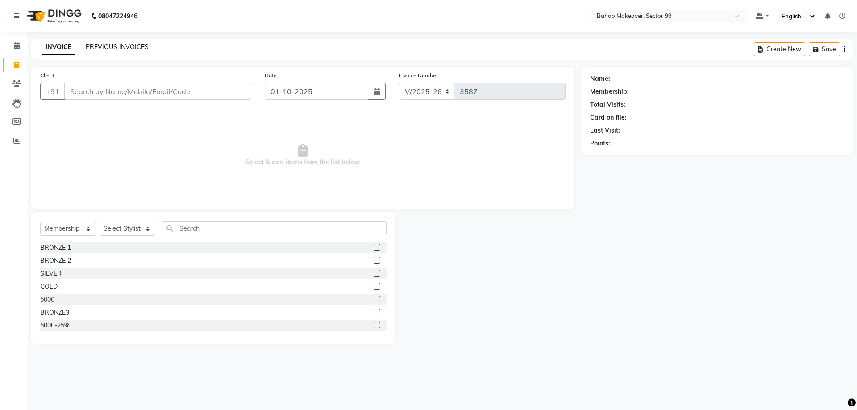
click at [137, 46] on link "PREVIOUS INVOICES" at bounding box center [117, 47] width 63 height 8
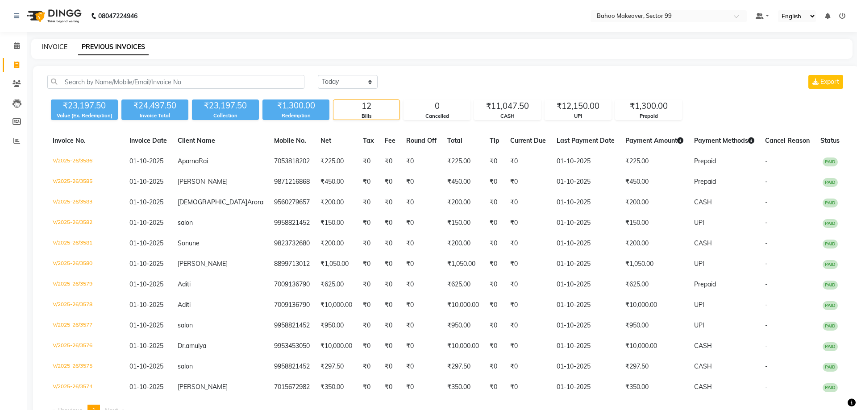
click at [51, 48] on link "INVOICE" at bounding box center [54, 47] width 25 height 8
select select "6856"
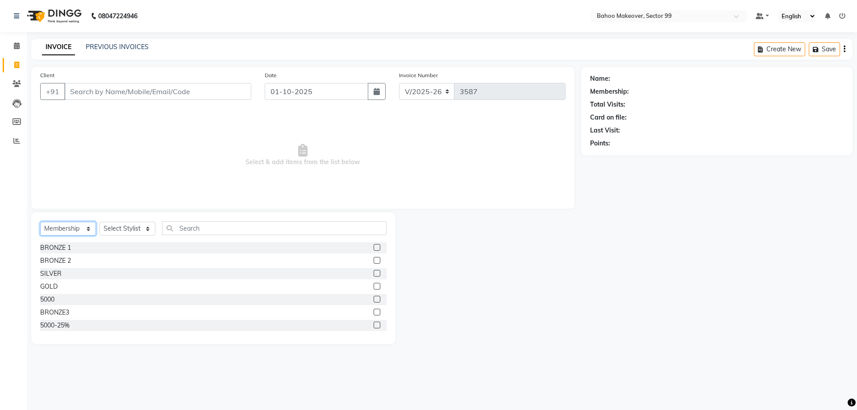
click at [40, 222] on select "Select Service Product Membership Package Voucher Prepaid Gift Card" at bounding box center [68, 229] width 56 height 14
select select "service"
click option "Service" at bounding box center [0, 0] width 0 height 0
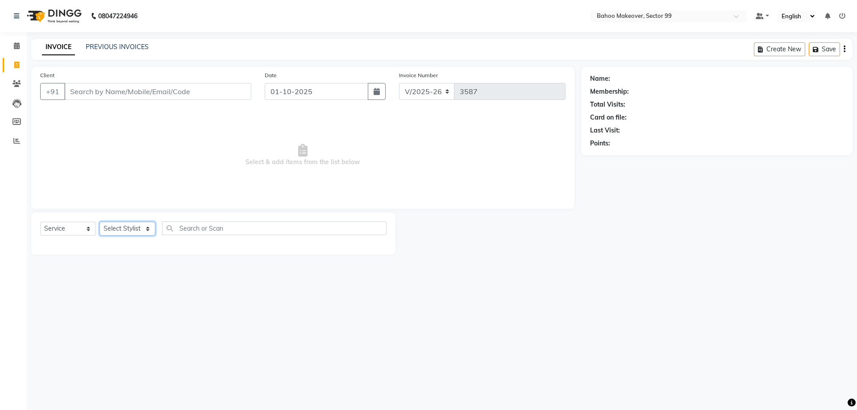
click at [100, 222] on select "Select Stylist [PERSON_NAME] Makeover Bahoo Makeover Salon [PERSON_NAME] [PERSO…" at bounding box center [128, 229] width 56 height 14
select select "64177"
click option "[PERSON_NAME]" at bounding box center [0, 0] width 0 height 0
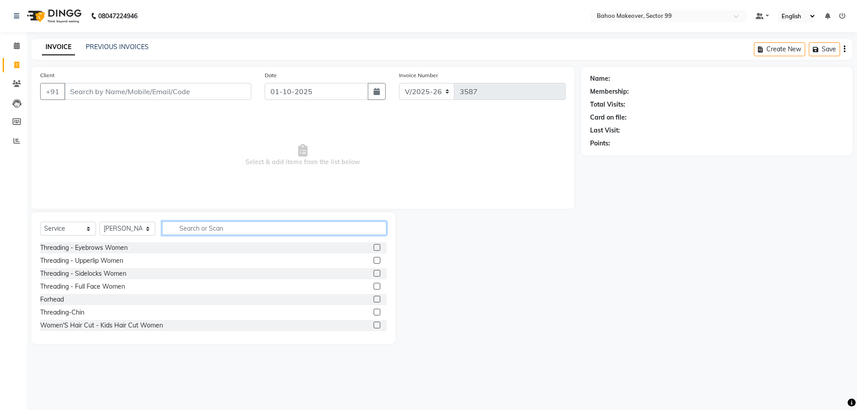
click at [209, 228] on input "text" at bounding box center [274, 228] width 224 height 14
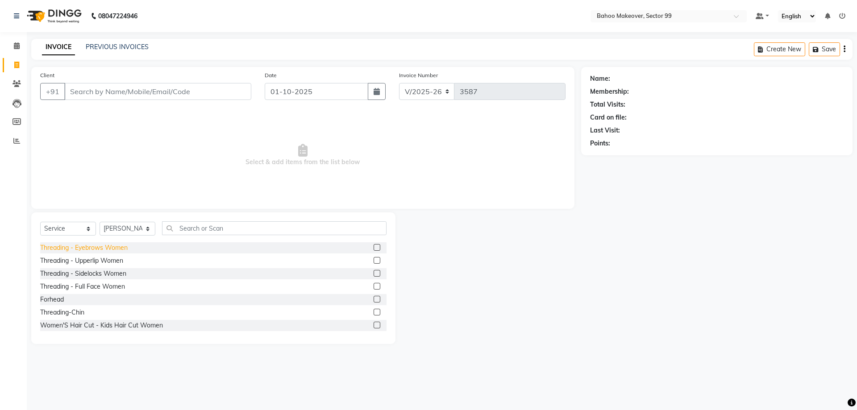
click at [84, 251] on div "Threading - Eyebrows Women" at bounding box center [83, 247] width 87 height 9
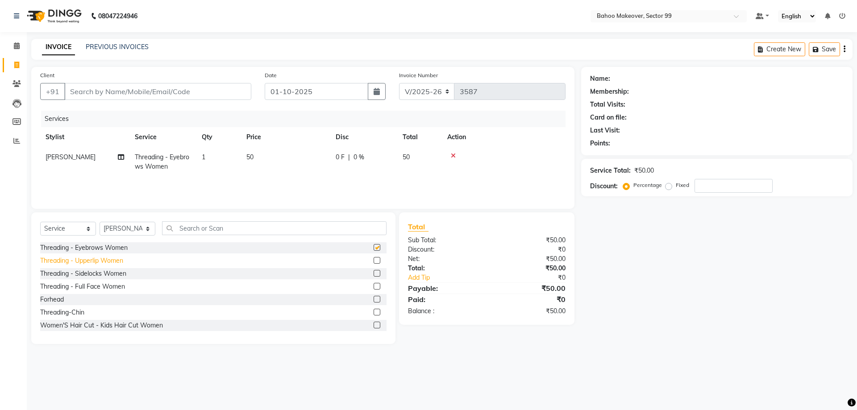
checkbox input "false"
click at [86, 258] on div "Threading - Upperlip Women" at bounding box center [81, 260] width 83 height 9
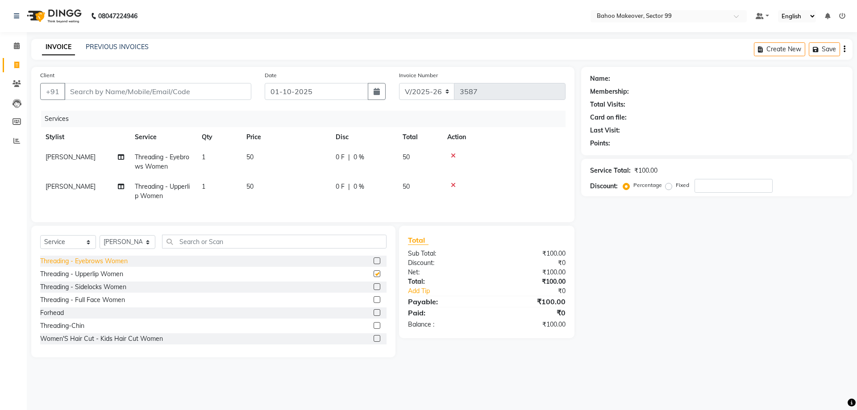
checkbox input "false"
click at [187, 97] on input "Client" at bounding box center [157, 91] width 187 height 17
type input "9"
type input "0"
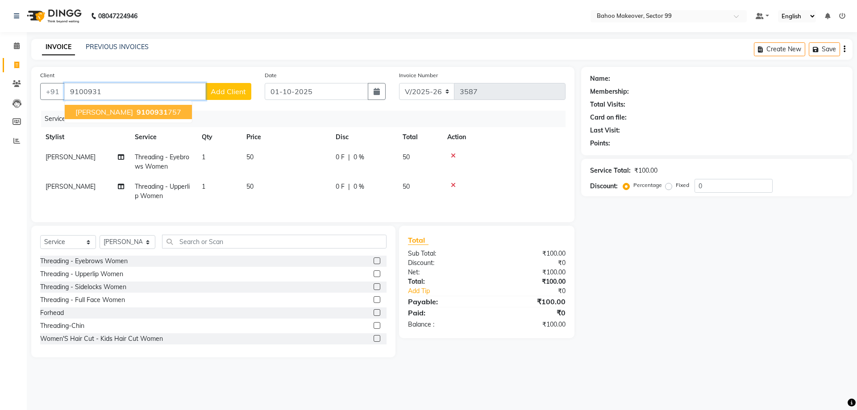
click at [137, 114] on span "9100931" at bounding box center [152, 112] width 31 height 9
type input "9100931757"
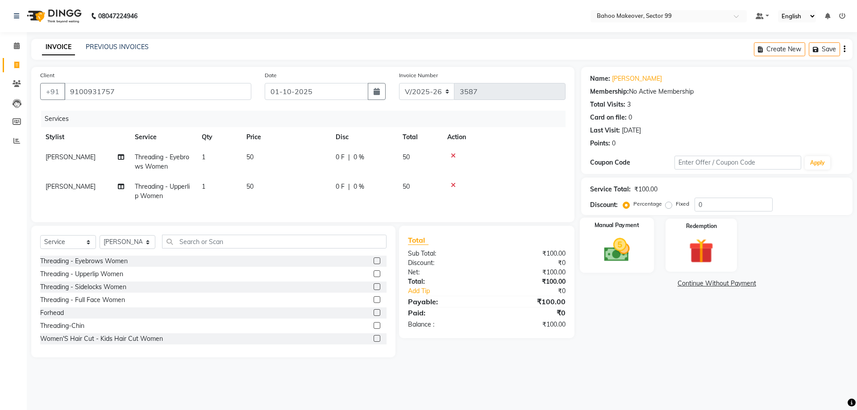
click at [614, 240] on img at bounding box center [616, 249] width 41 height 29
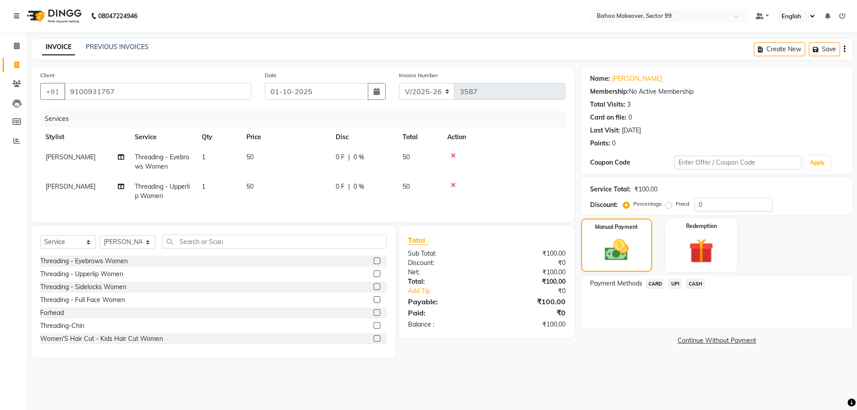
click at [678, 286] on span "UPI" at bounding box center [675, 284] width 14 height 10
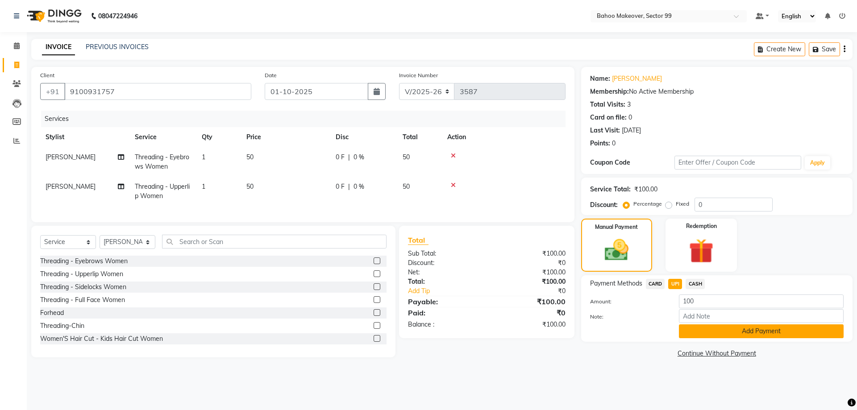
click at [740, 330] on button "Add Payment" at bounding box center [761, 331] width 165 height 14
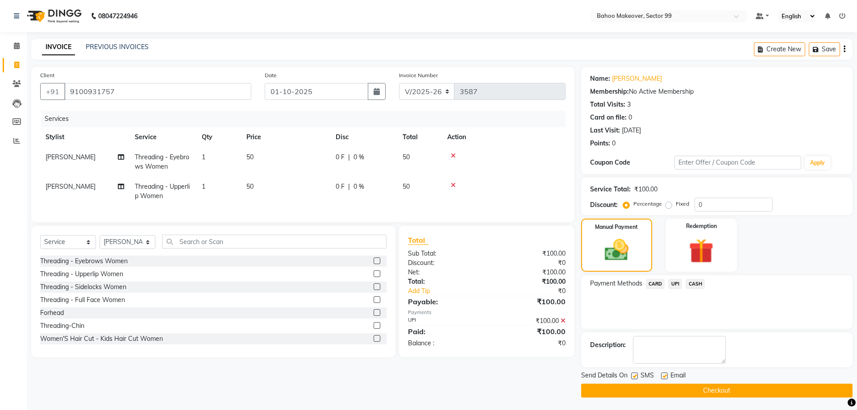
scroll to position [1, 0]
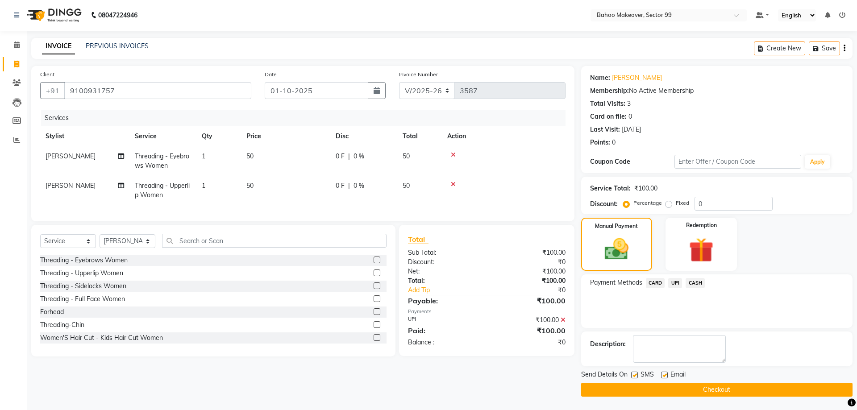
click at [748, 390] on button "Checkout" at bounding box center [716, 390] width 271 height 14
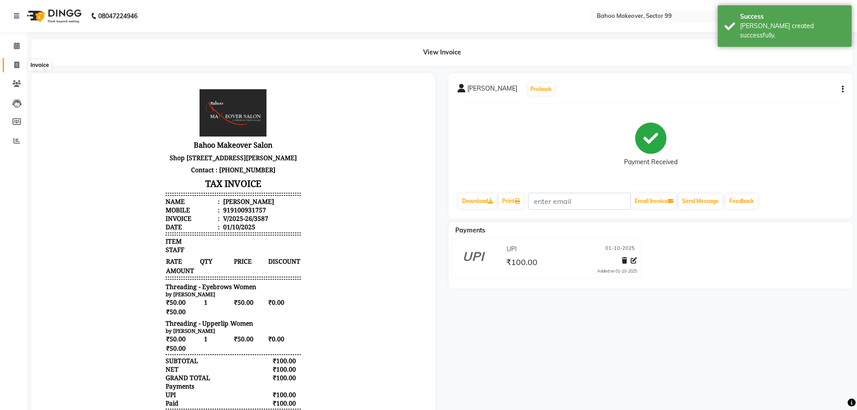
click at [15, 66] on icon at bounding box center [16, 65] width 5 height 7
select select "service"
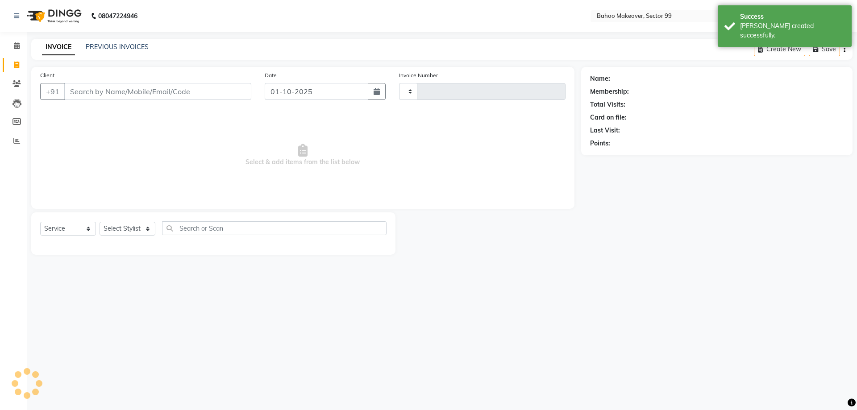
type input "3588"
select select "6856"
select select "membership"
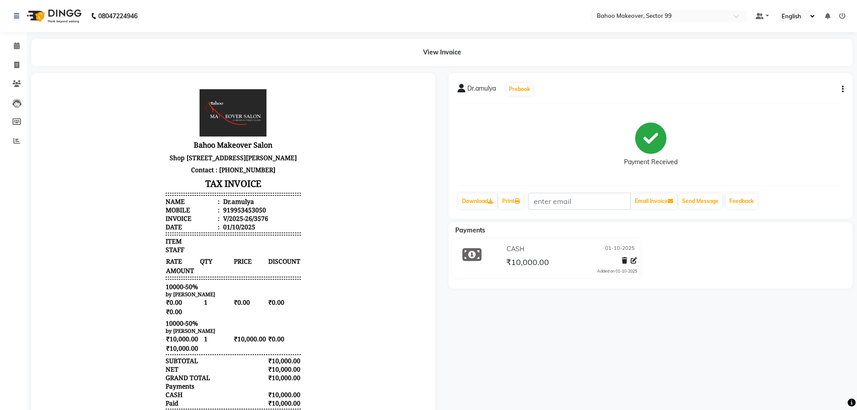
click at [843, 90] on icon "button" at bounding box center [843, 89] width 2 height 0
click at [782, 87] on div "Edit Item Staff" at bounding box center [782, 89] width 91 height 11
select select
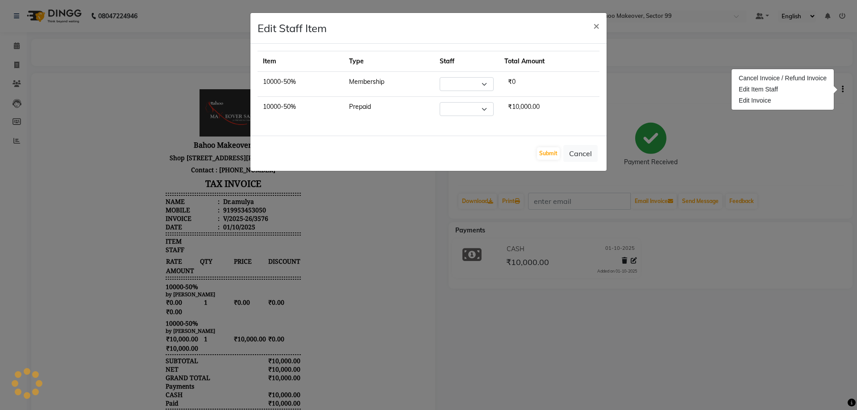
select select "57147"
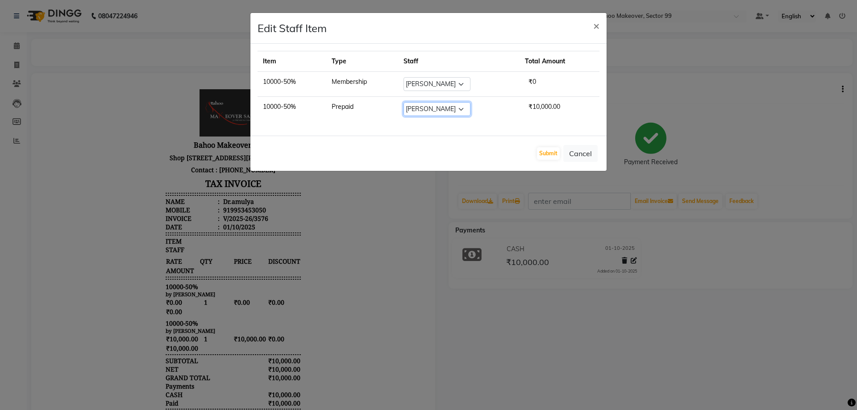
click at [403, 102] on select "Select [PERSON_NAME] Makeover Bahoo Makeover Salon [PERSON_NAME] [PERSON_NAME] …" at bounding box center [436, 109] width 67 height 14
select select "57147"
click option "[PERSON_NAME]" at bounding box center [0, 0] width 0 height 0
click at [552, 156] on button "Submit" at bounding box center [548, 153] width 23 height 12
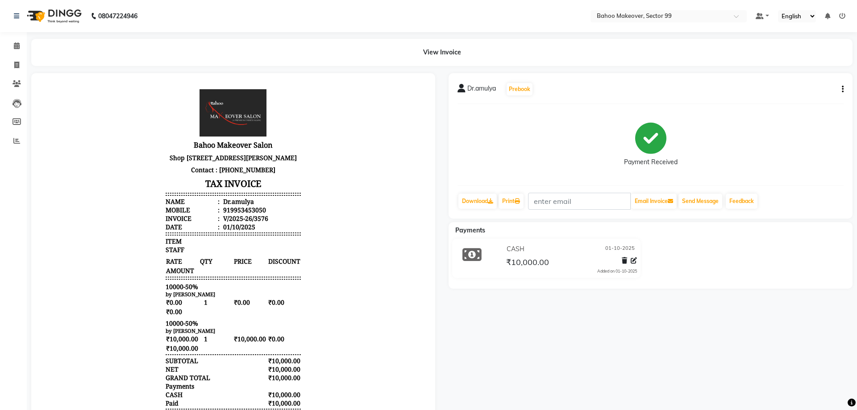
click at [246, 214] on div "919953453050" at bounding box center [243, 210] width 45 height 8
copy div "919953453050"
click at [15, 66] on icon at bounding box center [16, 65] width 5 height 7
select select "service"
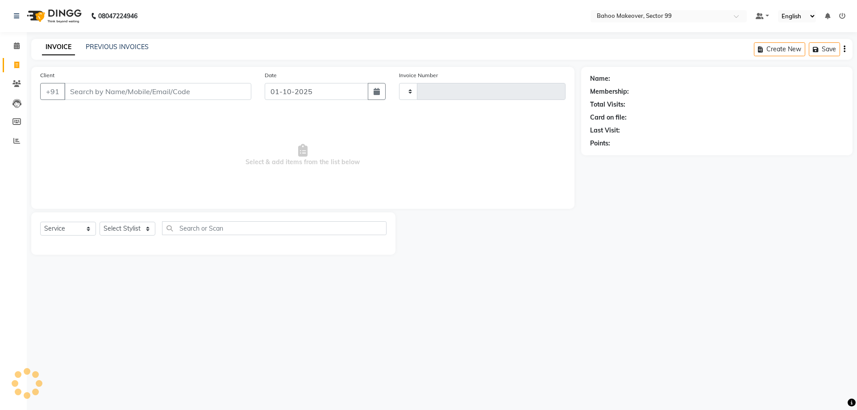
type input "3587"
select select "6856"
select select "membership"
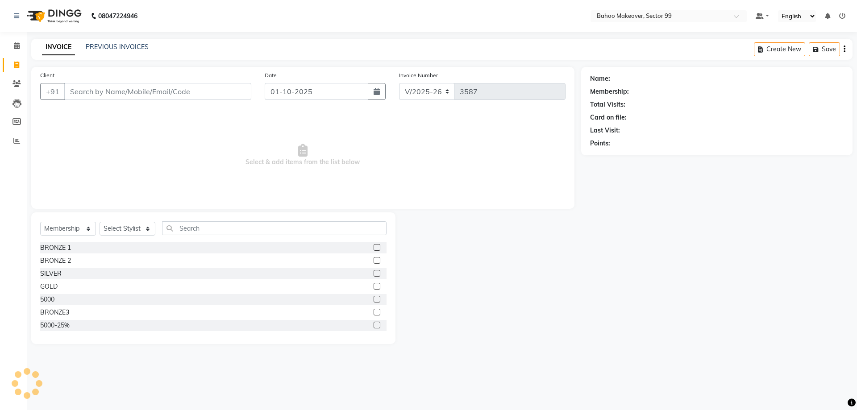
click at [135, 94] on input "Client" at bounding box center [157, 91] width 187 height 17
type input "919953453050"
select select "1: Object"
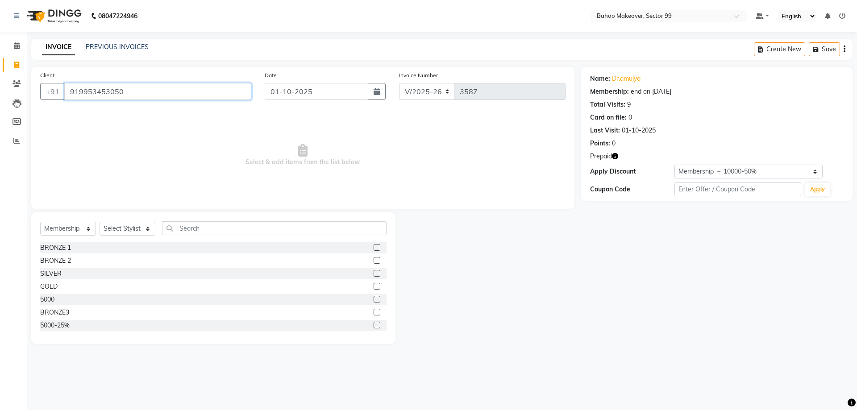
click at [79, 91] on input "919953453050" at bounding box center [157, 91] width 187 height 17
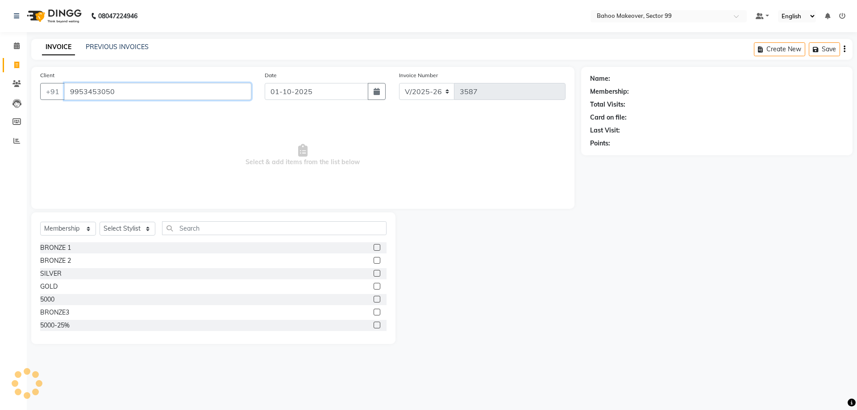
type input "9953453050"
select select "1: Object"
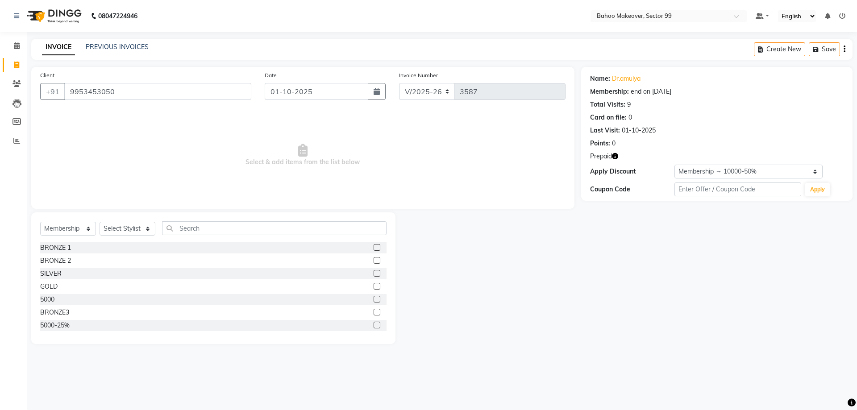
click at [614, 158] on icon "button" at bounding box center [615, 156] width 6 height 6
click at [40, 222] on select "Select Service Product Membership Package Voucher Prepaid Gift Card" at bounding box center [68, 229] width 56 height 14
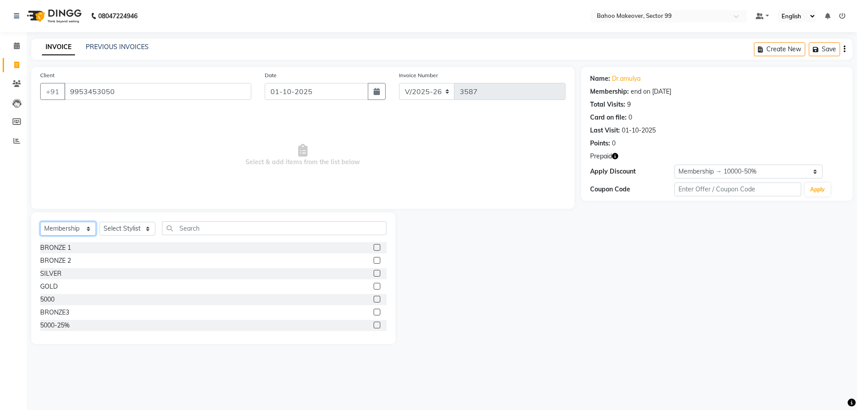
select select "service"
click option "Service" at bounding box center [0, 0] width 0 height 0
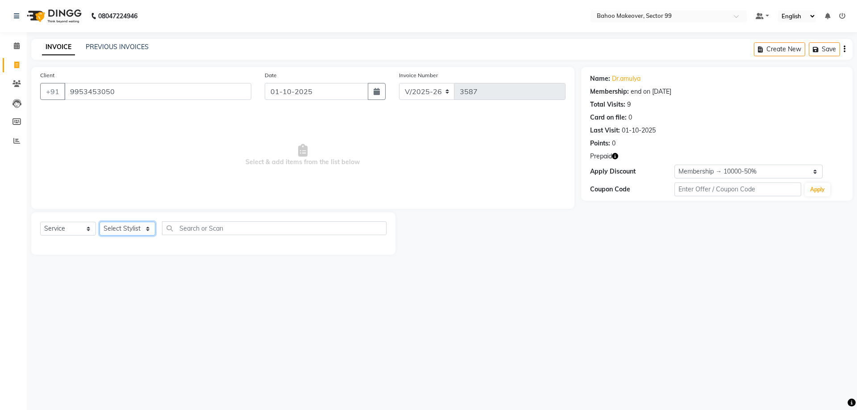
click at [100, 222] on select "Select Stylist [PERSON_NAME] Makeover Bahoo Makeover Salon [PERSON_NAME] [PERSO…" at bounding box center [128, 229] width 56 height 14
select select "54354"
click option "[PERSON_NAME]" at bounding box center [0, 0] width 0 height 0
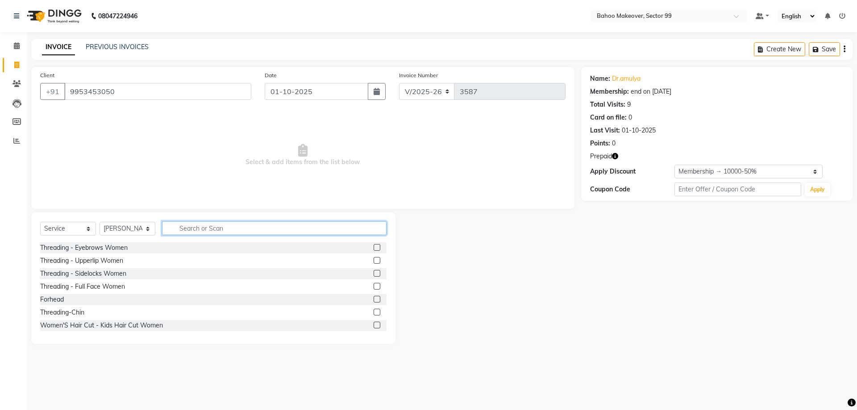
click at [196, 225] on input "text" at bounding box center [274, 228] width 224 height 14
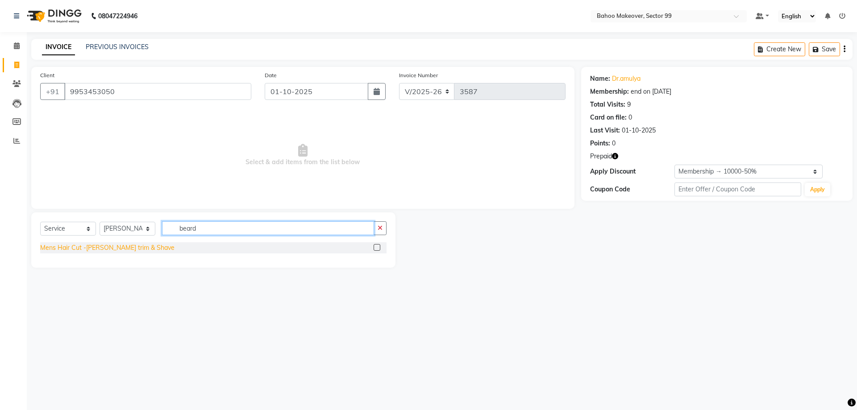
type input "beard"
click at [112, 249] on div "Mens Hair Cut -[PERSON_NAME] trim & Shave" at bounding box center [107, 247] width 134 height 9
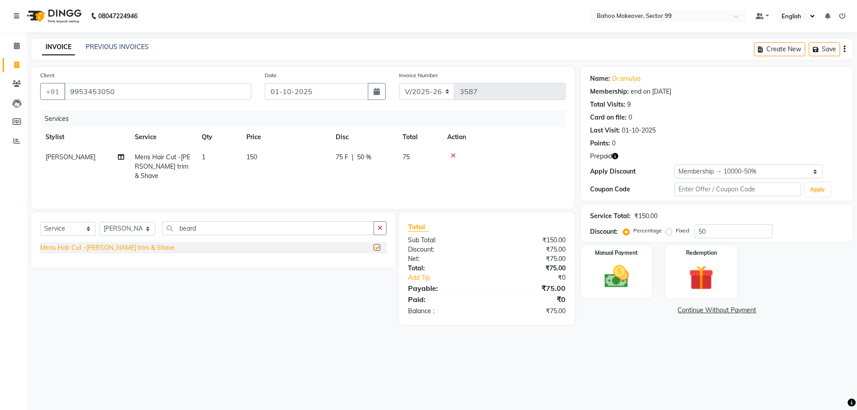
checkbox input "false"
click at [381, 231] on icon "button" at bounding box center [379, 228] width 5 height 6
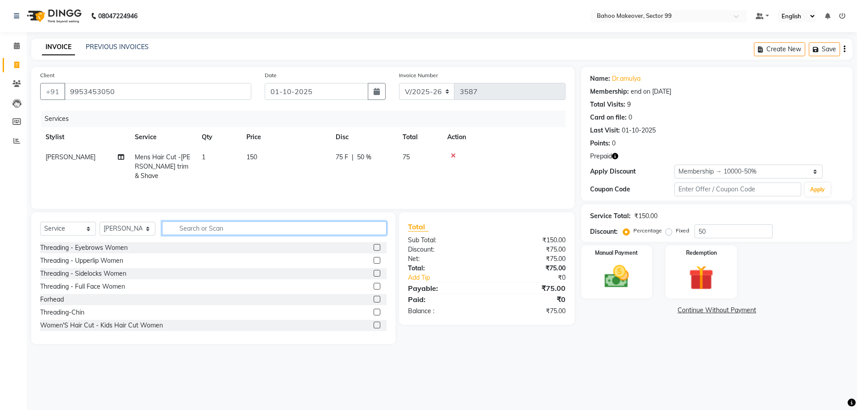
click at [365, 232] on input "text" at bounding box center [274, 228] width 224 height 14
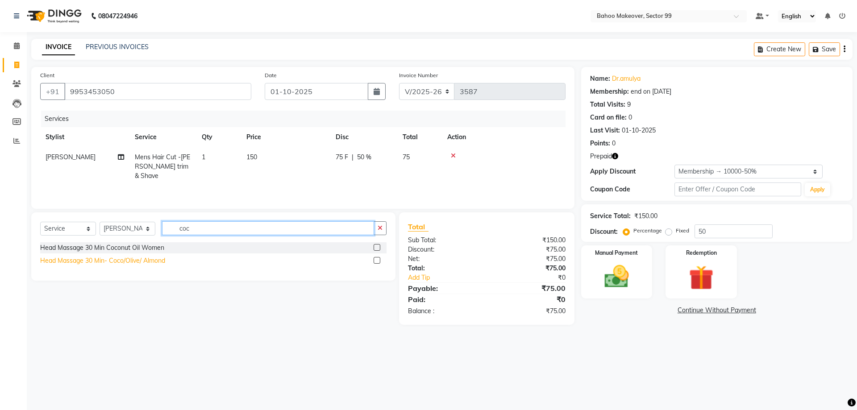
type input "coc"
click at [158, 257] on div "Head Massage 30 Min- Coco/Olive/ Almond" at bounding box center [102, 260] width 125 height 9
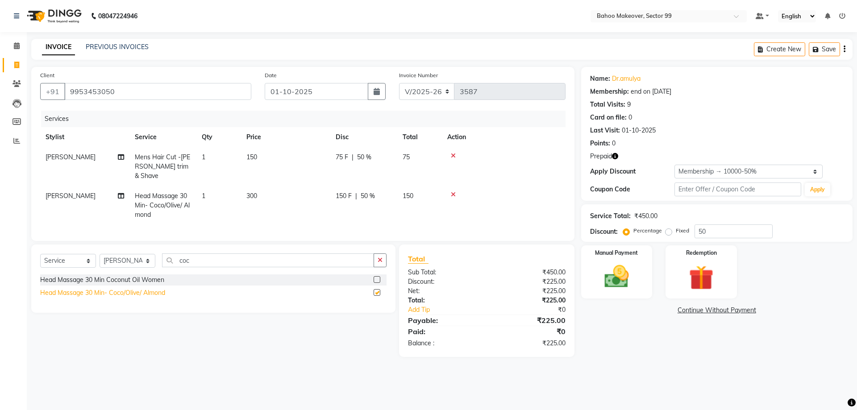
checkbox input "false"
click at [382, 257] on icon "button" at bounding box center [379, 260] width 5 height 6
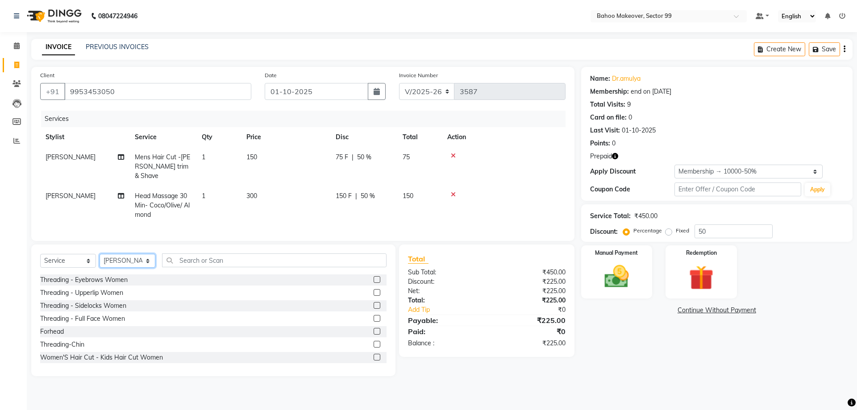
click at [100, 254] on select "Select Stylist [PERSON_NAME] Makeover Bahoo Makeover Salon [PERSON_NAME] [PERSO…" at bounding box center [128, 261] width 56 height 14
select select "54236"
click option "Azad" at bounding box center [0, 0] width 0 height 0
click at [207, 254] on input "text" at bounding box center [274, 260] width 224 height 14
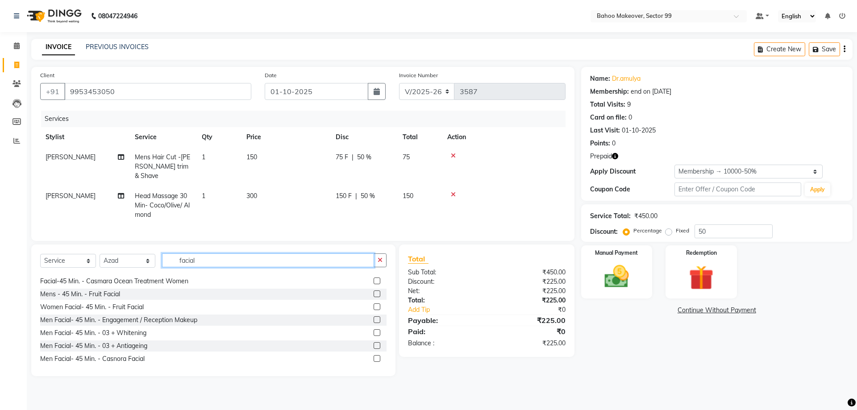
scroll to position [91, 0]
type input "facial"
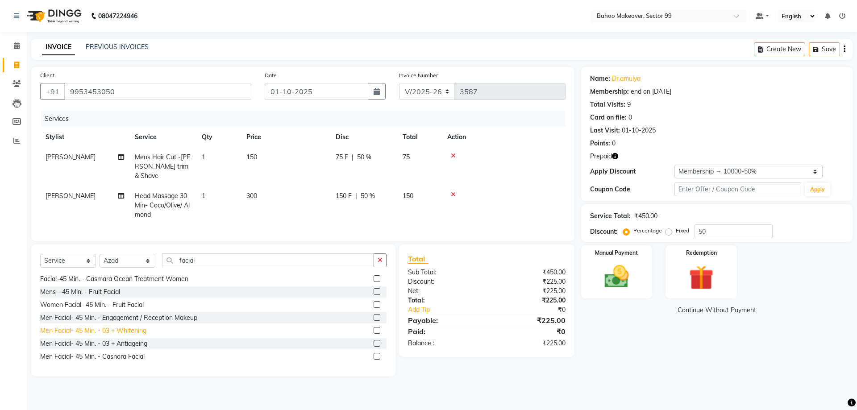
click at [125, 326] on div "Men Facial- 45 Min. - 03 + Whitening" at bounding box center [93, 330] width 106 height 9
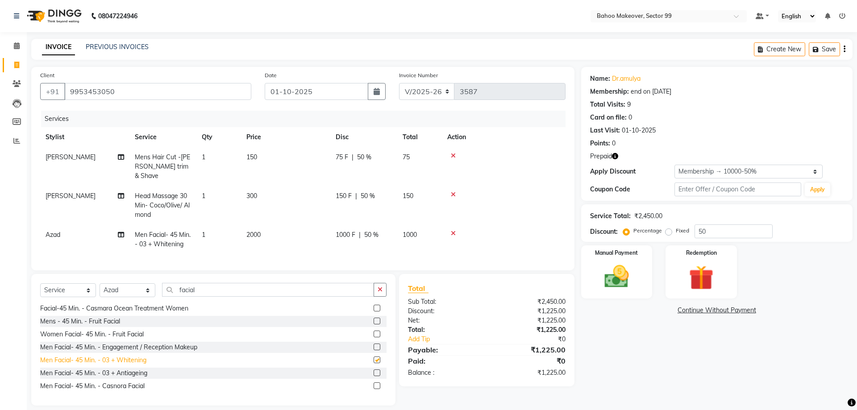
checkbox input "false"
click at [262, 226] on td "2000" at bounding box center [285, 239] width 89 height 29
select select "54236"
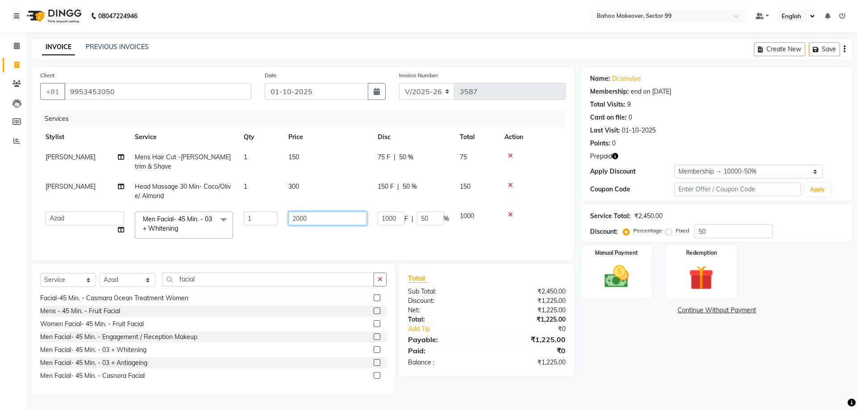
drag, startPoint x: 310, startPoint y: 216, endPoint x: 279, endPoint y: 224, distance: 31.3
click at [288, 224] on input "2000" at bounding box center [327, 218] width 79 height 14
type input "3000"
click at [305, 237] on td "3000" at bounding box center [327, 225] width 89 height 38
select select "54236"
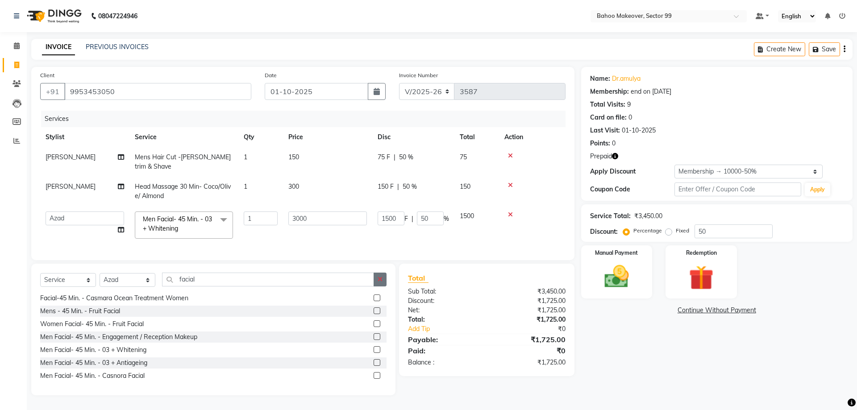
click at [379, 279] on icon "button" at bounding box center [379, 279] width 5 height 6
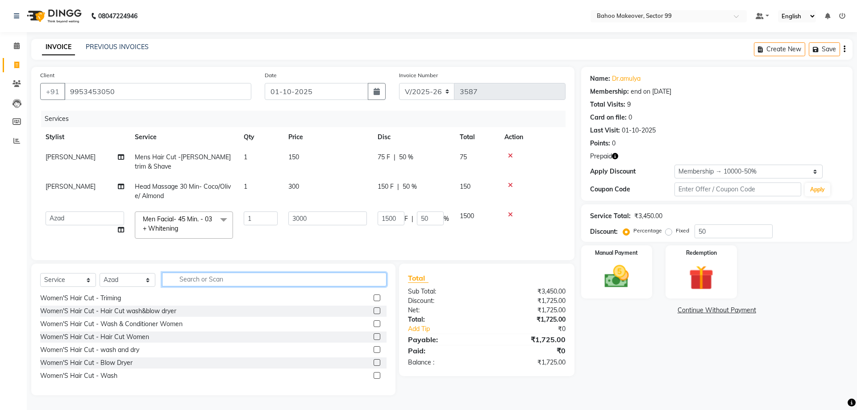
click at [356, 278] on input "text" at bounding box center [274, 280] width 224 height 14
click at [100, 273] on select "Select Stylist [PERSON_NAME] Makeover Bahoo Makeover Salon [PERSON_NAME] [PERSO…" at bounding box center [128, 280] width 56 height 14
select select "71122"
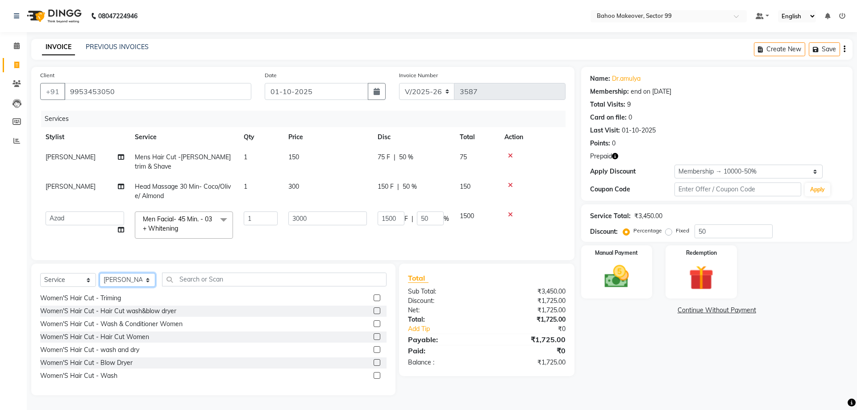
click option "[PERSON_NAME]" at bounding box center [0, 0] width 0 height 0
click at [220, 275] on input "text" at bounding box center [274, 280] width 224 height 14
click at [214, 278] on input "text" at bounding box center [274, 280] width 224 height 14
type input "o"
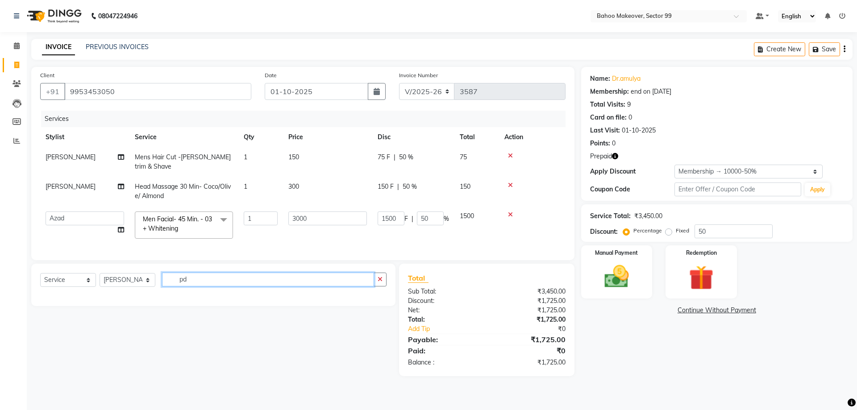
scroll to position [0, 0]
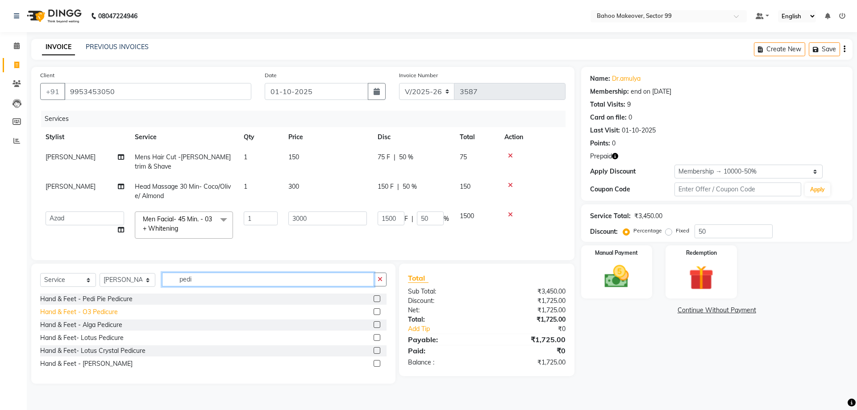
type input "pedi"
click at [83, 312] on div "Hand & Feet - O3 Pedicure" at bounding box center [79, 311] width 78 height 9
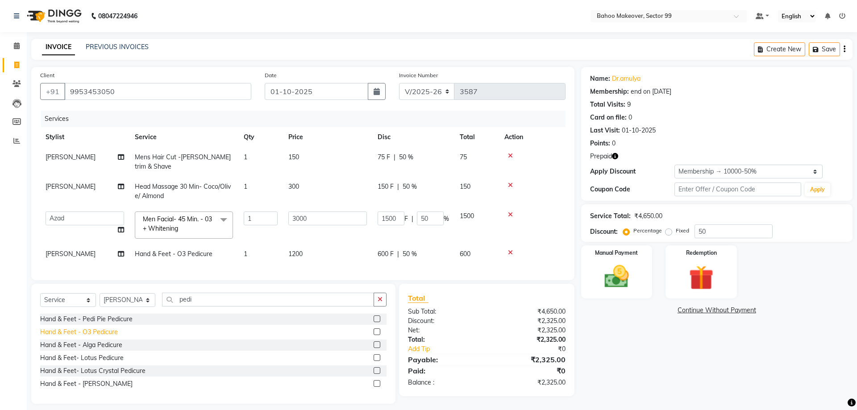
click at [93, 331] on div "Hand & Feet - O3 Pedicure" at bounding box center [79, 332] width 78 height 9
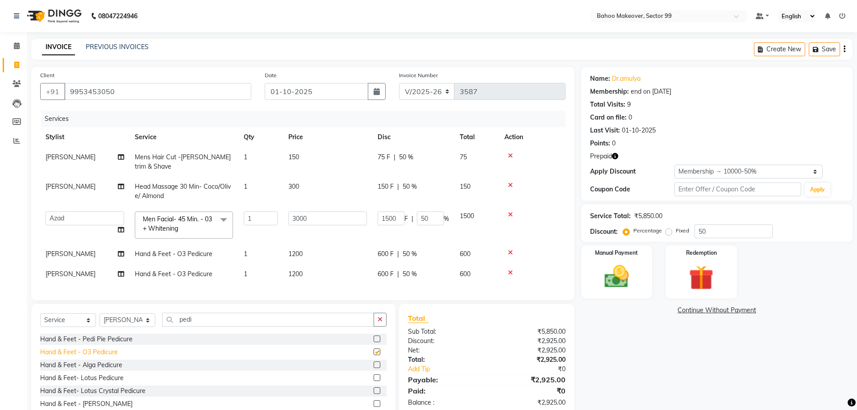
checkbox input "false"
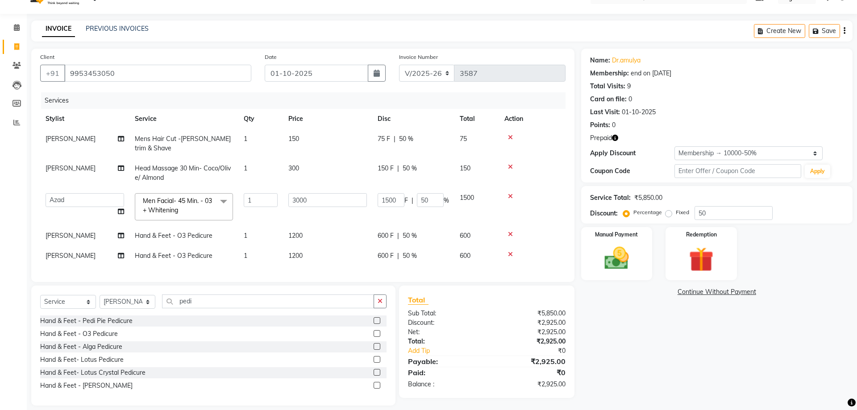
scroll to position [27, 0]
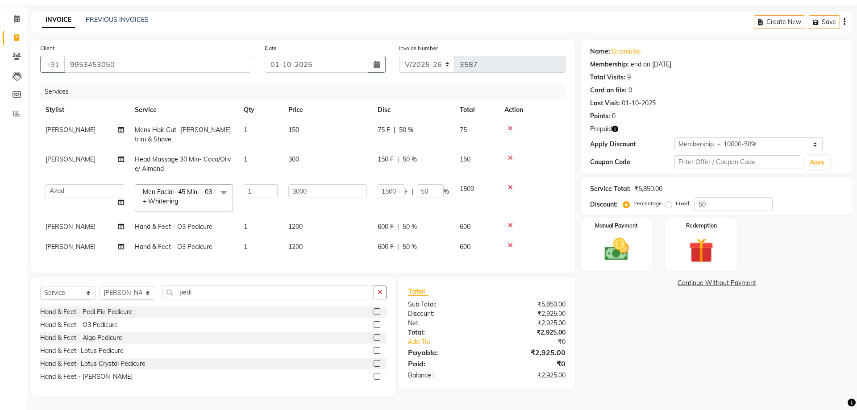
click at [616, 132] on icon "button" at bounding box center [615, 129] width 6 height 6
click at [100, 286] on select "Select Stylist [PERSON_NAME] Makeover Bahoo Makeover Salon [PERSON_NAME] [PERSO…" at bounding box center [128, 293] width 56 height 14
select select "87682"
click option "Babita" at bounding box center [0, 0] width 0 height 0
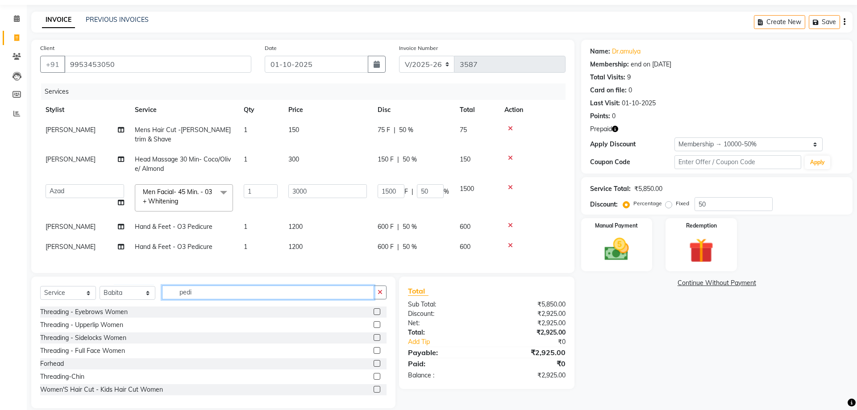
click at [233, 294] on input "pedi" at bounding box center [268, 293] width 212 height 14
type input "p"
click at [96, 313] on div "Threading - Eyebrows Women" at bounding box center [83, 311] width 87 height 9
checkbox input "false"
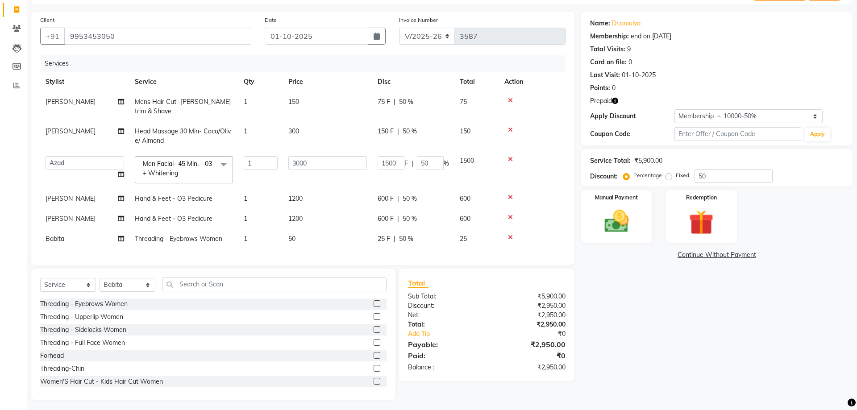
scroll to position [59, 0]
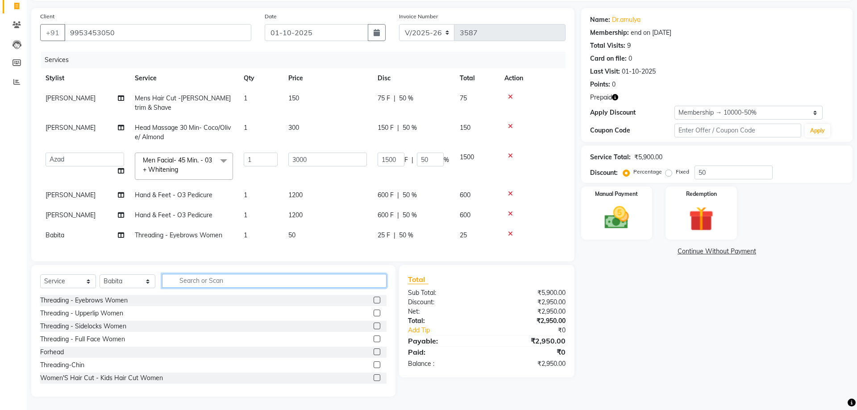
click at [302, 284] on input "text" at bounding box center [274, 281] width 224 height 14
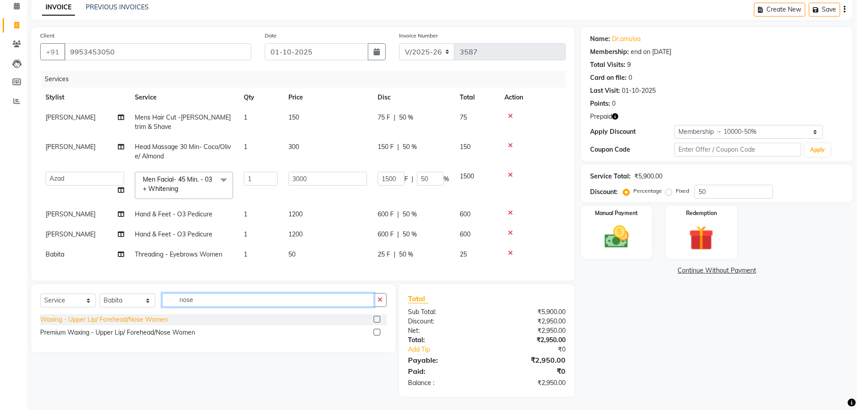
type input "nose"
click at [142, 320] on div "Waxing - Upper Lip/ Forehead/Nose Women" at bounding box center [104, 319] width 128 height 9
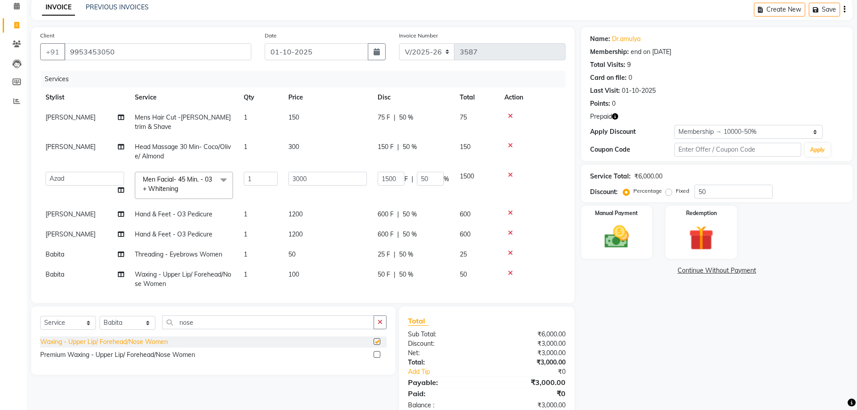
checkbox input "false"
click at [186, 322] on input "nose" at bounding box center [268, 322] width 212 height 14
type input "n"
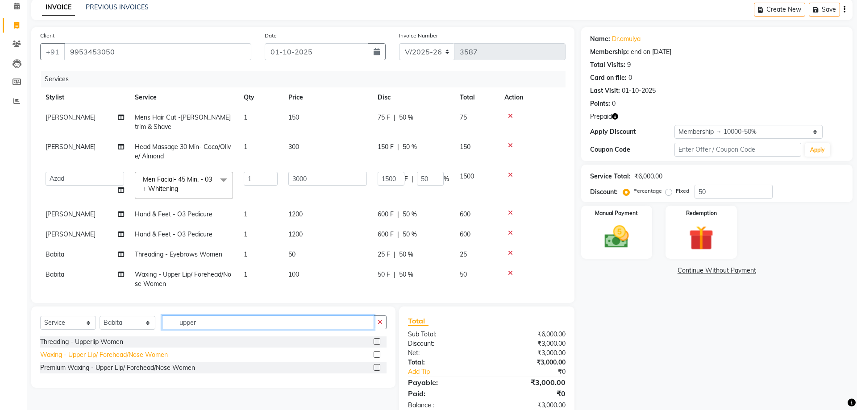
type input "upper"
click at [79, 354] on div "Waxing - Upper Lip/ Forehead/Nose Women" at bounding box center [104, 354] width 128 height 9
checkbox input "false"
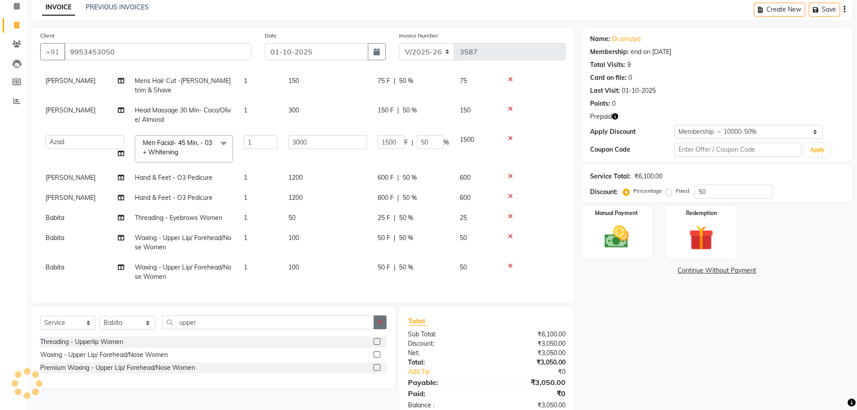
click at [385, 326] on button "button" at bounding box center [379, 322] width 13 height 14
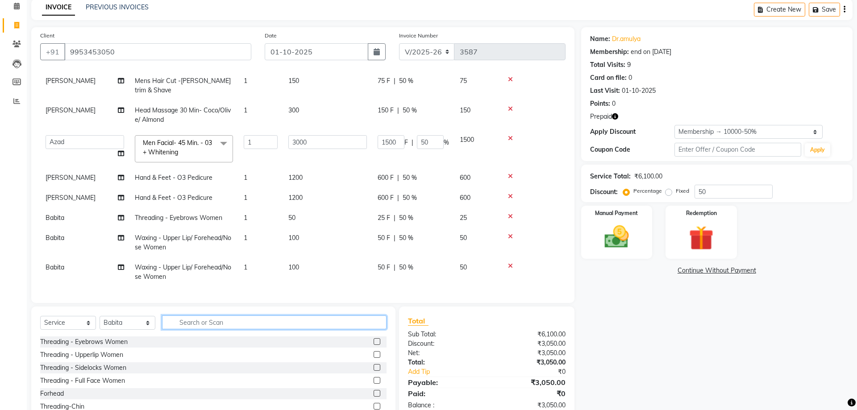
click at [336, 326] on input "text" at bounding box center [274, 322] width 224 height 14
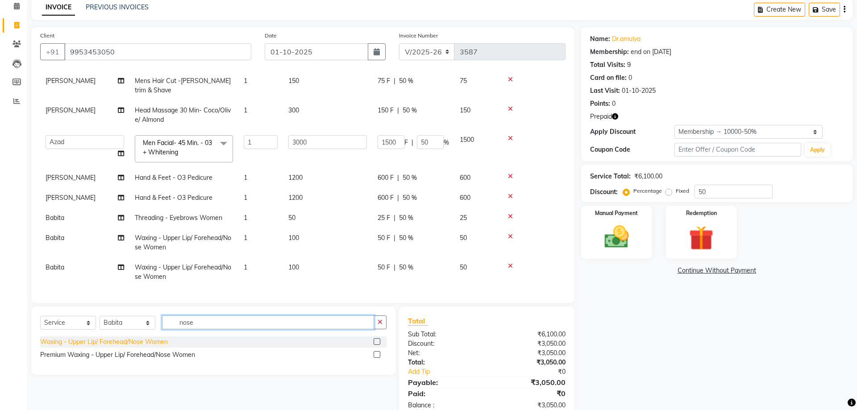
type input "nose"
click at [149, 343] on div "Waxing - Upper Lip/ Forehead/Nose Women" at bounding box center [104, 341] width 128 height 9
checkbox input "false"
click at [566, 272] on div "Client [PHONE_NUMBER] Date [DATE] Invoice Number V/2025 V/[PHONE_NUMBER] Servic…" at bounding box center [302, 165] width 543 height 276
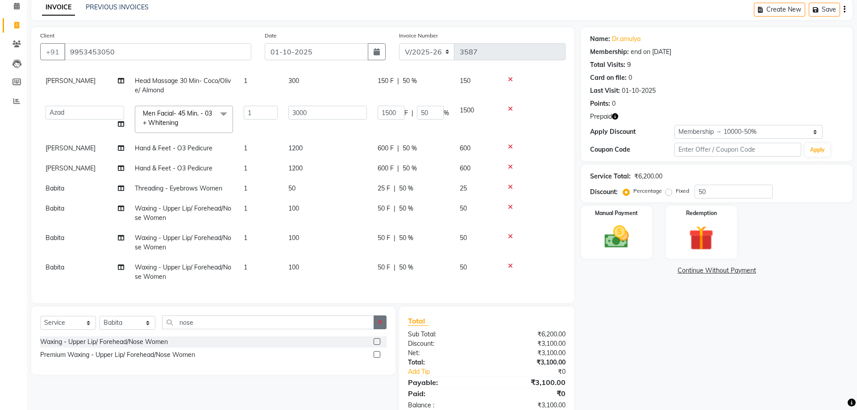
click at [380, 322] on icon "button" at bounding box center [379, 322] width 5 height 6
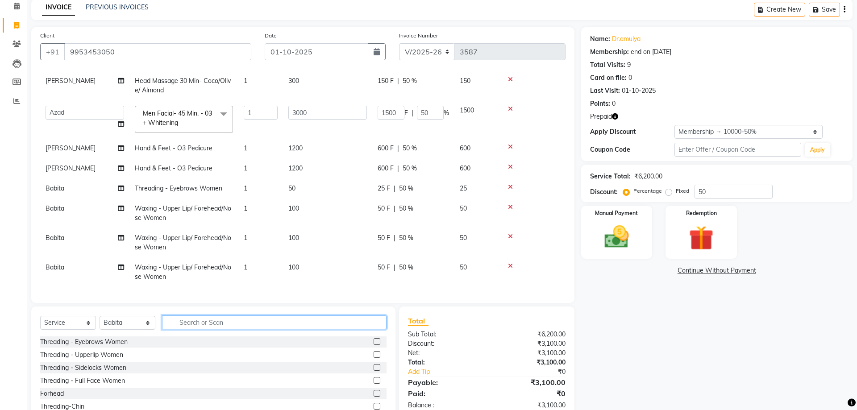
click at [201, 320] on input "text" at bounding box center [274, 322] width 224 height 14
click at [510, 268] on icon at bounding box center [510, 266] width 5 height 6
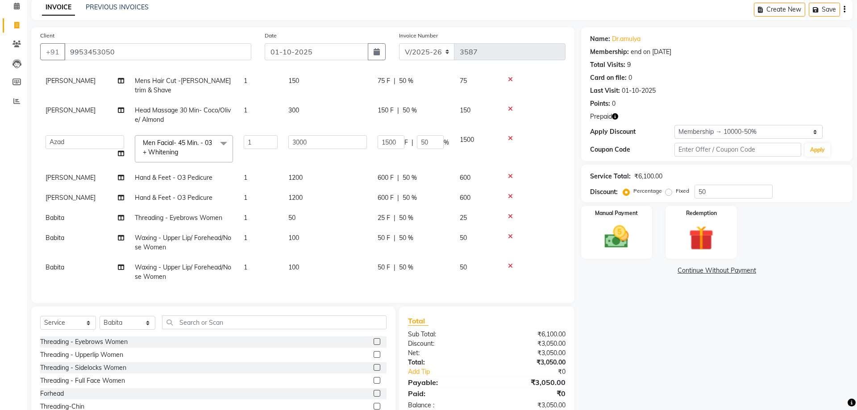
click at [509, 266] on icon at bounding box center [510, 266] width 5 height 6
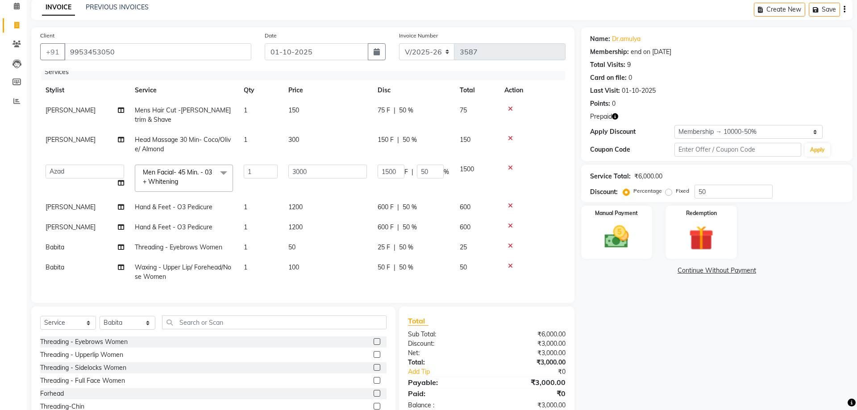
click at [510, 264] on icon at bounding box center [510, 266] width 5 height 6
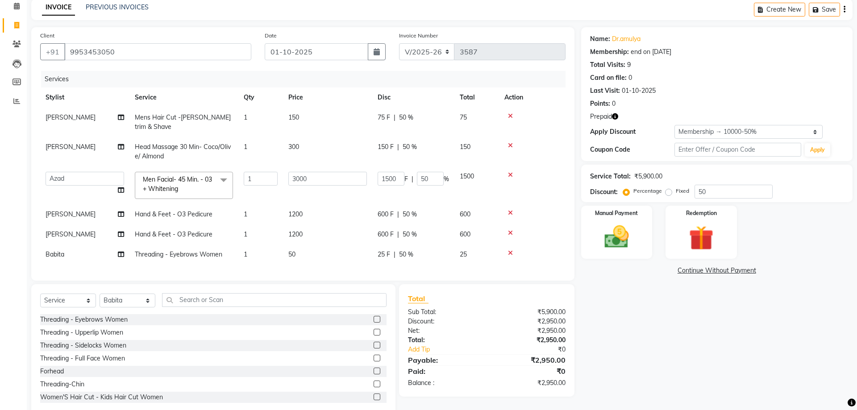
scroll to position [0, 0]
click at [509, 254] on icon at bounding box center [510, 253] width 5 height 6
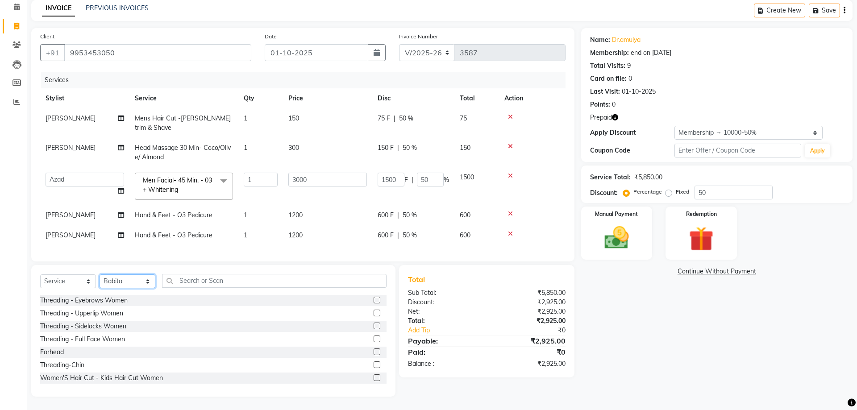
click at [100, 274] on select "Select Stylist [PERSON_NAME] Makeover Bahoo Makeover Salon [PERSON_NAME] [PERSO…" at bounding box center [128, 281] width 56 height 14
select select "71122"
click option "[PERSON_NAME]" at bounding box center [0, 0] width 0 height 0
click at [193, 279] on input "text" at bounding box center [274, 281] width 224 height 14
click at [193, 282] on input "text" at bounding box center [274, 281] width 224 height 14
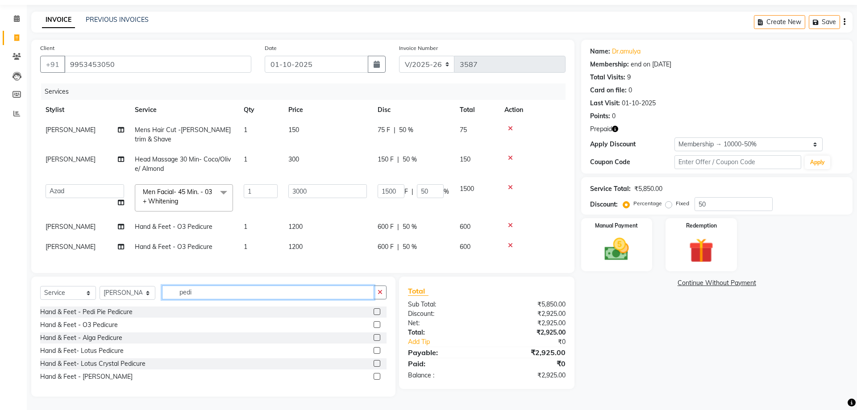
scroll to position [27, 0]
type input "pedi"
click at [95, 327] on div "Hand & Feet - O3 Pedicure" at bounding box center [79, 324] width 78 height 9
checkbox input "false"
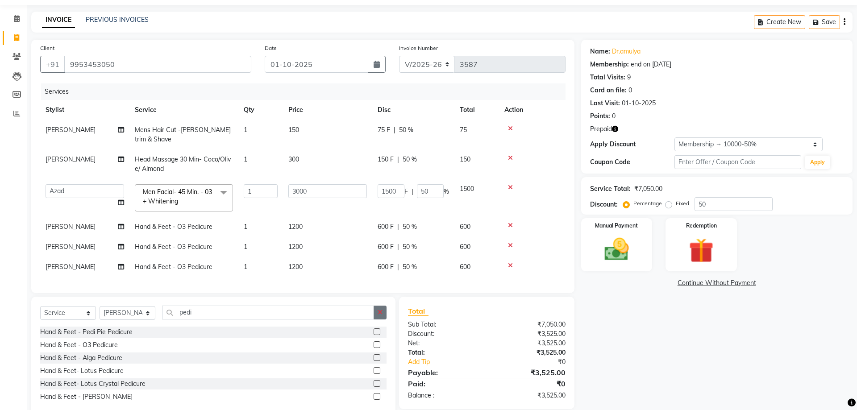
click at [380, 313] on icon "button" at bounding box center [379, 312] width 5 height 6
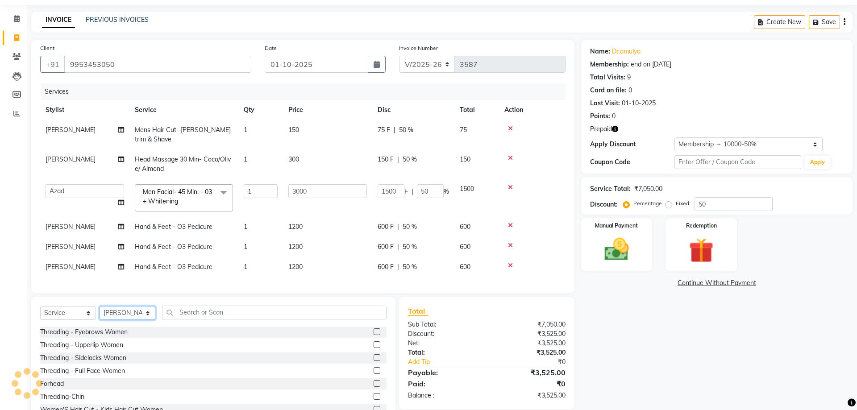
click at [100, 306] on select "Select Stylist [PERSON_NAME] Makeover Bahoo Makeover Salon [PERSON_NAME] [PERSO…" at bounding box center [128, 313] width 56 height 14
select select "87682"
click option "Babita" at bounding box center [0, 0] width 0 height 0
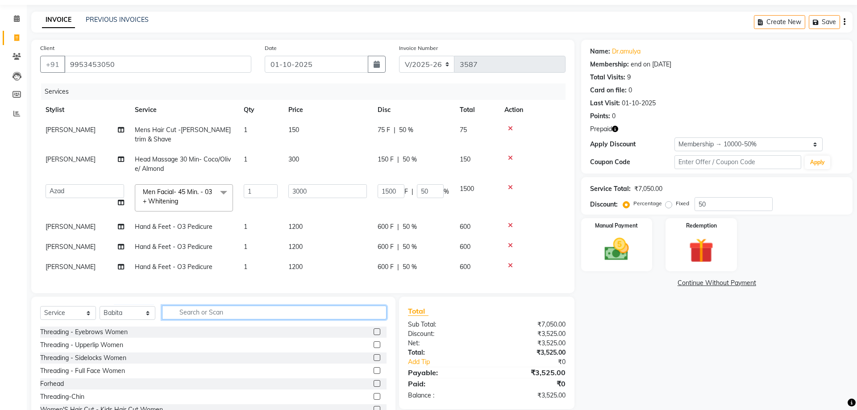
click at [209, 313] on input "text" at bounding box center [274, 313] width 224 height 14
click at [108, 334] on div "Threading - Eyebrows Women" at bounding box center [83, 332] width 87 height 9
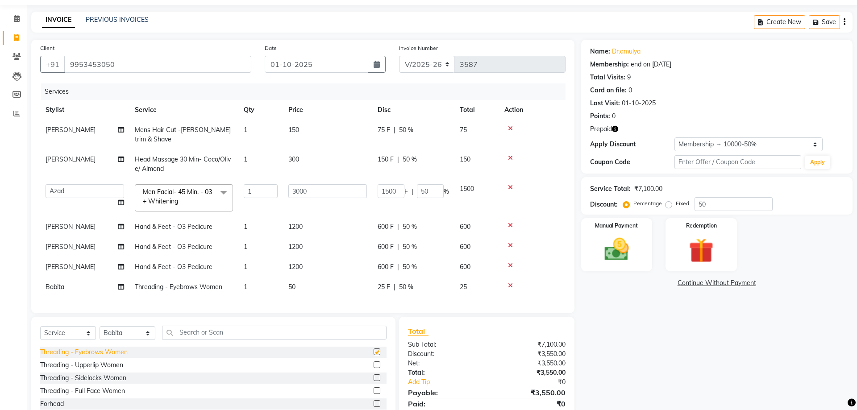
checkbox input "false"
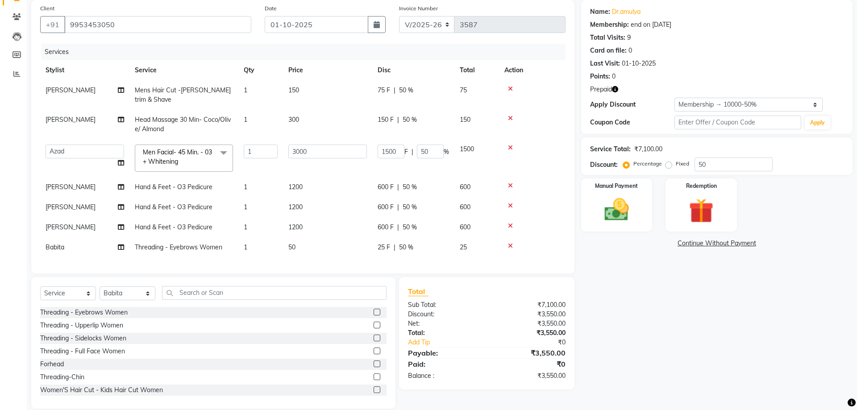
scroll to position [79, 0]
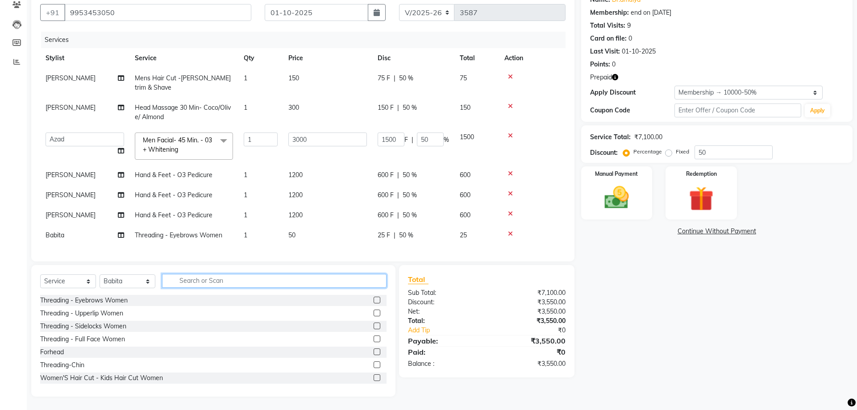
click at [323, 283] on input "text" at bounding box center [274, 281] width 224 height 14
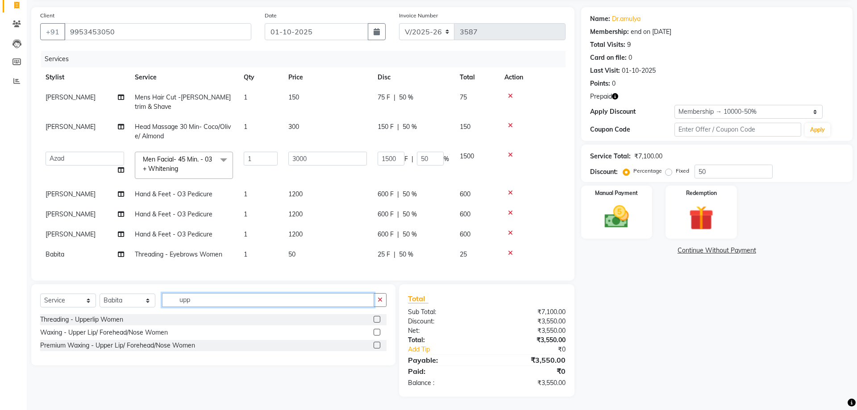
scroll to position [60, 0]
type input "upper"
click at [94, 333] on div "Waxing - Upper Lip/ Forehead/Nose Women" at bounding box center [104, 332] width 128 height 9
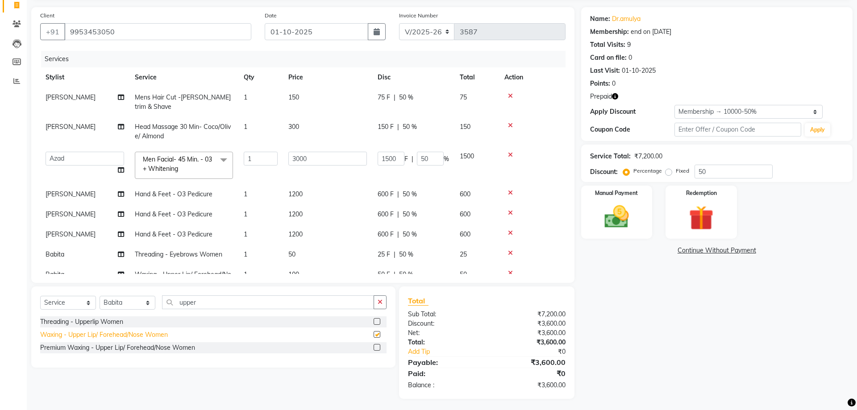
checkbox input "false"
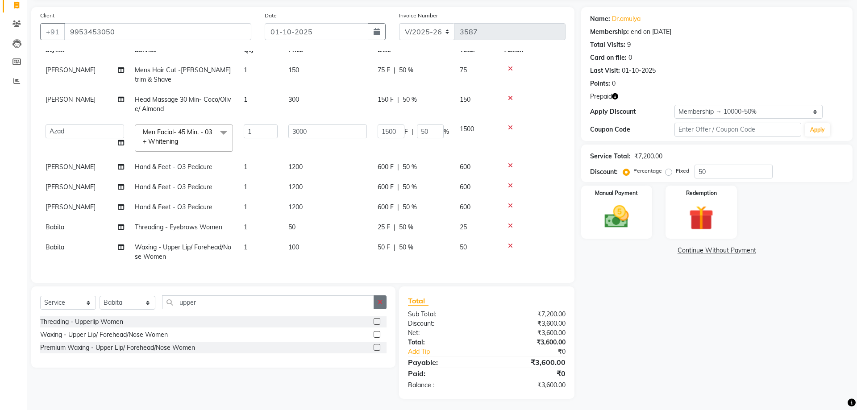
click at [381, 304] on icon "button" at bounding box center [379, 302] width 5 height 6
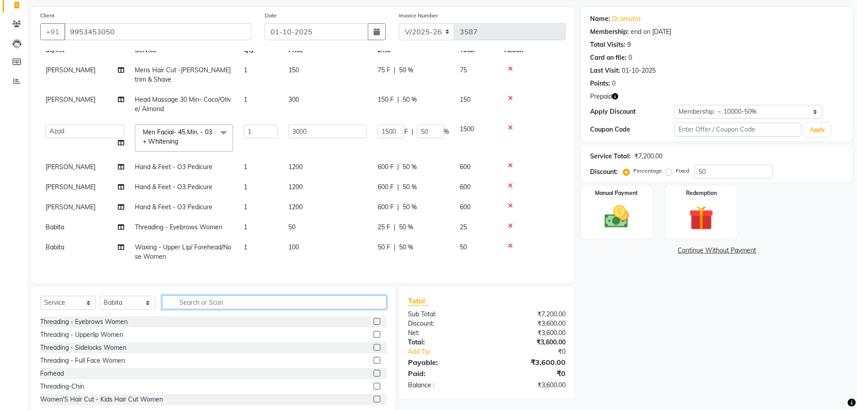
click at [344, 303] on input "text" at bounding box center [274, 302] width 224 height 14
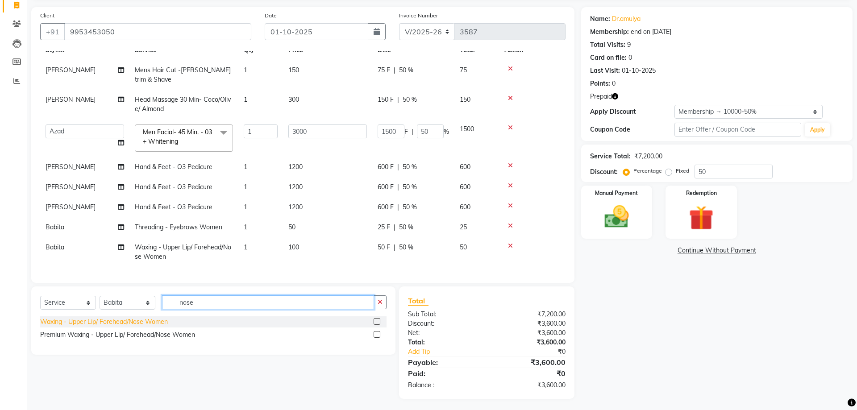
type input "nose"
click at [140, 323] on div "Waxing - Upper Lip/ Forehead/Nose Women" at bounding box center [104, 321] width 128 height 9
checkbox input "false"
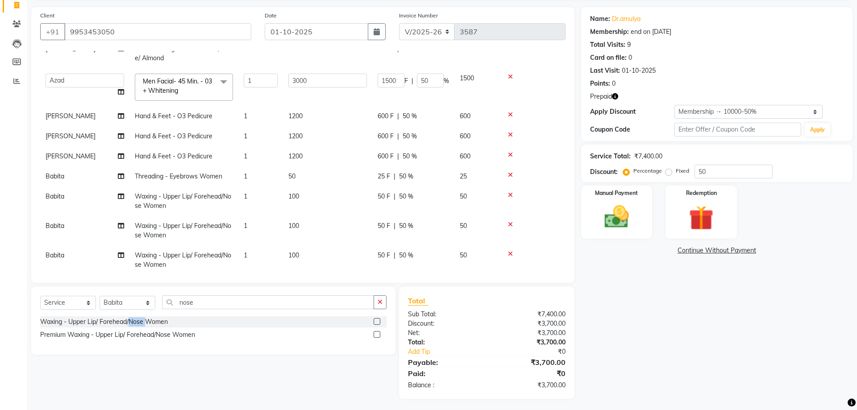
scroll to position [86, 0]
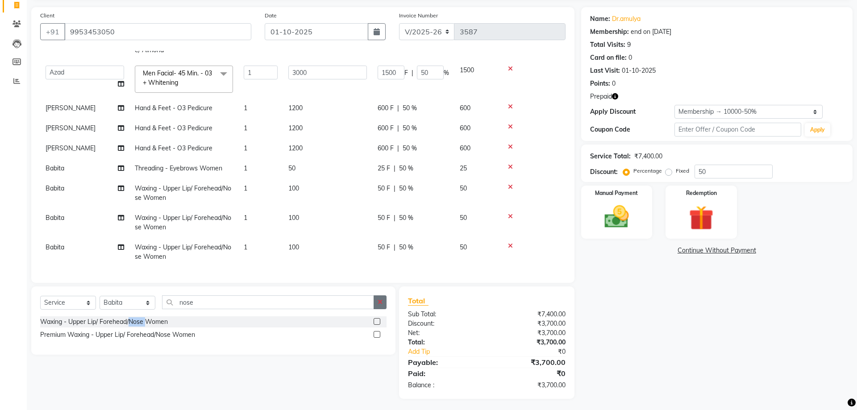
click at [383, 303] on button "button" at bounding box center [379, 302] width 13 height 14
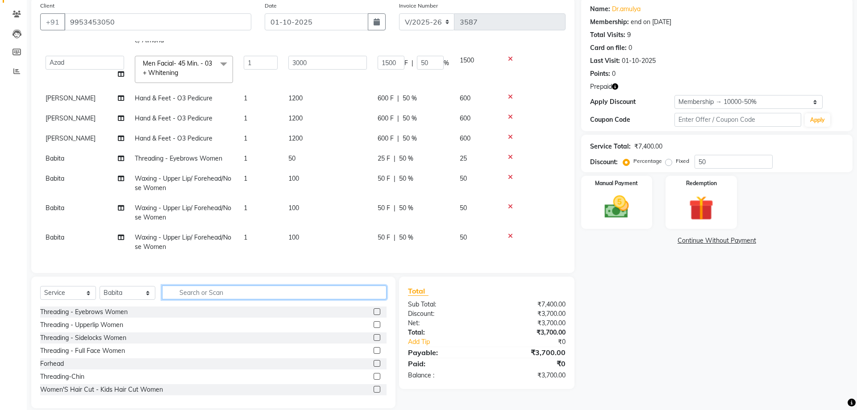
scroll to position [81, 0]
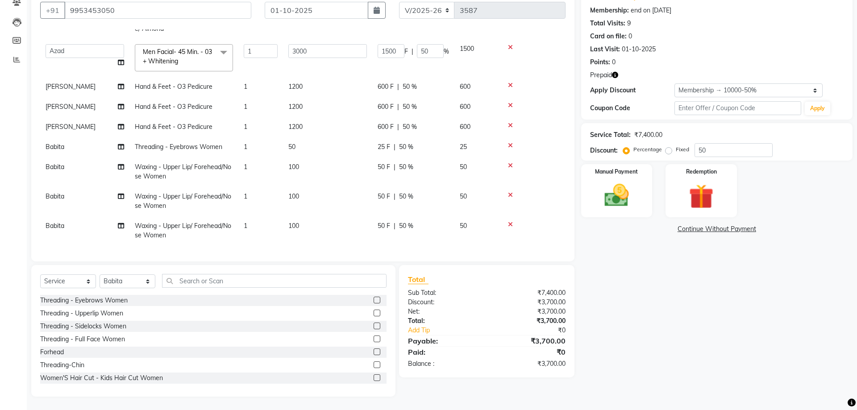
click at [614, 77] on icon "button" at bounding box center [615, 75] width 6 height 6
click at [702, 216] on div "Redemption" at bounding box center [701, 190] width 74 height 55
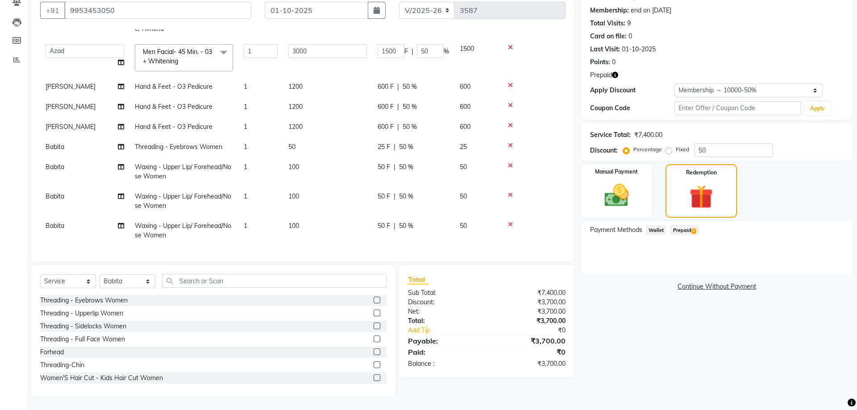
click at [685, 232] on span "Prepaid 2" at bounding box center [684, 230] width 29 height 10
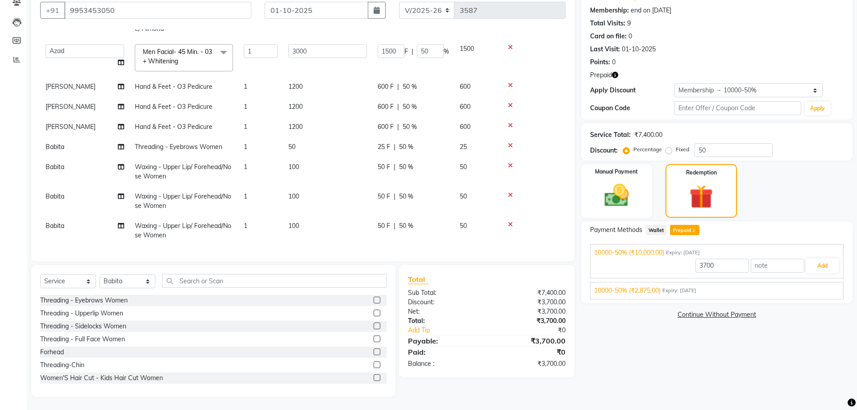
click at [645, 293] on span "10000-50% (₹2,875.00)" at bounding box center [627, 290] width 66 height 9
click at [815, 289] on button "Add" at bounding box center [822, 286] width 33 height 15
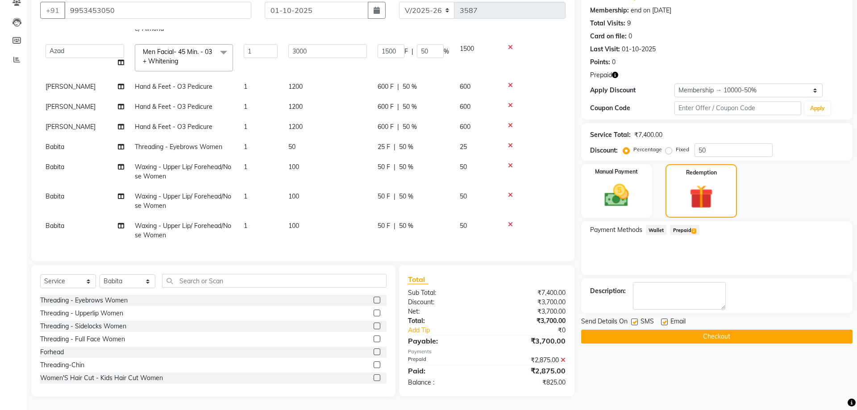
click at [681, 230] on span "Prepaid 2" at bounding box center [684, 230] width 29 height 10
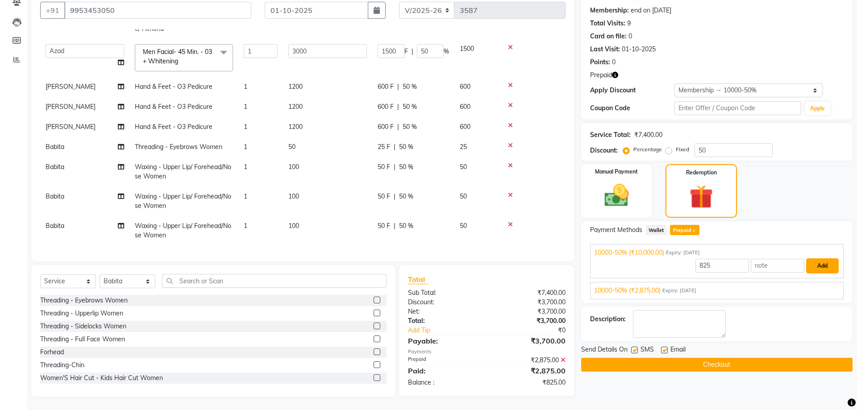
click at [815, 264] on button "Add" at bounding box center [822, 265] width 33 height 15
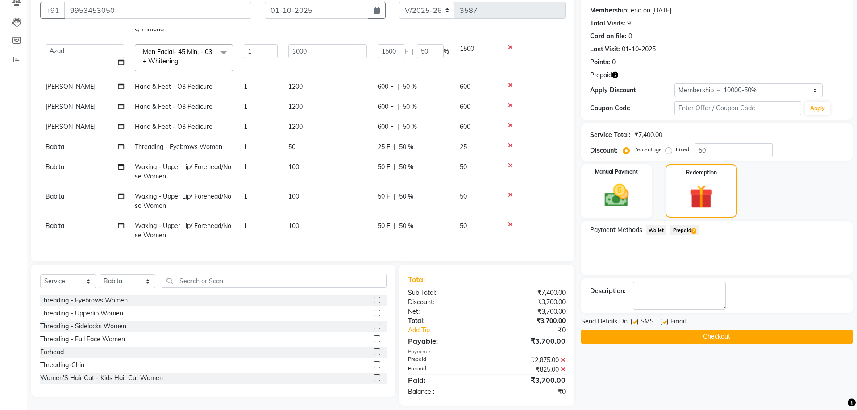
scroll to position [90, 0]
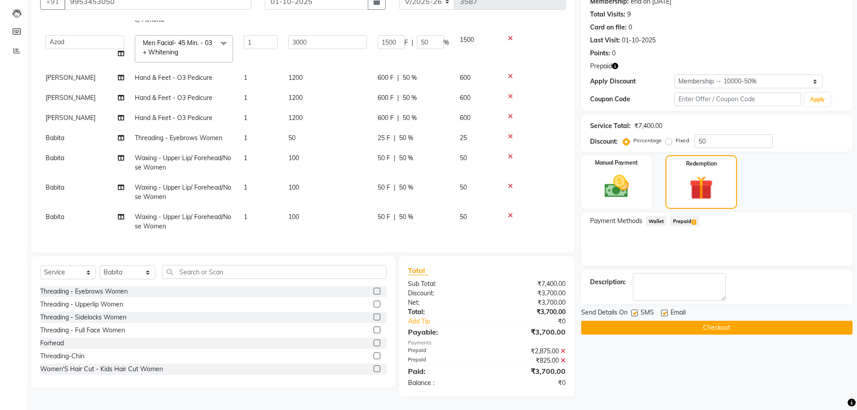
click at [794, 322] on button "Checkout" at bounding box center [716, 328] width 271 height 14
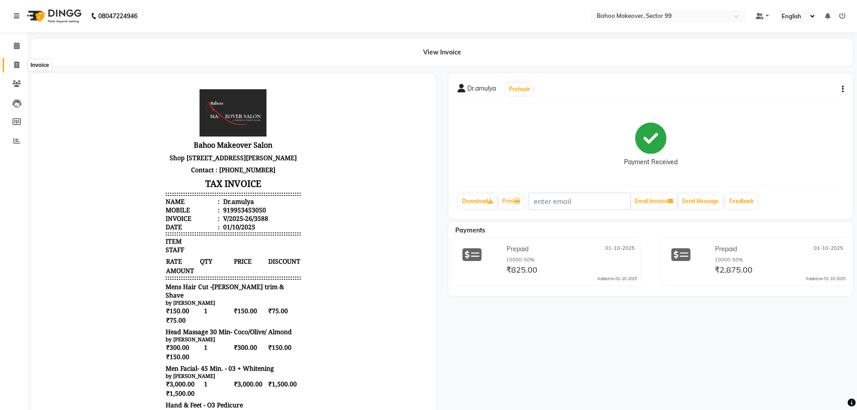
click at [15, 67] on icon at bounding box center [16, 65] width 5 height 7
select select "6856"
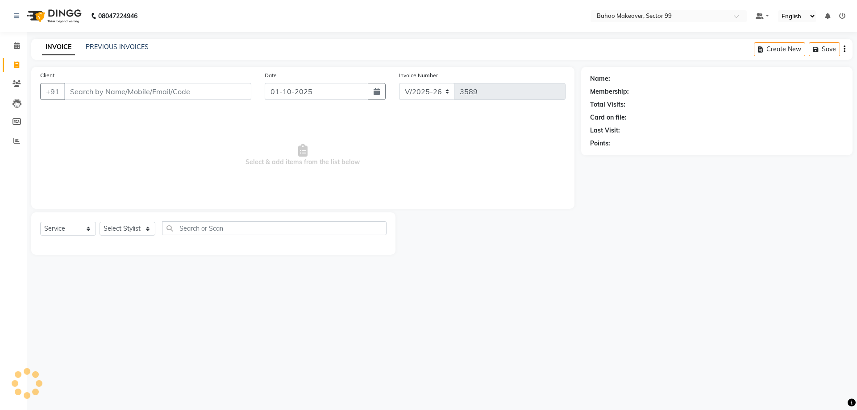
select select "membership"
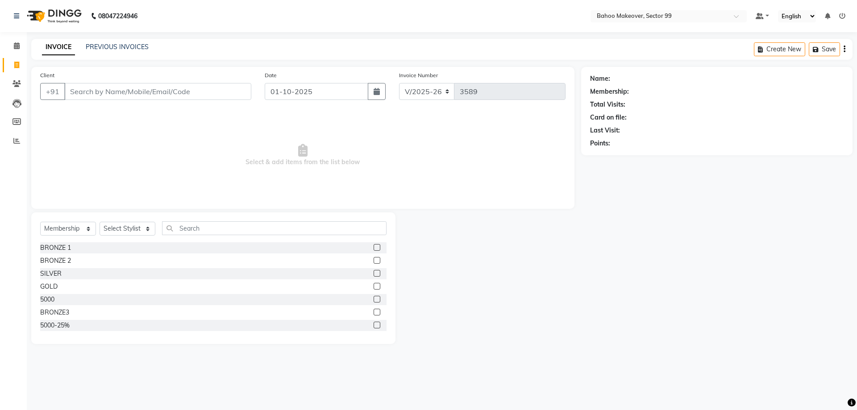
click at [132, 41] on div "INVOICE PREVIOUS INVOICES Create New Save" at bounding box center [441, 49] width 821 height 21
click at [131, 43] on div "PREVIOUS INVOICES" at bounding box center [117, 46] width 63 height 9
click at [125, 44] on link "PREVIOUS INVOICES" at bounding box center [117, 47] width 63 height 8
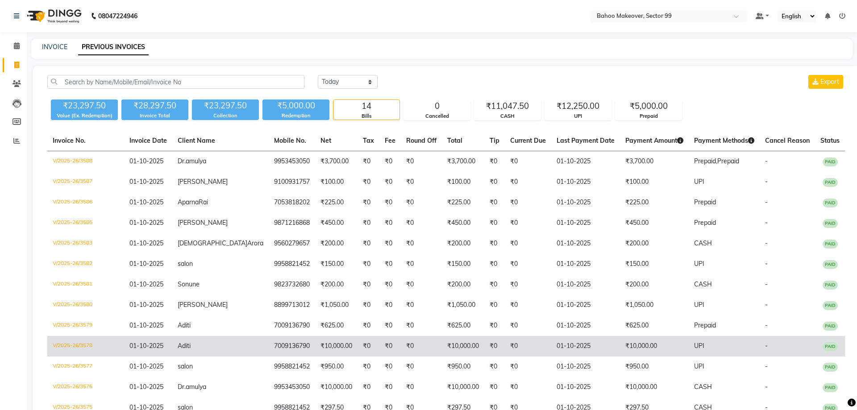
click at [566, 357] on td "01-10-2025" at bounding box center [585, 346] width 69 height 21
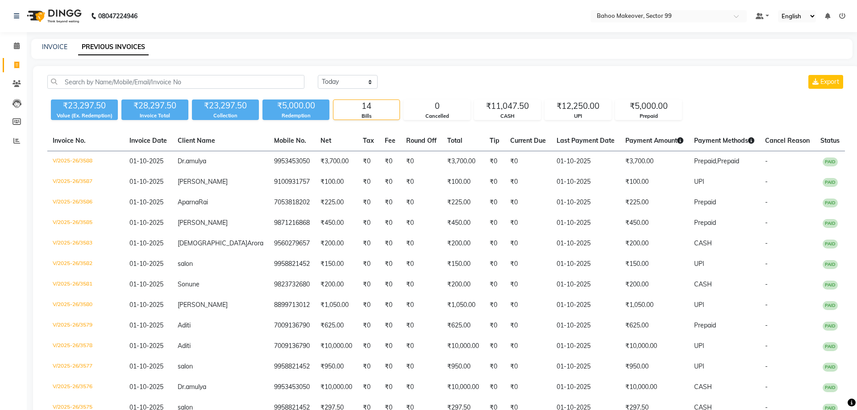
click at [118, 48] on link "PREVIOUS INVOICES" at bounding box center [113, 47] width 70 height 16
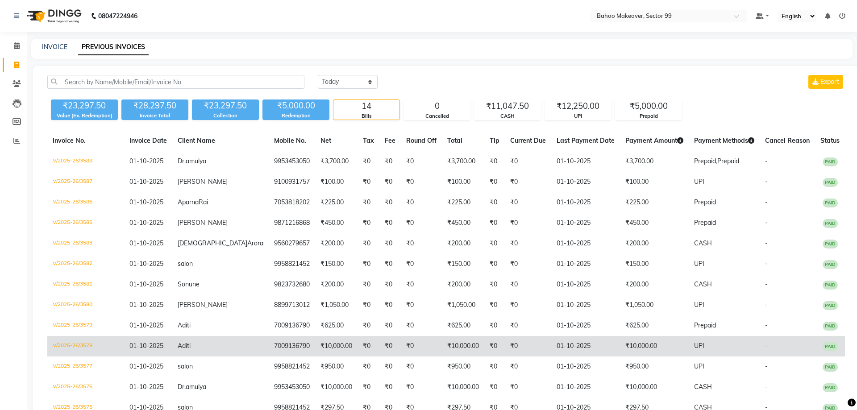
click at [620, 354] on td "₹10,000.00" at bounding box center [654, 346] width 69 height 21
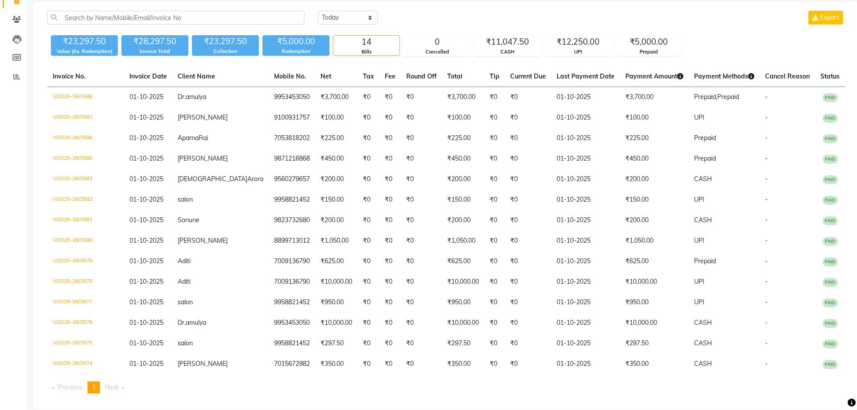
scroll to position [86, 0]
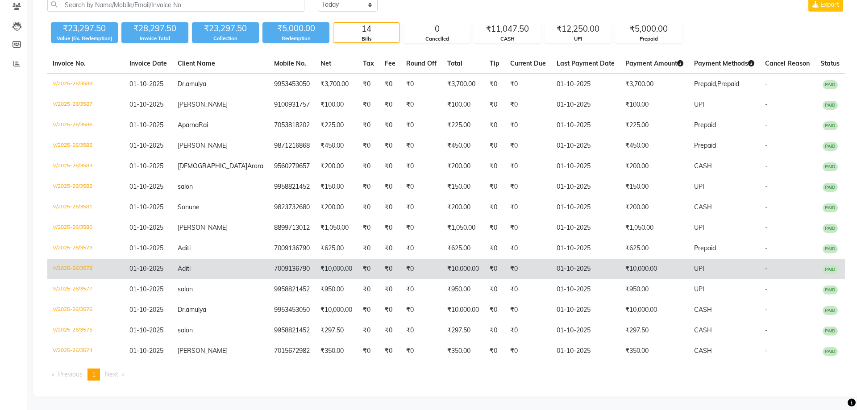
click at [620, 273] on td "₹10,000.00" at bounding box center [654, 269] width 69 height 21
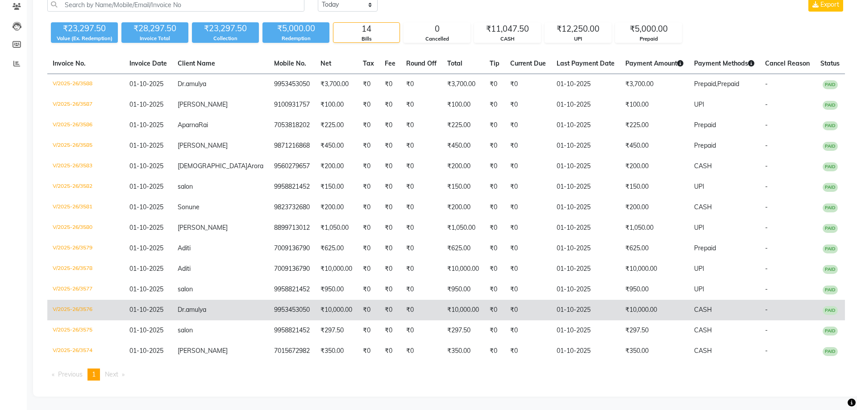
click at [560, 311] on td "01-10-2025" at bounding box center [585, 310] width 69 height 21
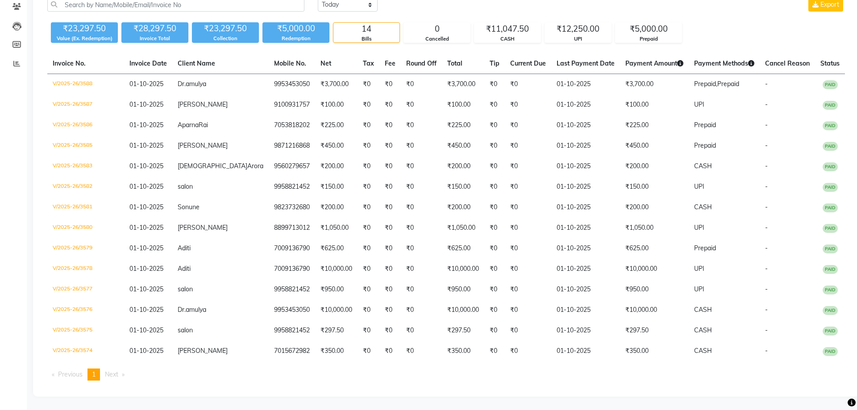
select select "service"
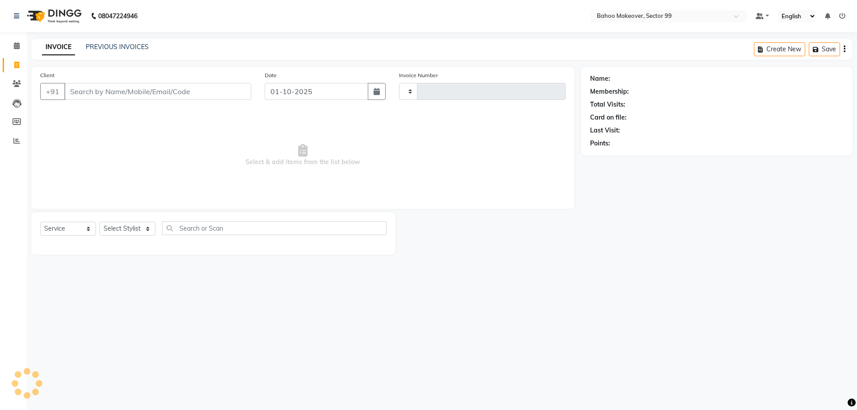
type input "3589"
select select "6856"
select select "membership"
